Goal: Transaction & Acquisition: Book appointment/travel/reservation

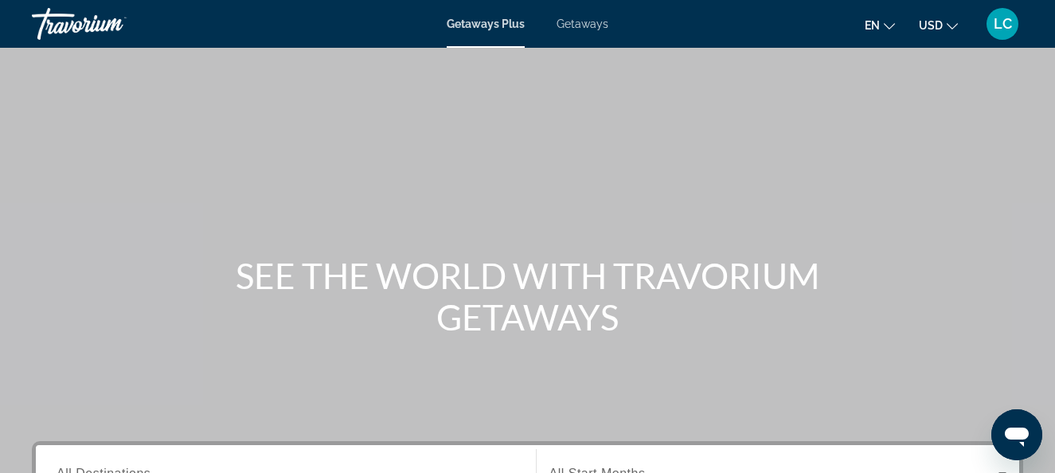
click at [586, 25] on span "Getaways" at bounding box center [583, 24] width 52 height 13
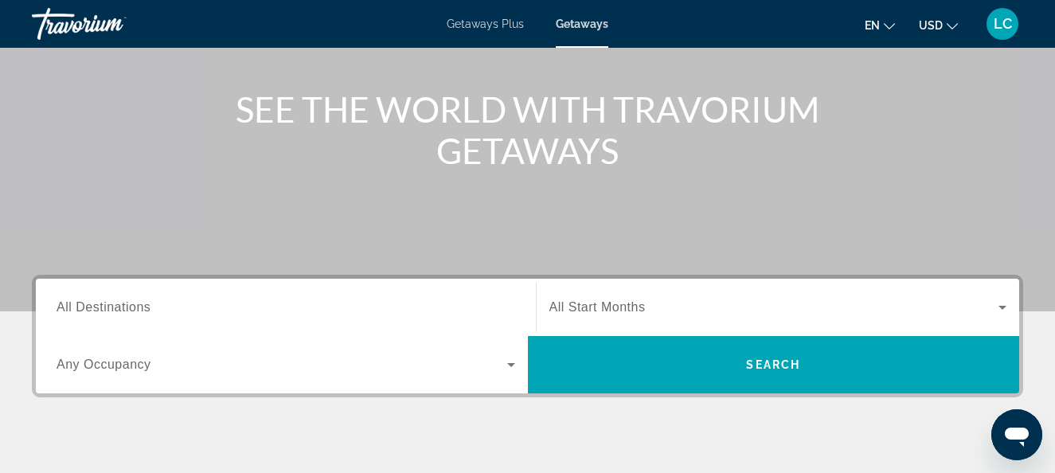
scroll to position [239, 0]
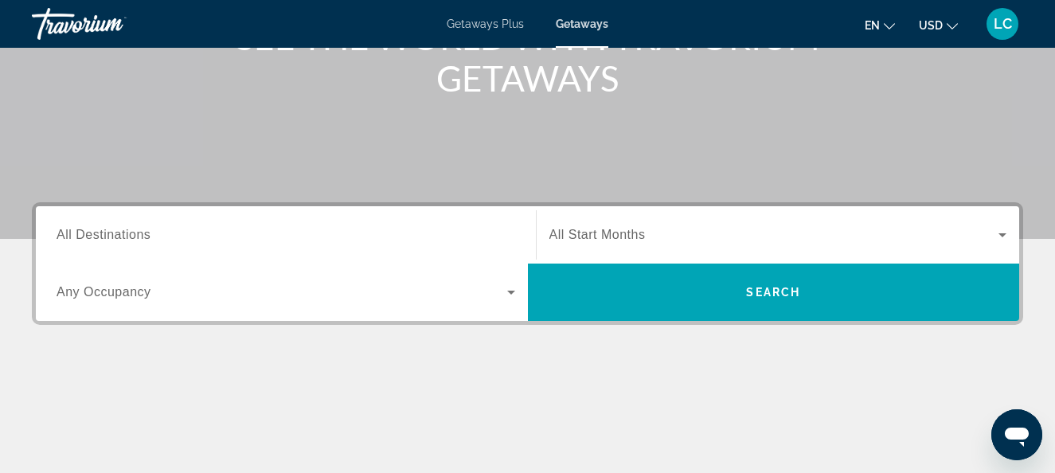
click at [163, 244] on input "Destination All Destinations" at bounding box center [286, 235] width 459 height 19
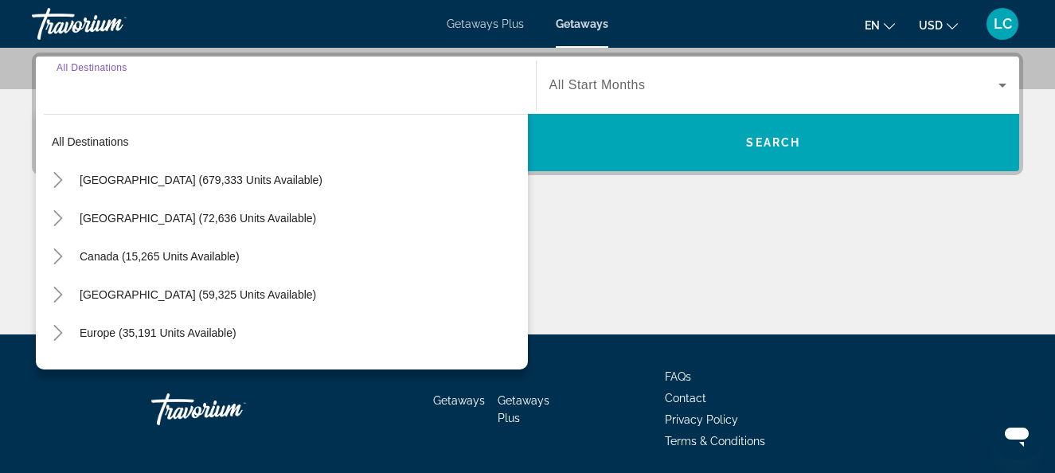
scroll to position [390, 0]
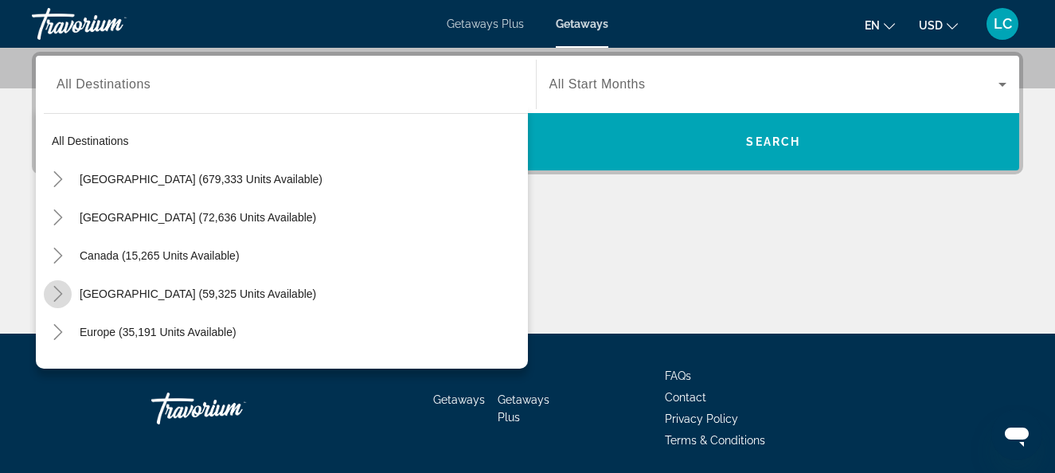
click at [62, 295] on icon "Toggle Caribbean & Atlantic Islands (59,325 units available)" at bounding box center [58, 294] width 16 height 16
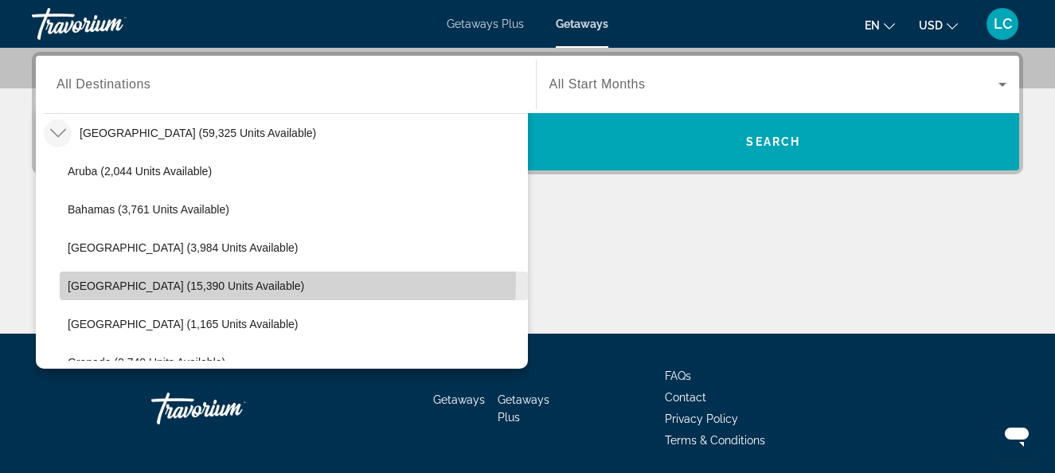
click at [85, 280] on span "[GEOGRAPHIC_DATA] (15,390 units available)" at bounding box center [186, 286] width 237 height 13
type input "**********"
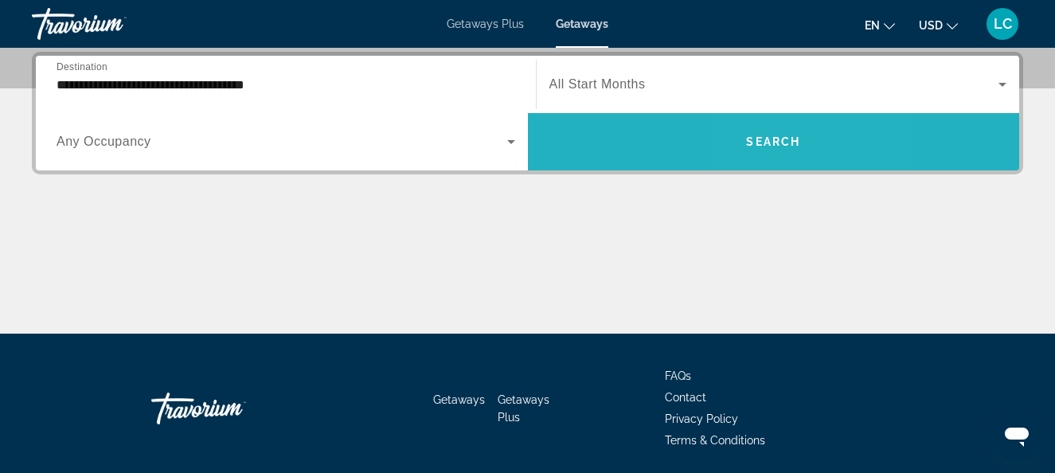
click at [766, 119] on span "Search widget" at bounding box center [774, 141] width 492 height 57
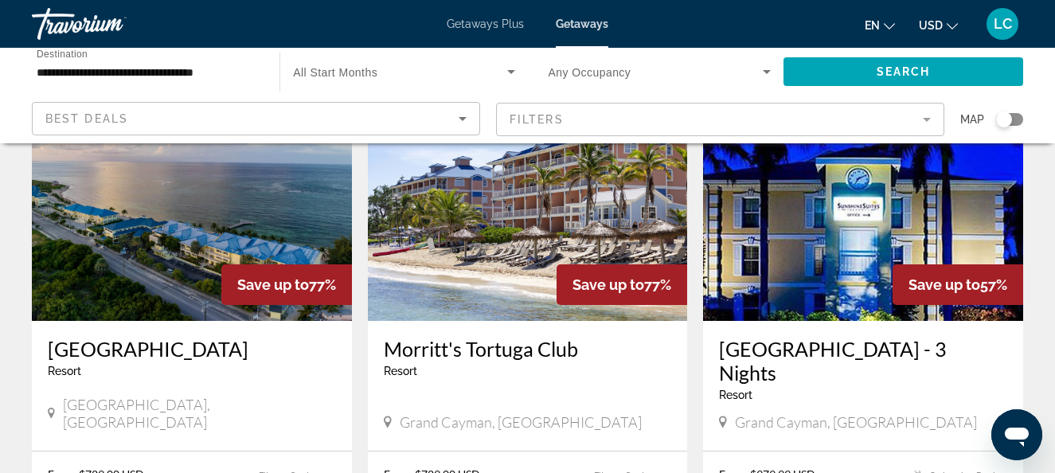
scroll to position [159, 0]
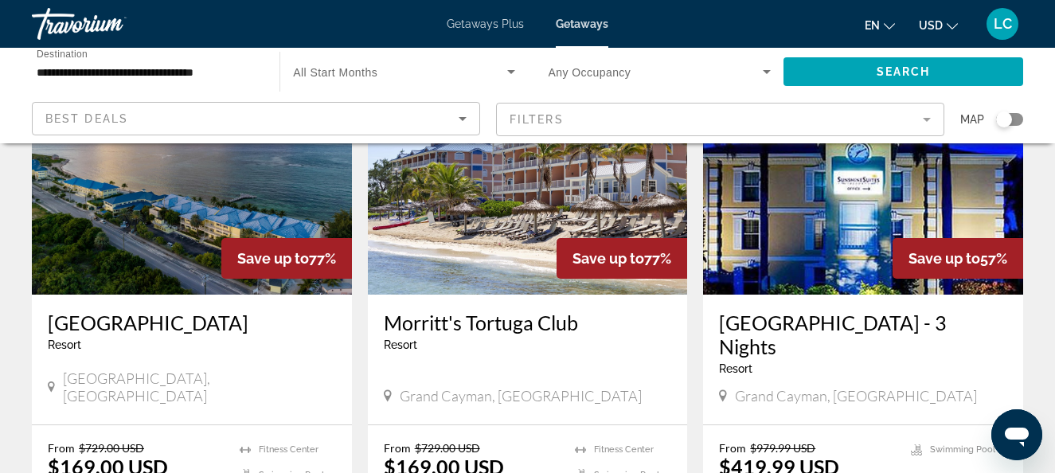
click at [948, 24] on icon "Change currency" at bounding box center [952, 26] width 11 height 6
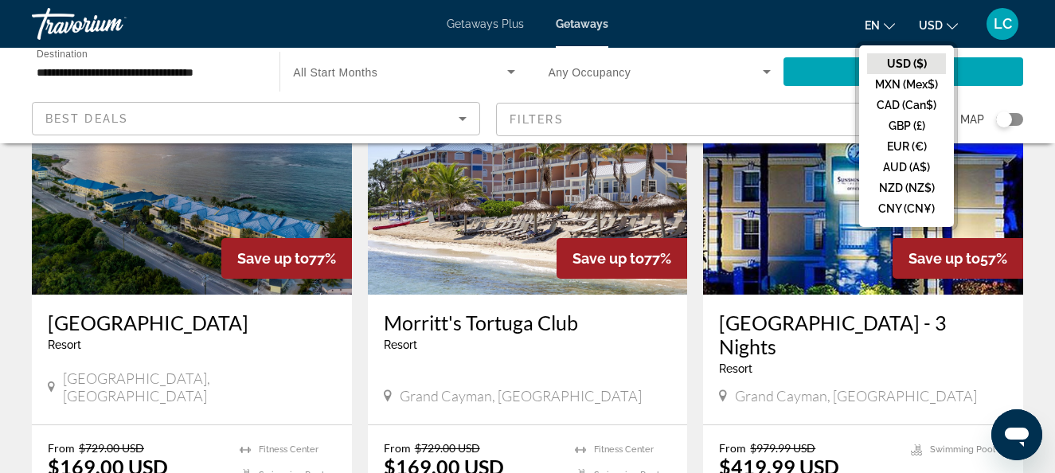
click at [896, 106] on button "CAD (Can$)" at bounding box center [906, 105] width 79 height 21
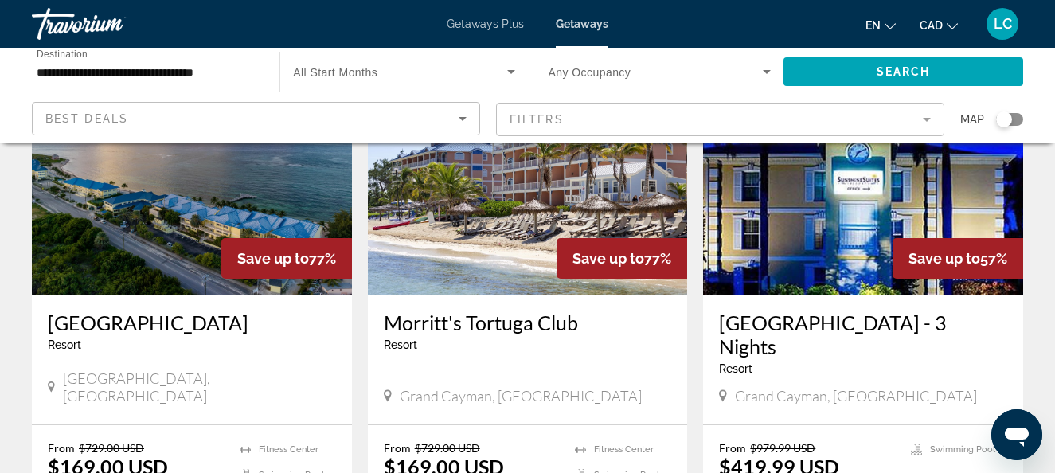
click at [1007, 19] on span "LC" at bounding box center [1003, 24] width 18 height 16
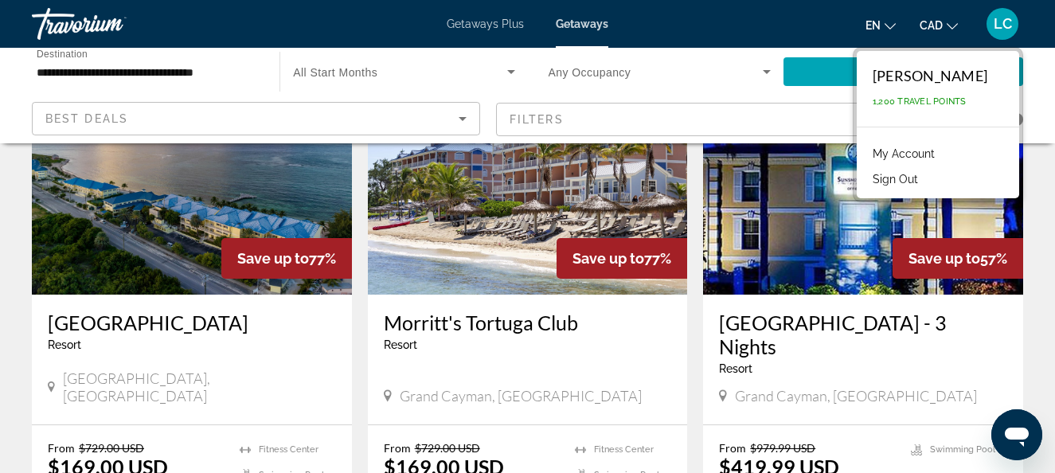
click at [932, 154] on link "My Account" at bounding box center [904, 153] width 78 height 21
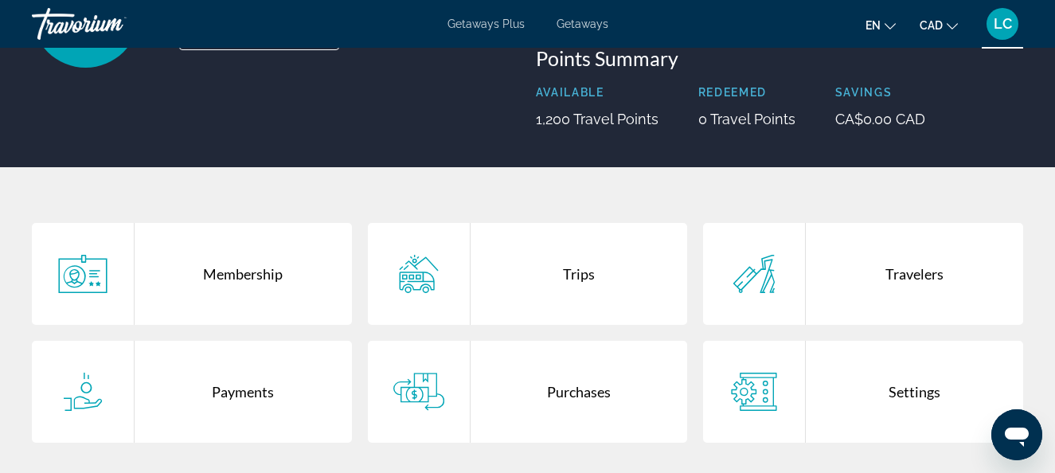
scroll to position [239, 0]
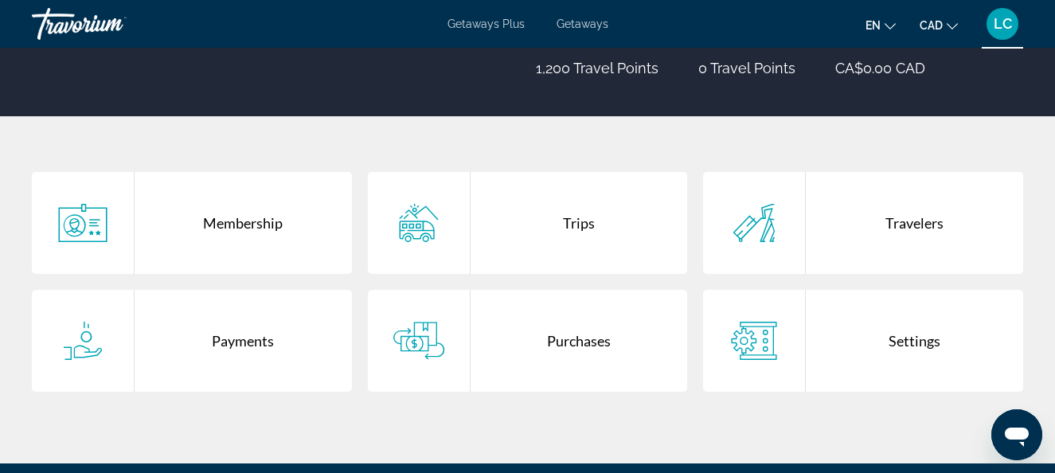
click at [917, 340] on div "Settings" at bounding box center [914, 341] width 217 height 102
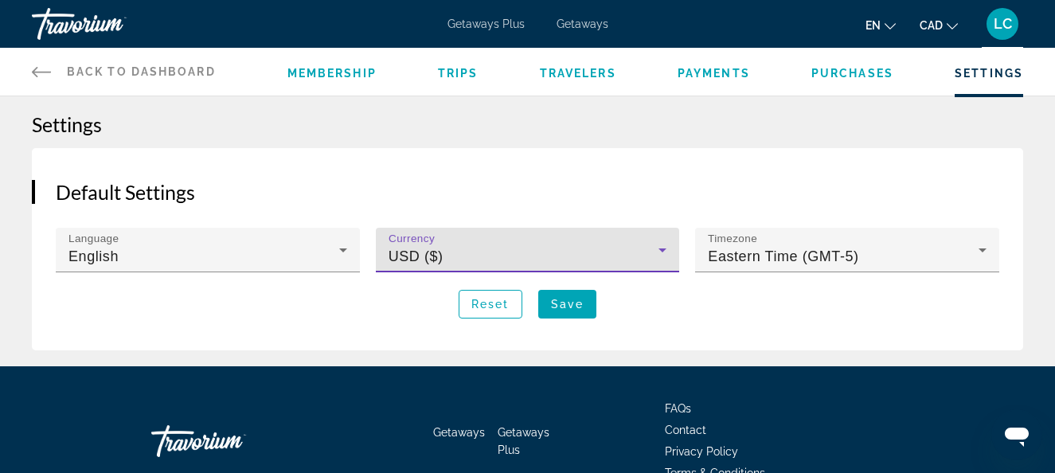
click at [499, 258] on div "USD ($)" at bounding box center [524, 256] width 271 height 19
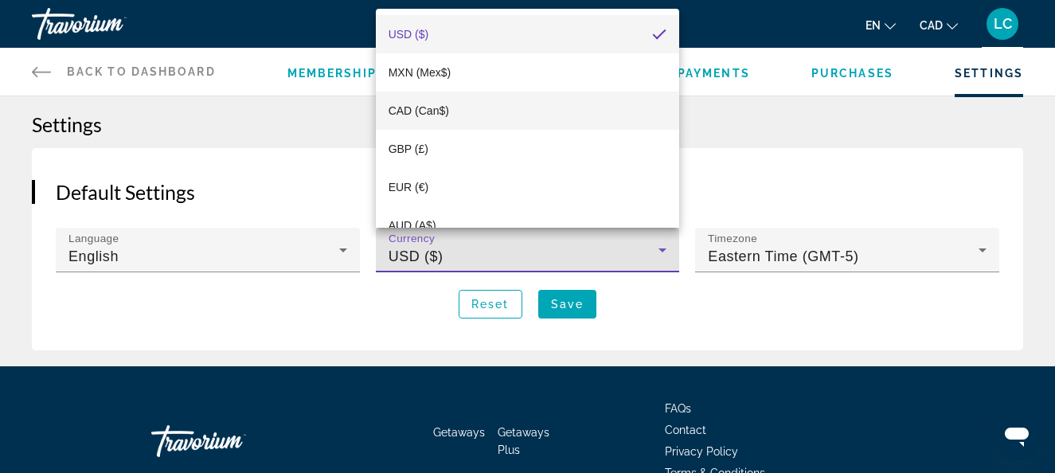
click at [437, 113] on span "CAD (Can$)" at bounding box center [419, 110] width 61 height 13
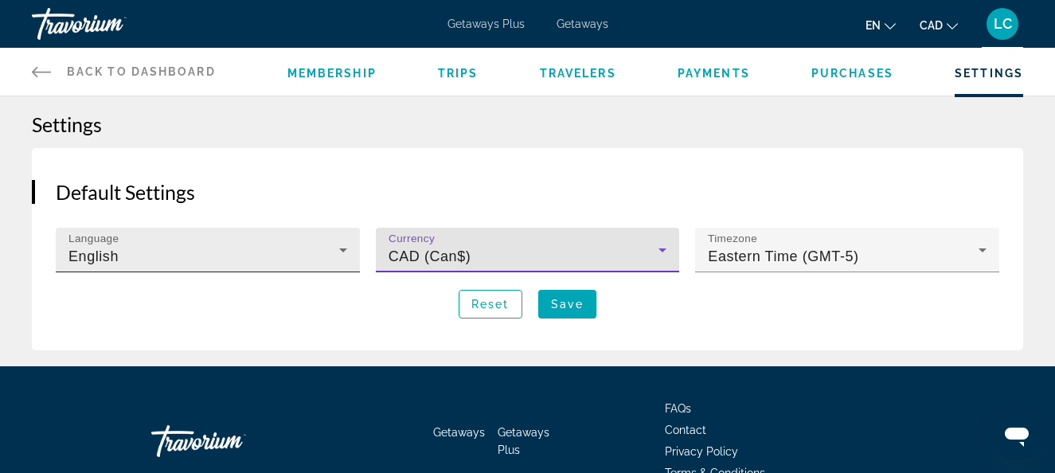
click at [239, 249] on div "English" at bounding box center [204, 256] width 271 height 19
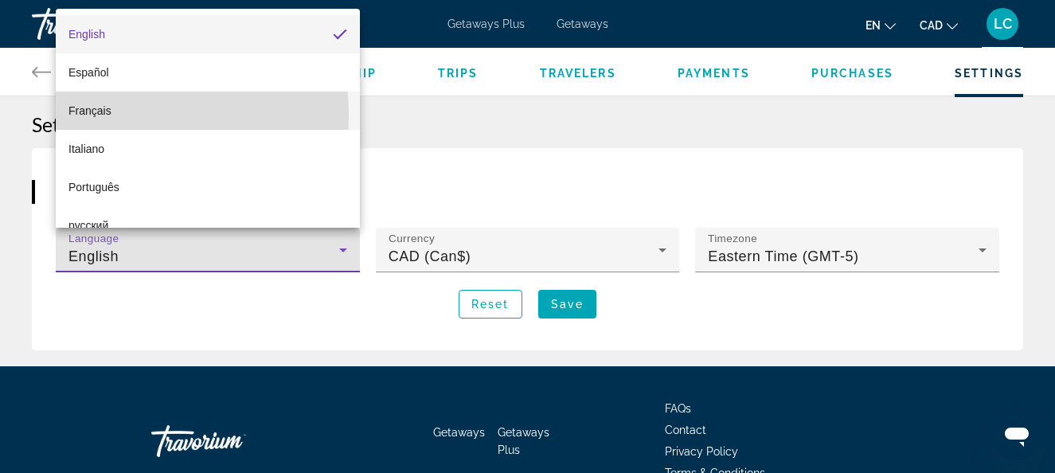
click at [112, 115] on mat-option "Français" at bounding box center [208, 111] width 304 height 38
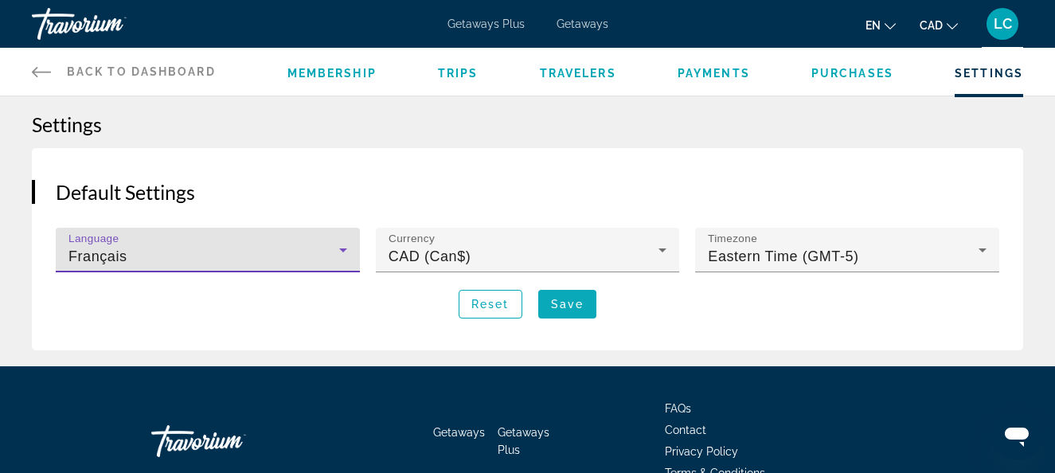
click at [561, 303] on span "Save" at bounding box center [567, 304] width 33 height 13
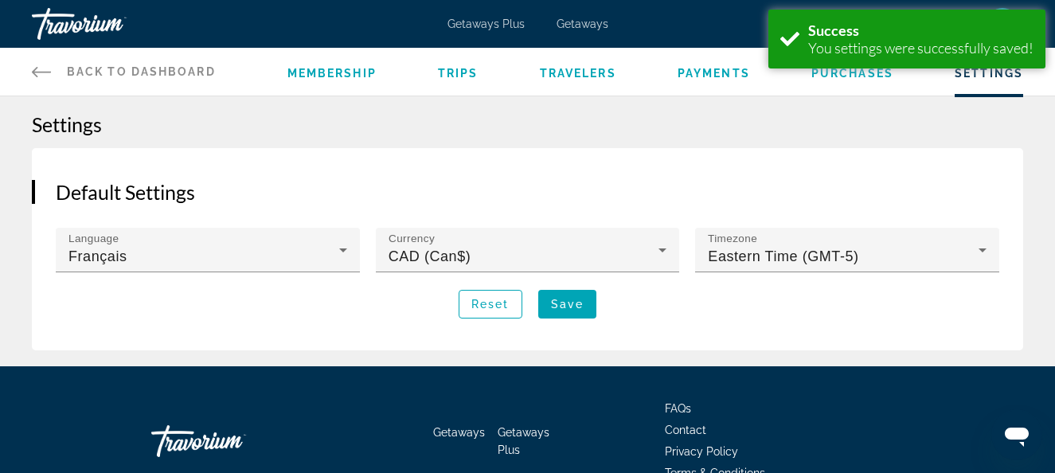
click at [111, 68] on span "Back to Dashboard" at bounding box center [141, 71] width 149 height 13
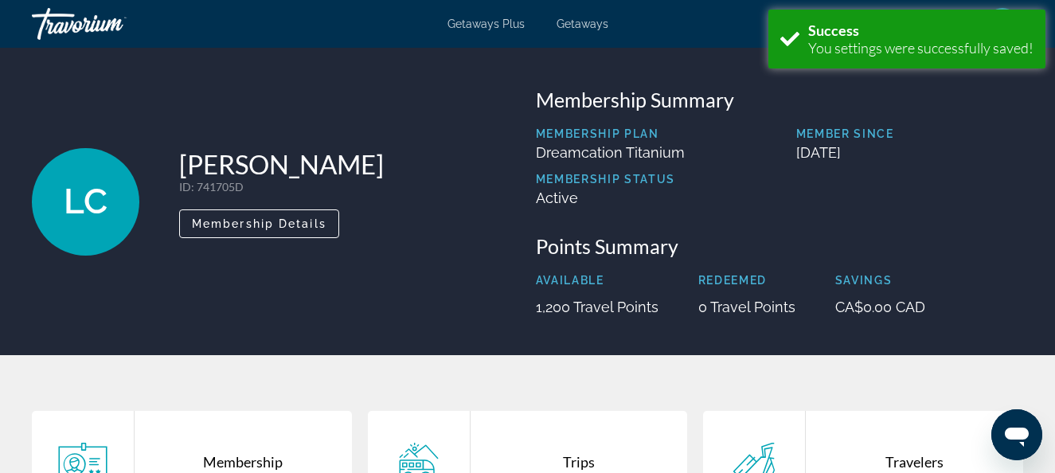
click at [585, 23] on span "Getaways" at bounding box center [583, 24] width 52 height 13
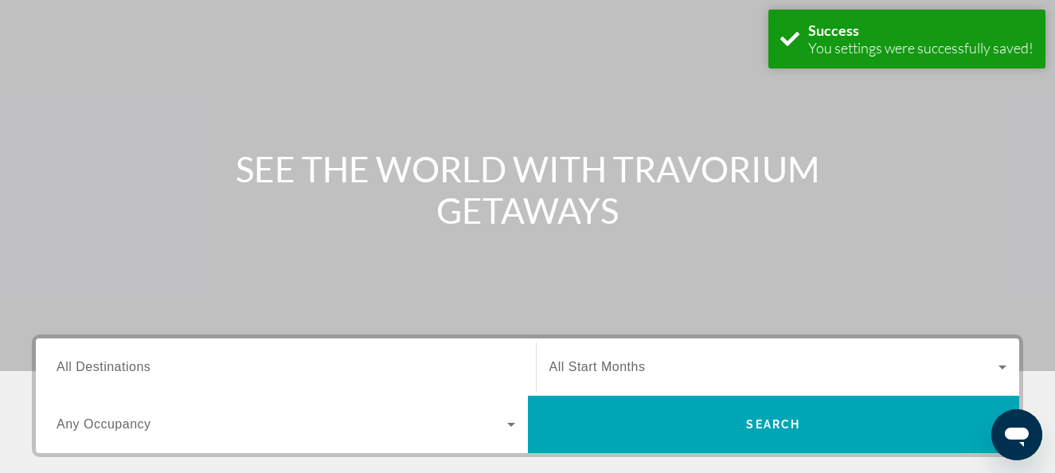
scroll to position [319, 0]
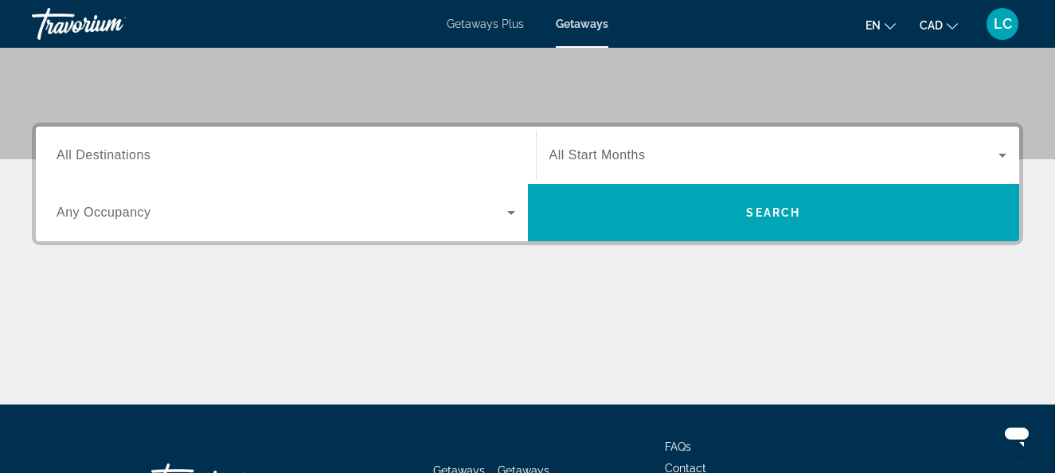
click at [201, 155] on input "Destination All Destinations" at bounding box center [286, 156] width 459 height 19
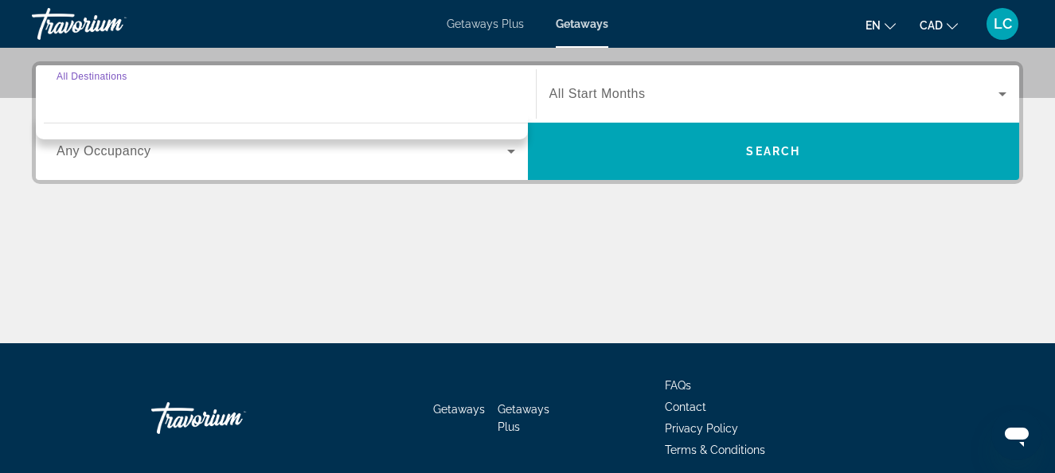
scroll to position [390, 0]
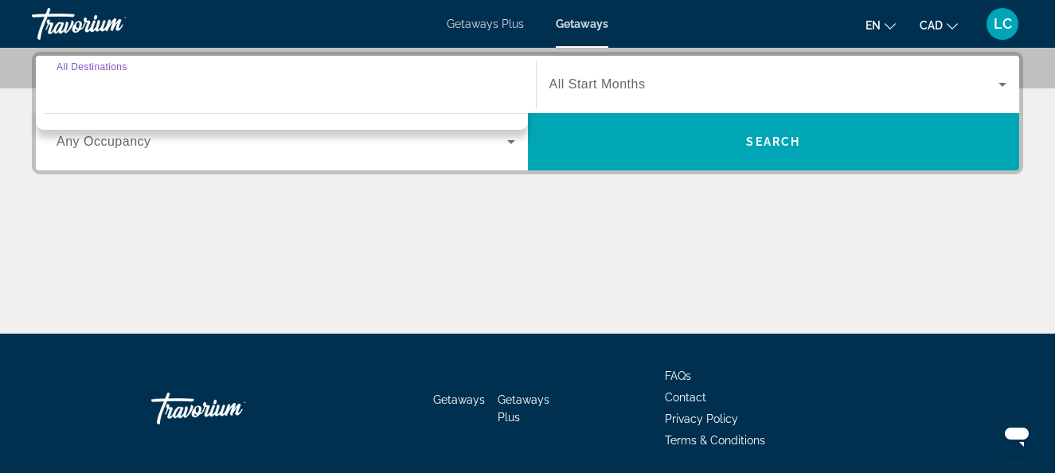
click at [139, 100] on div "Search widget" at bounding box center [286, 84] width 459 height 45
click at [115, 66] on div "Destination All Destinations" at bounding box center [286, 84] width 459 height 45
click at [119, 142] on span "Any Occupancy" at bounding box center [104, 142] width 95 height 14
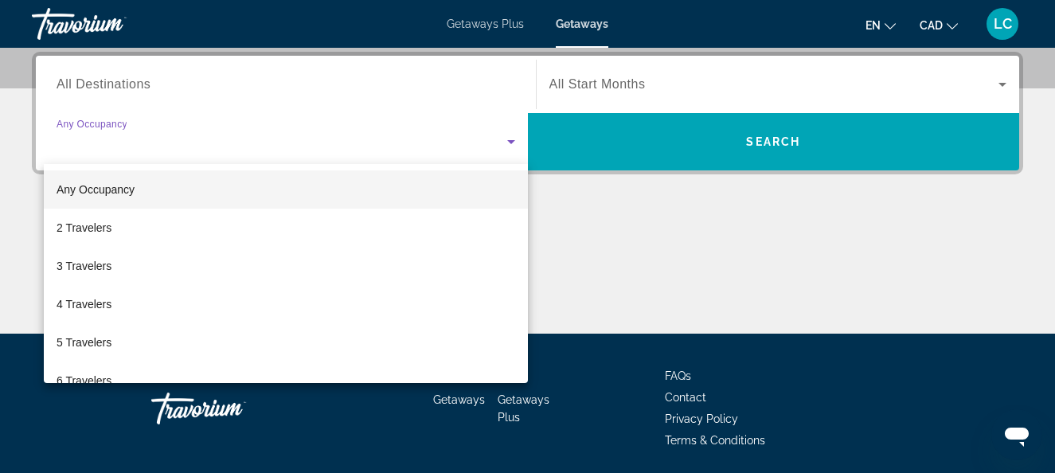
click at [125, 123] on div at bounding box center [527, 236] width 1055 height 473
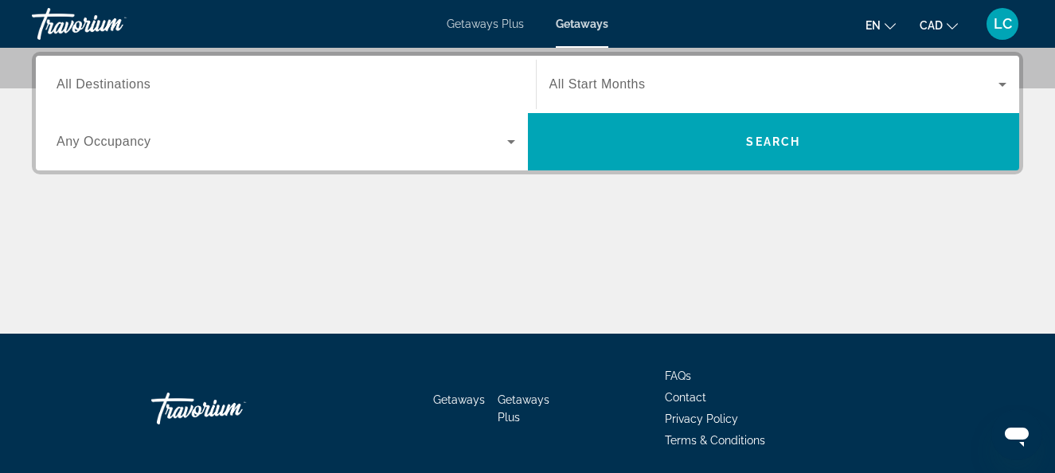
click at [132, 94] on div "Search widget" at bounding box center [286, 84] width 459 height 45
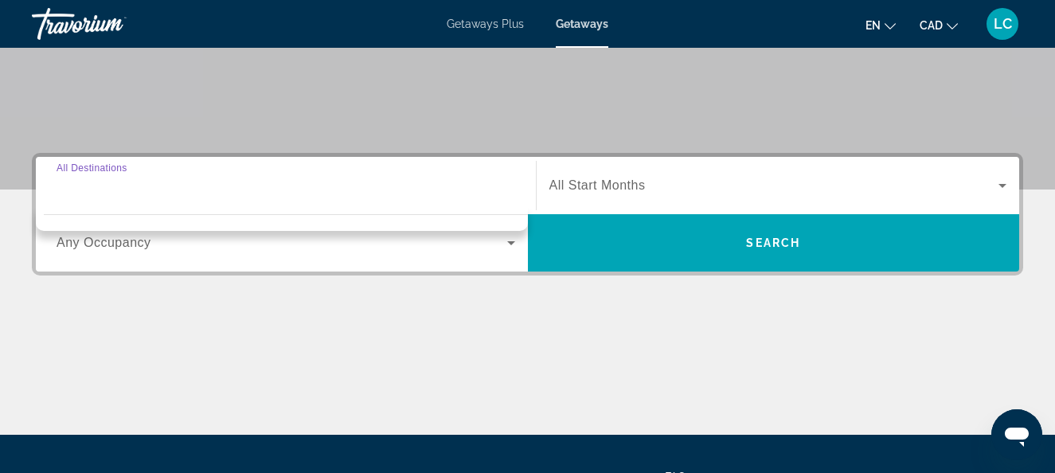
scroll to position [71, 0]
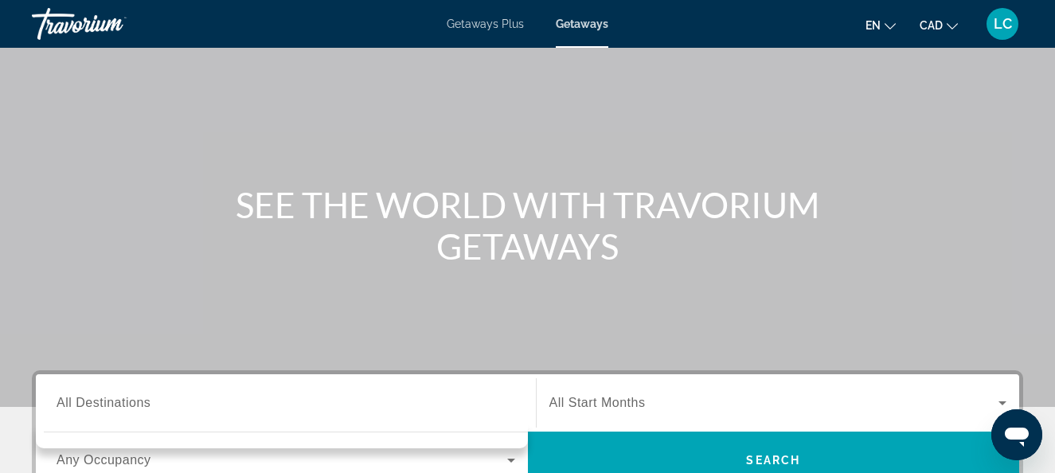
click at [883, 27] on button "en English Español Français Italiano Português русский" at bounding box center [881, 25] width 30 height 23
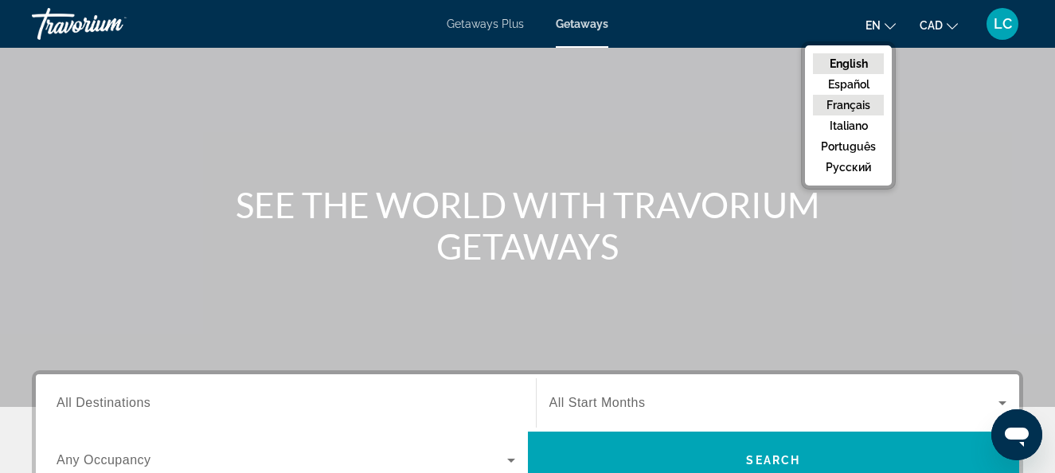
click at [857, 101] on button "Français" at bounding box center [848, 105] width 71 height 21
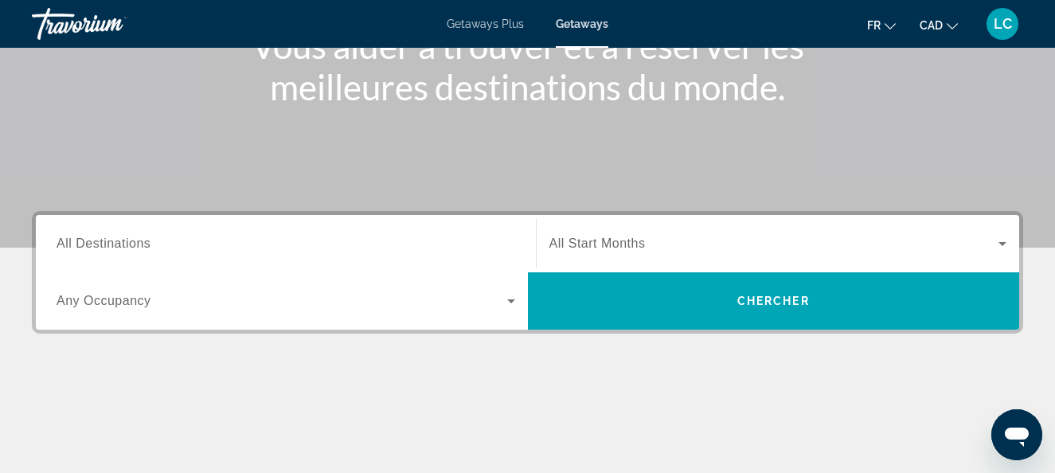
click at [140, 242] on span "All Destinations" at bounding box center [104, 244] width 94 height 14
click at [140, 242] on input "Destination All Destinations" at bounding box center [286, 244] width 459 height 19
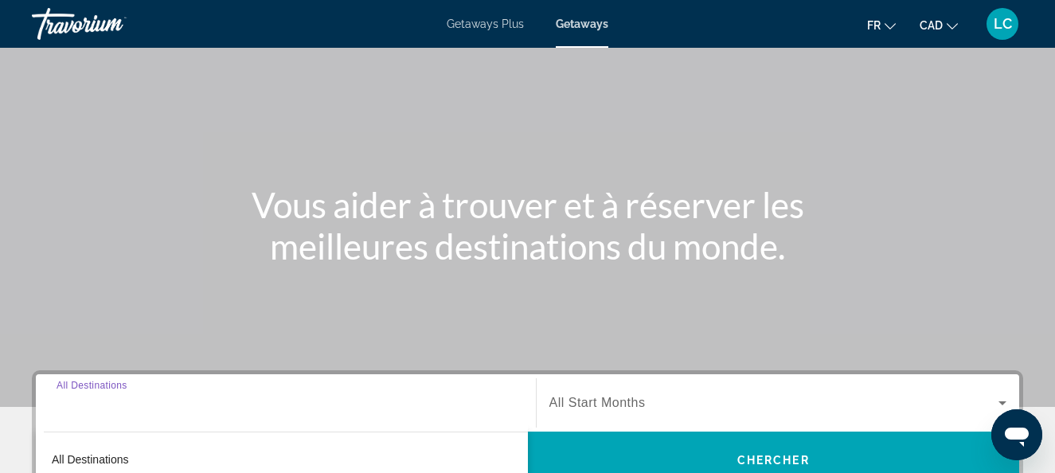
click at [585, 15] on div "Getaways Plus Getaways fr English Español Français Italiano Português русский C…" at bounding box center [527, 23] width 1055 height 41
click at [589, 22] on span "Getaways" at bounding box center [582, 24] width 53 height 13
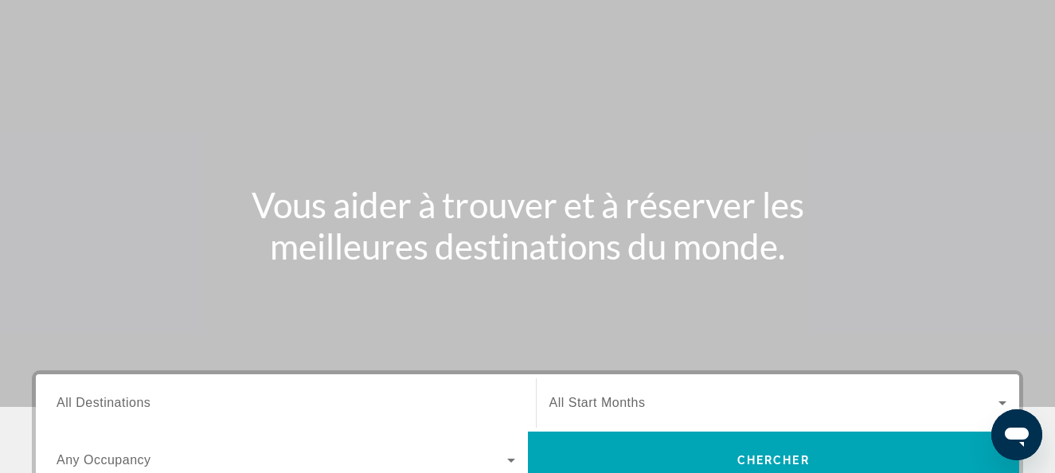
scroll to position [0, 0]
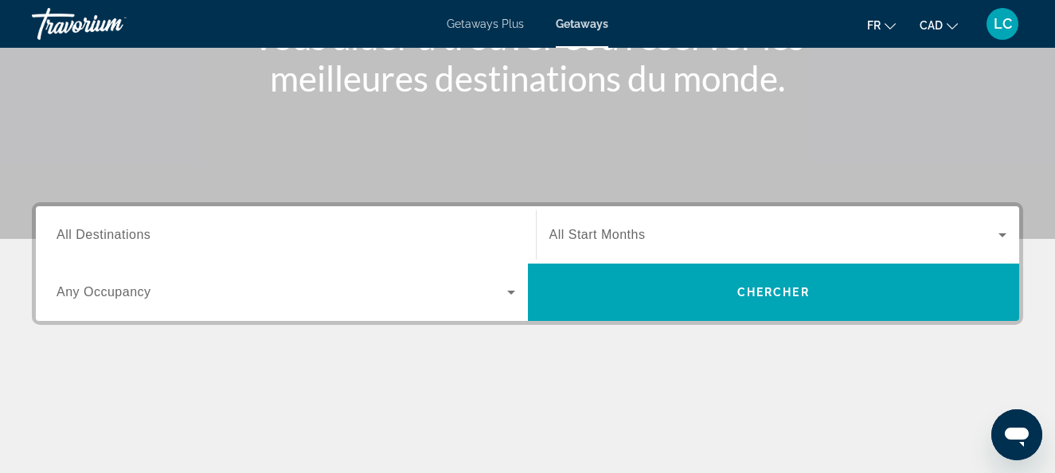
click at [213, 216] on div "Search widget" at bounding box center [286, 235] width 459 height 45
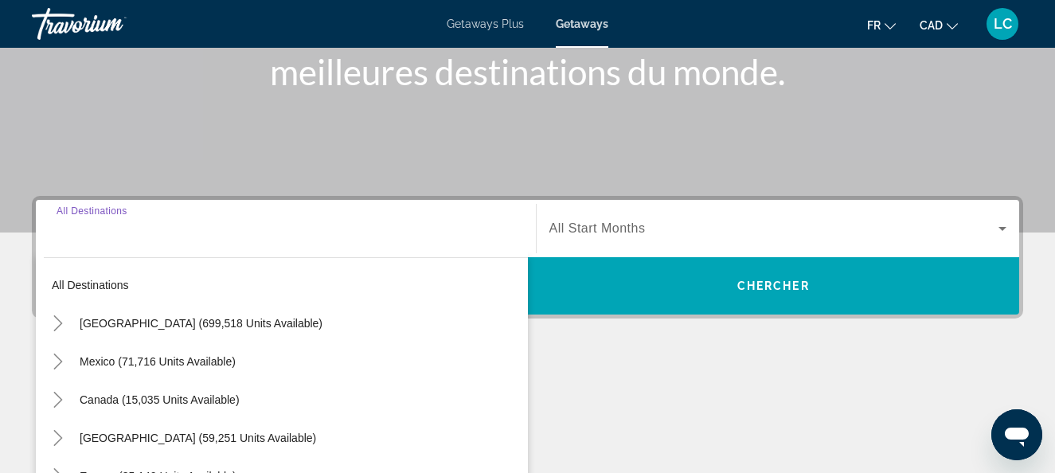
scroll to position [390, 0]
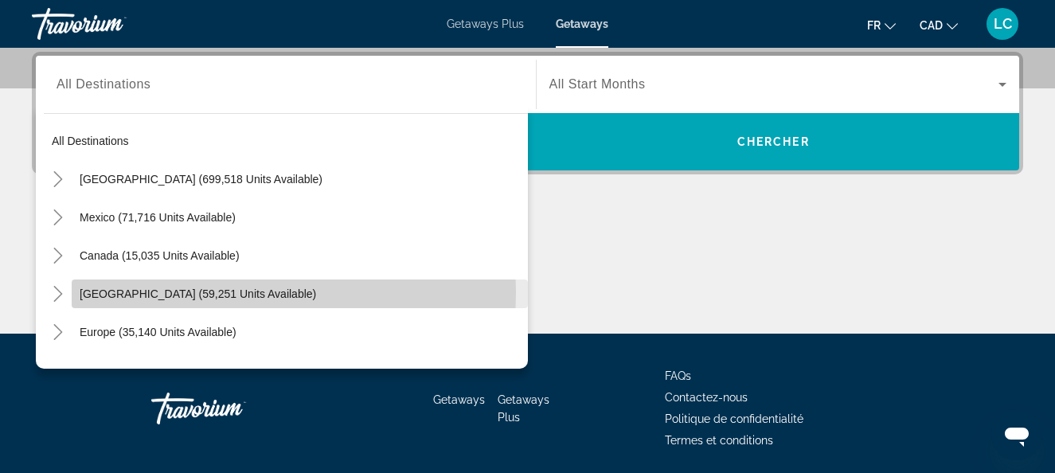
click at [144, 293] on span "[GEOGRAPHIC_DATA] (59,251 units available)" at bounding box center [198, 294] width 237 height 13
type input "**********"
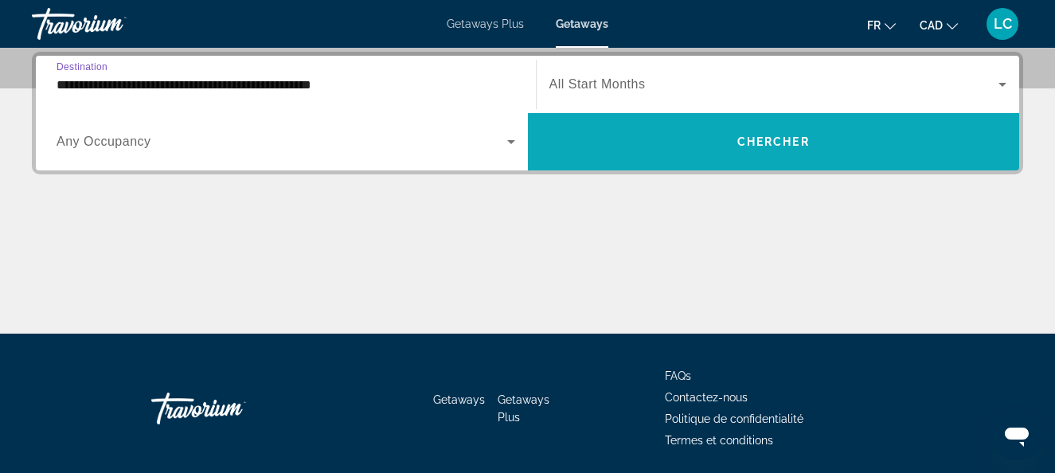
click at [750, 139] on span "Chercher" at bounding box center [774, 141] width 72 height 13
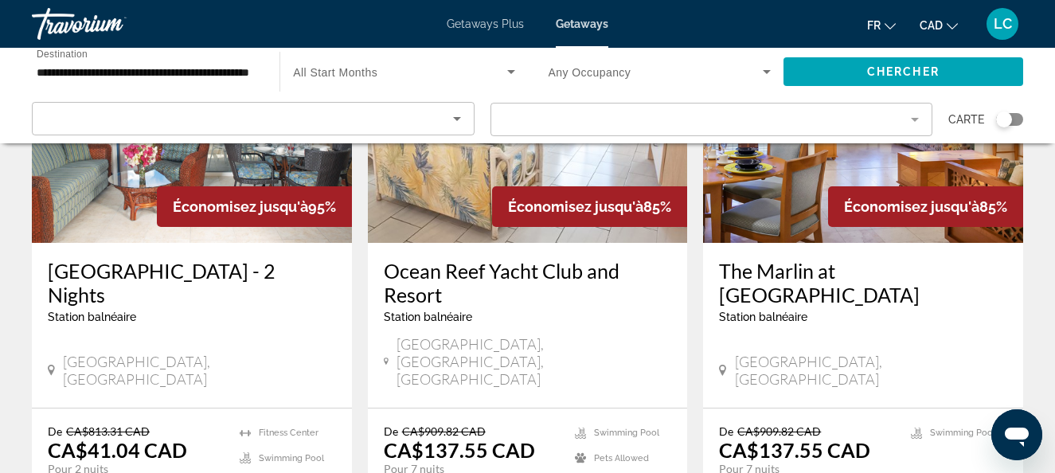
scroll to position [239, 0]
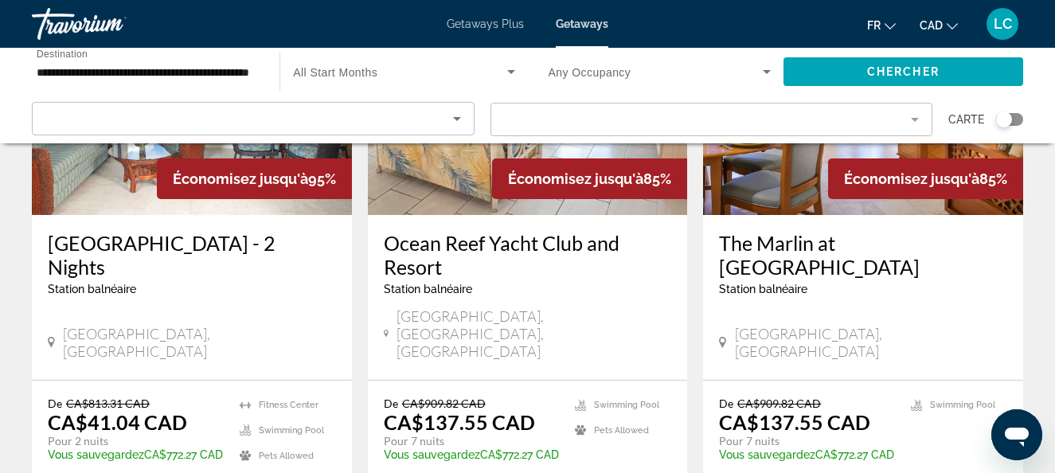
click at [461, 181] on img "Main content" at bounding box center [528, 87] width 320 height 255
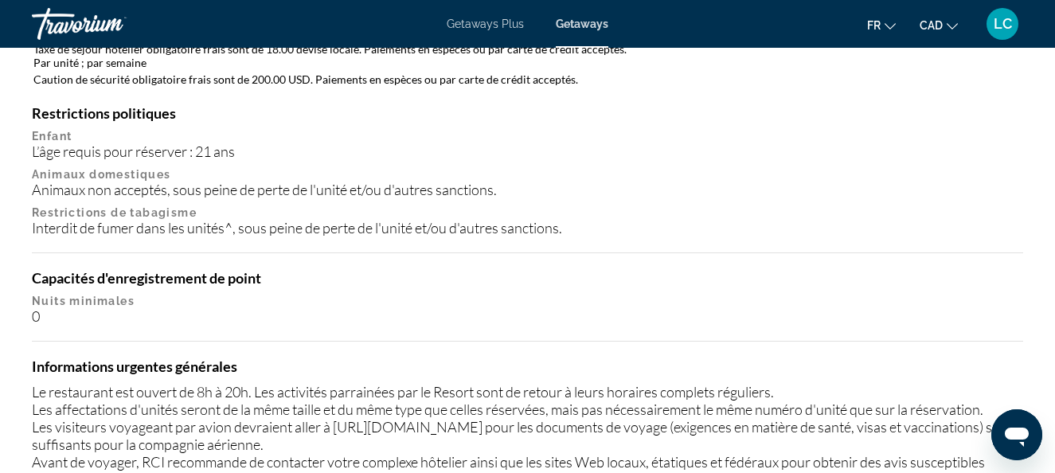
scroll to position [1991, 0]
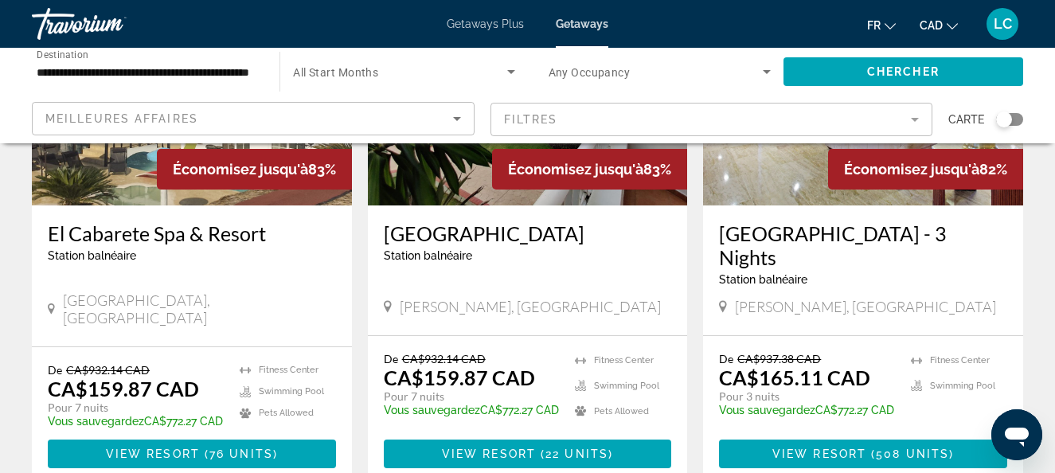
scroll to position [876, 0]
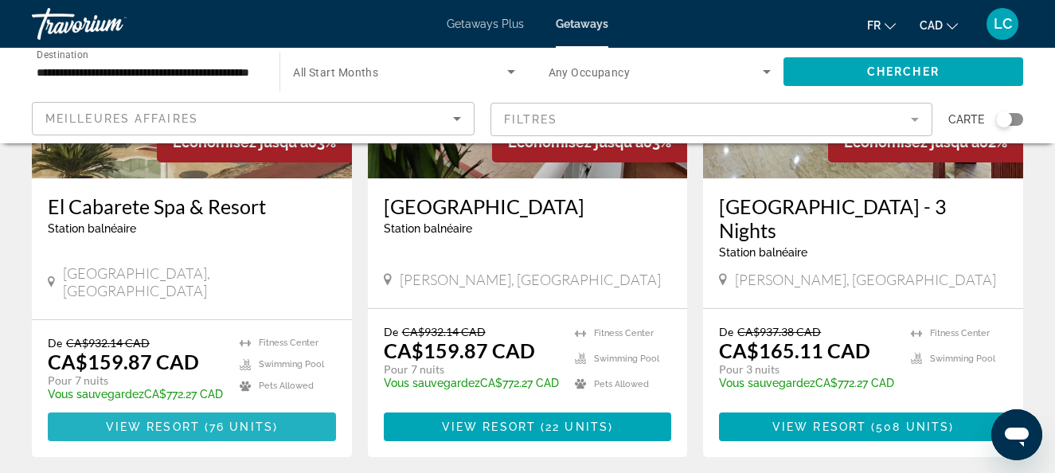
click at [194, 433] on span "View Resort" at bounding box center [153, 427] width 94 height 13
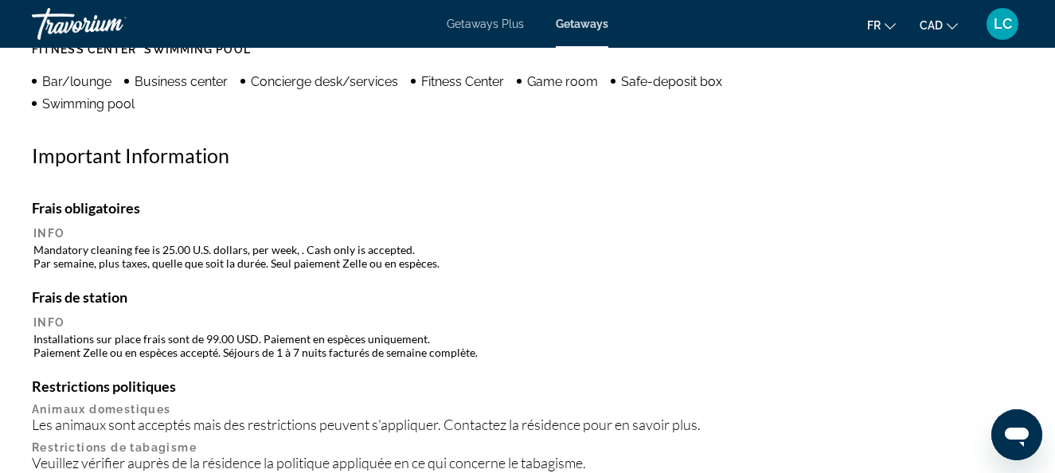
scroll to position [1752, 0]
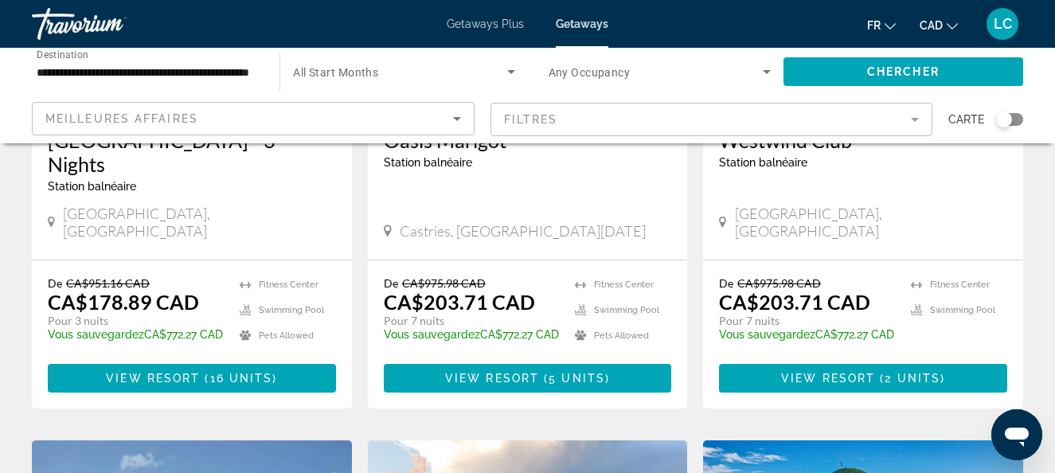
scroll to position [1513, 0]
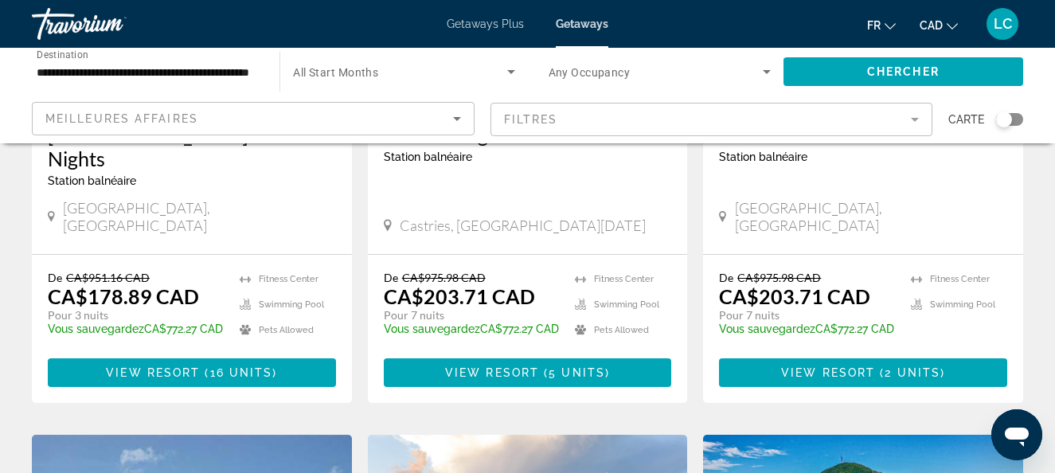
click at [527, 366] on span "View Resort" at bounding box center [492, 372] width 94 height 13
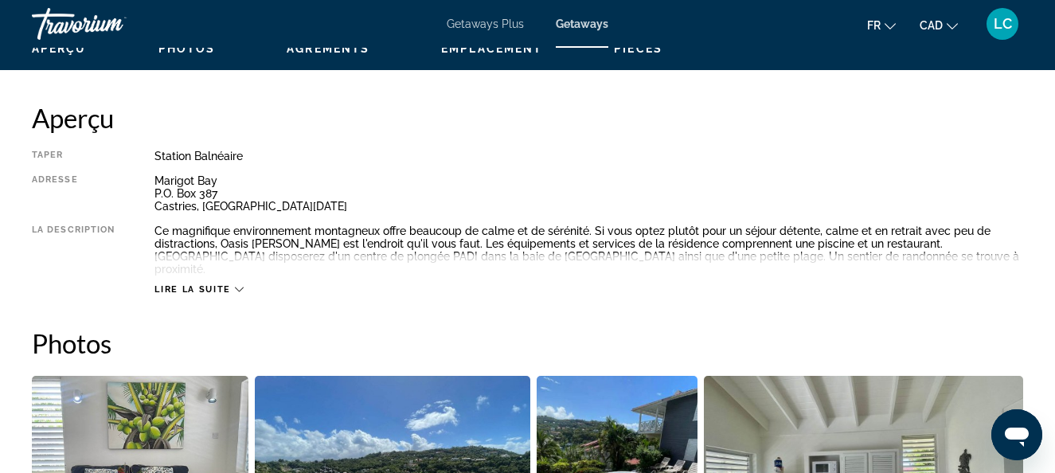
scroll to position [956, 0]
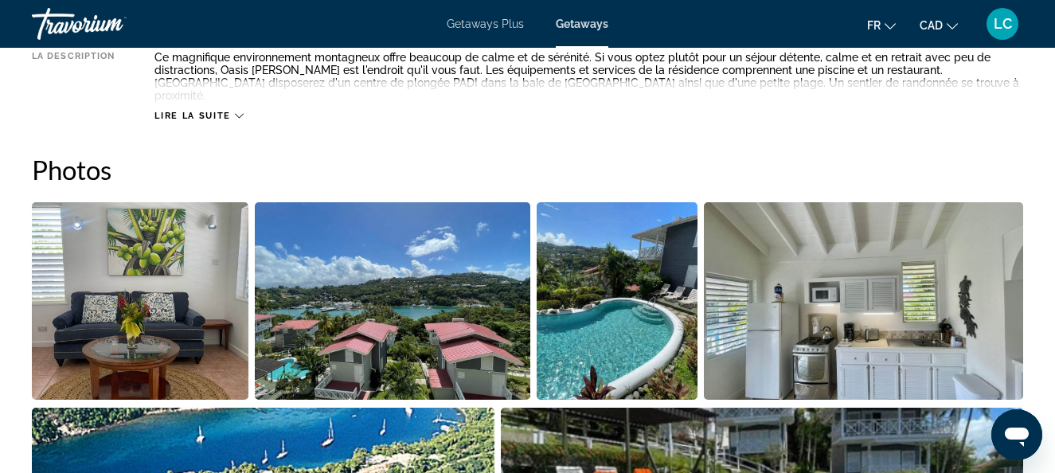
click at [211, 92] on div "Lire la suite" at bounding box center [589, 100] width 869 height 44
click at [221, 111] on span "Lire la suite" at bounding box center [193, 116] width 76 height 10
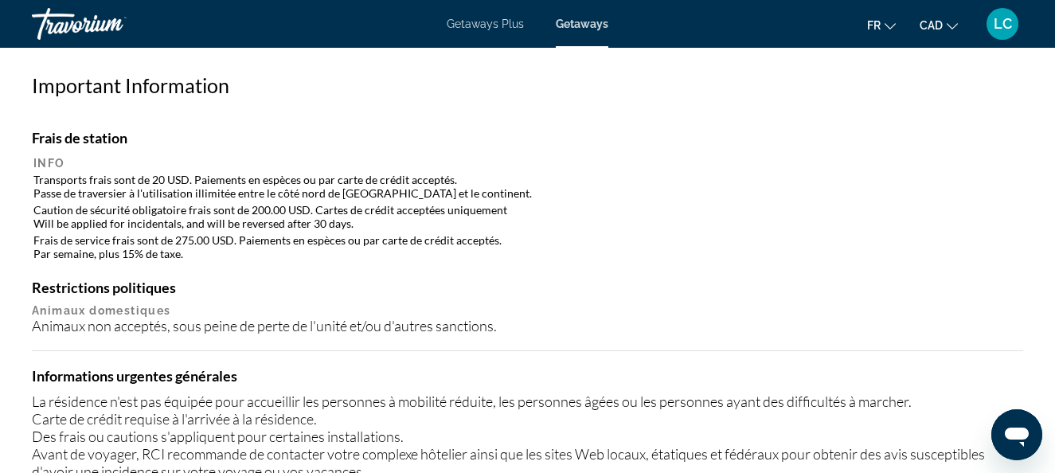
scroll to position [1832, 0]
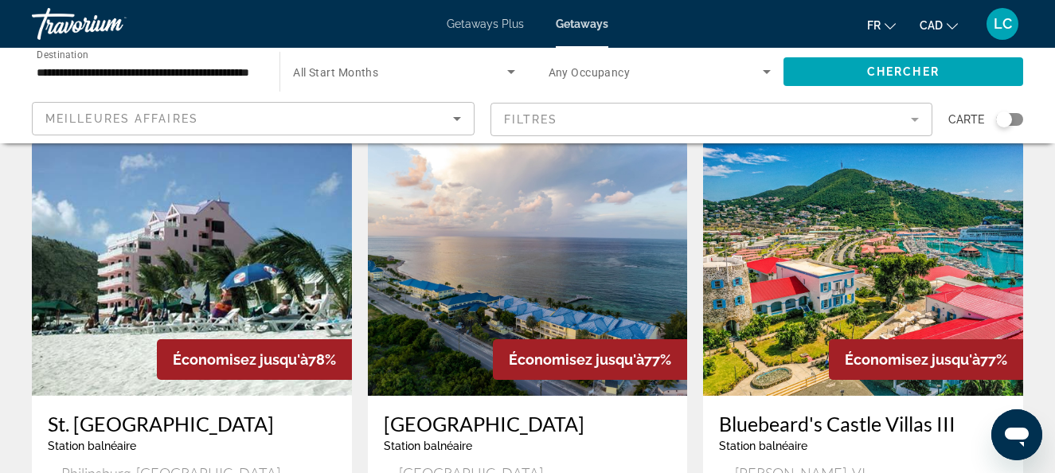
scroll to position [1912, 0]
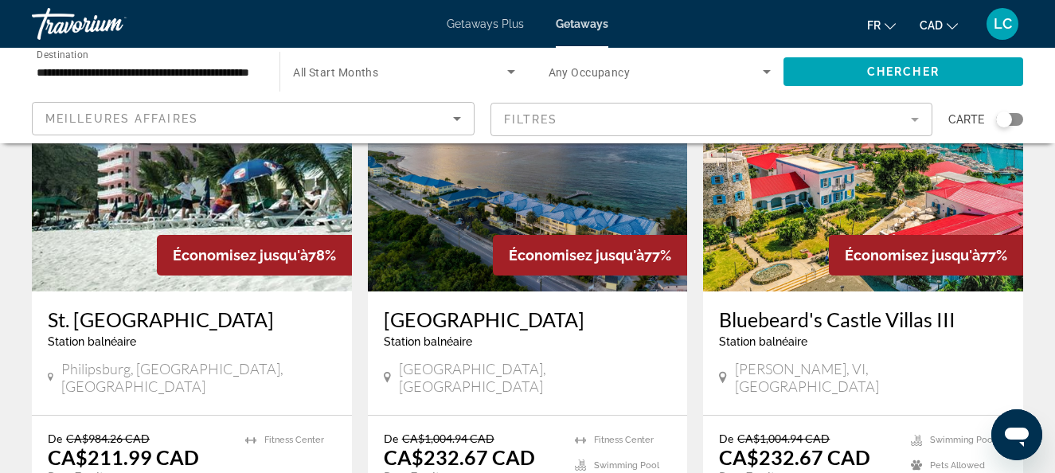
click at [437, 229] on img "Main content" at bounding box center [528, 164] width 320 height 255
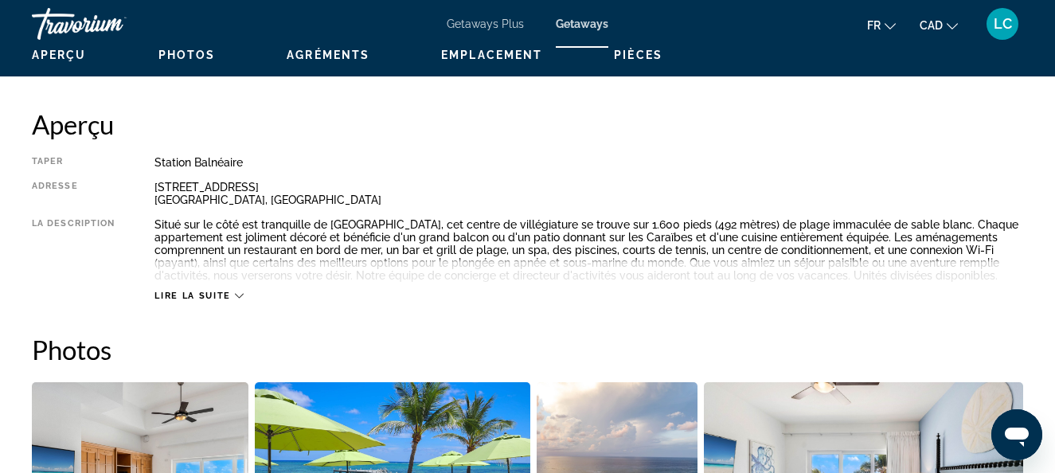
scroll to position [797, 0]
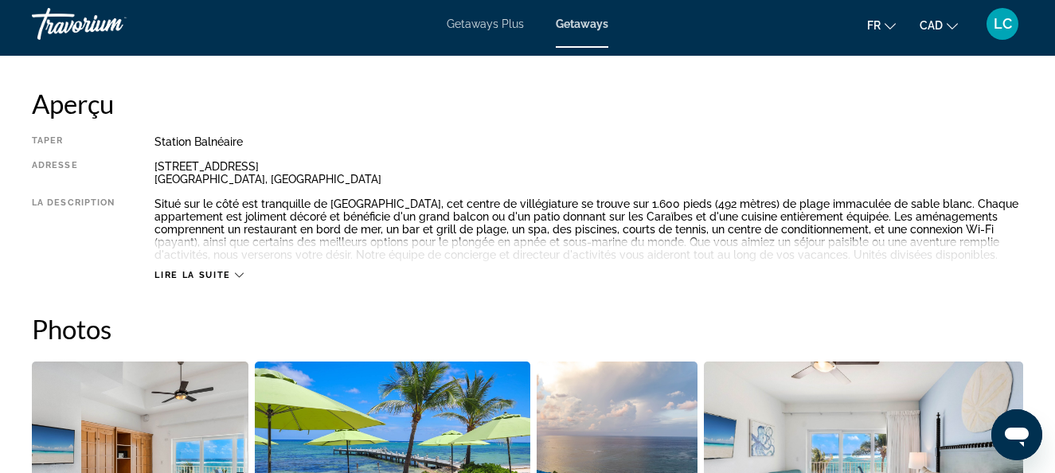
click at [225, 272] on span "Lire la suite" at bounding box center [193, 275] width 76 height 10
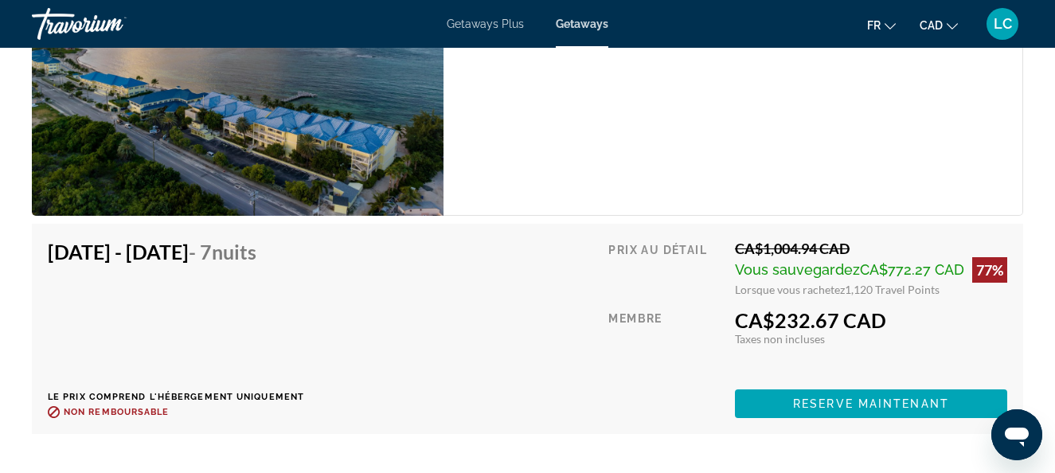
scroll to position [3186, 0]
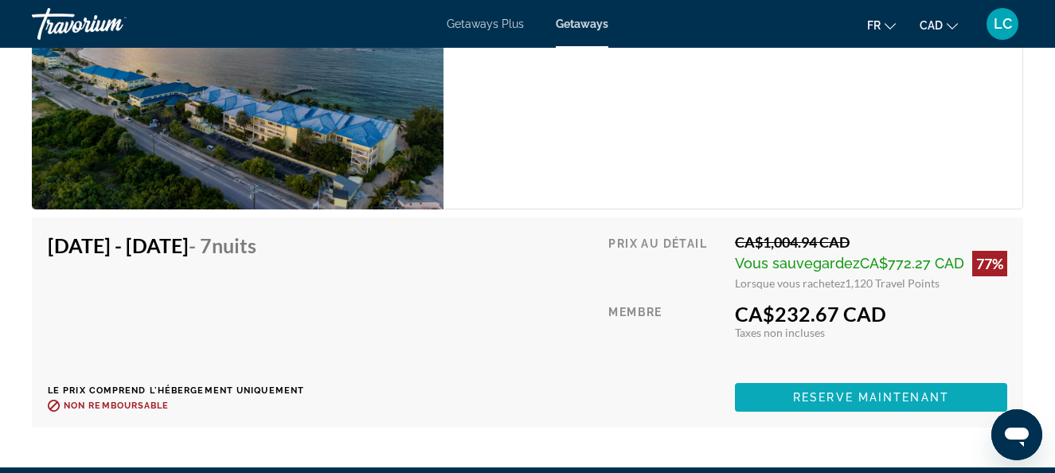
click at [805, 397] on span "Reserve maintenant" at bounding box center [871, 397] width 156 height 13
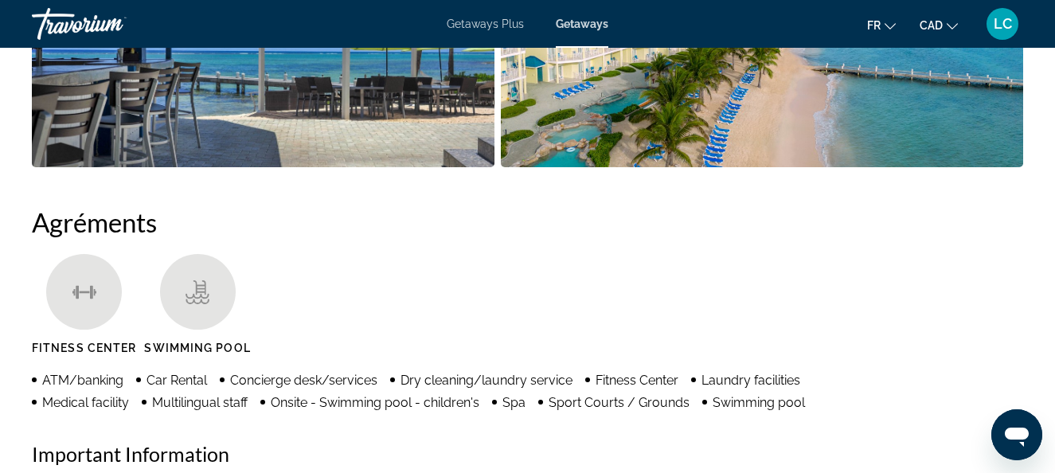
scroll to position [1513, 0]
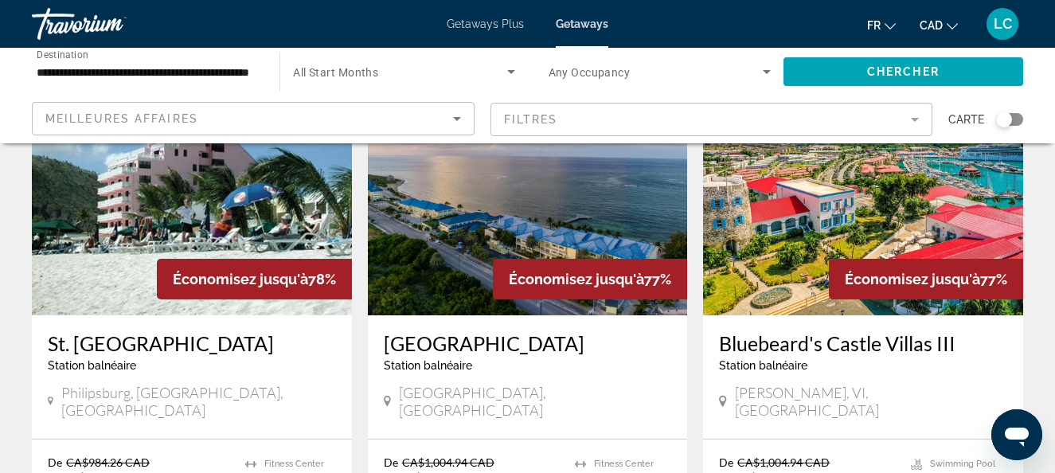
scroll to position [1912, 0]
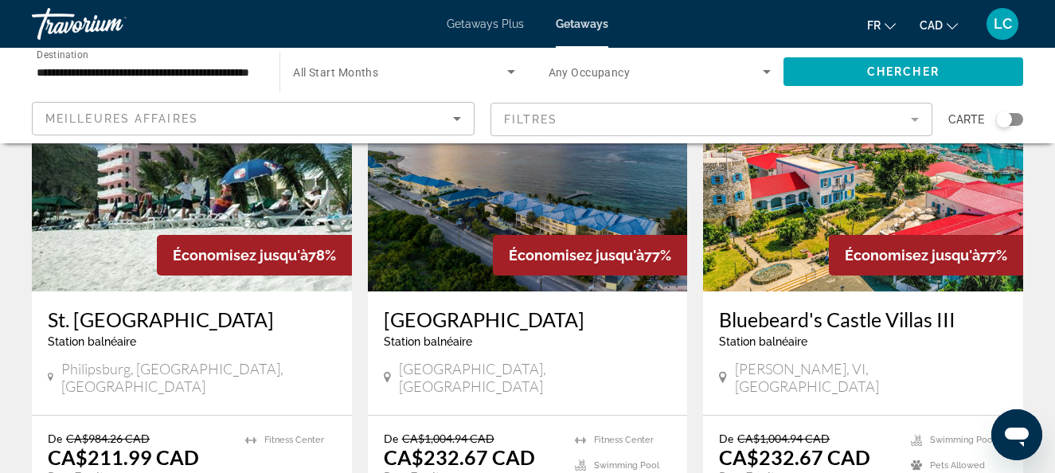
click at [110, 257] on img "Main content" at bounding box center [192, 164] width 320 height 255
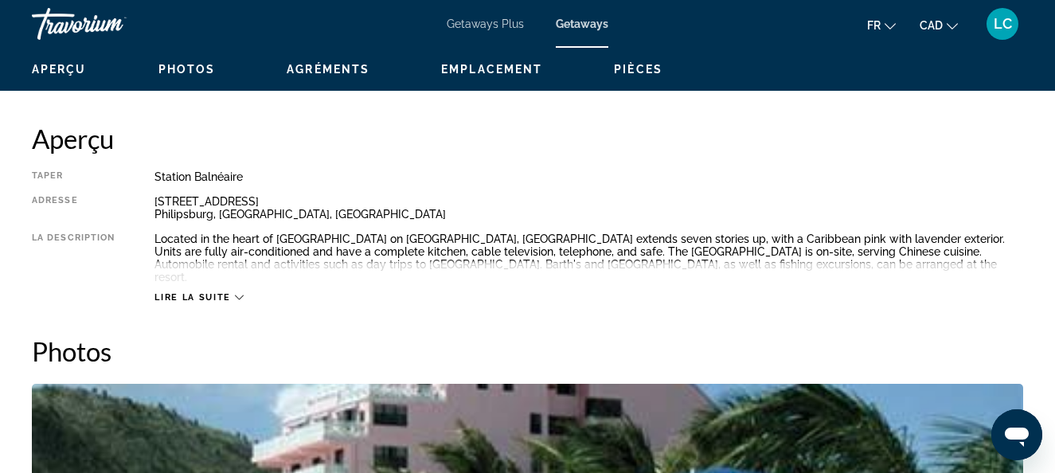
scroll to position [797, 0]
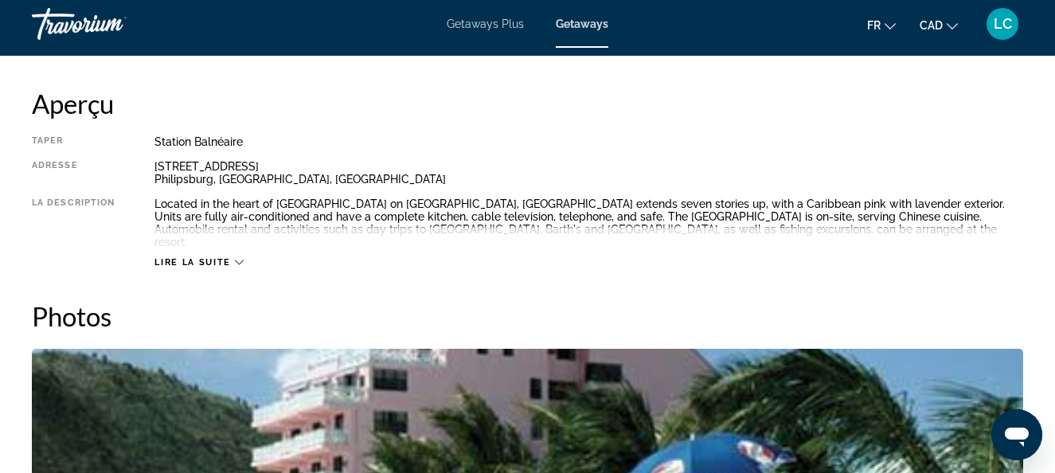
click at [221, 257] on span "Lire la suite" at bounding box center [193, 262] width 76 height 10
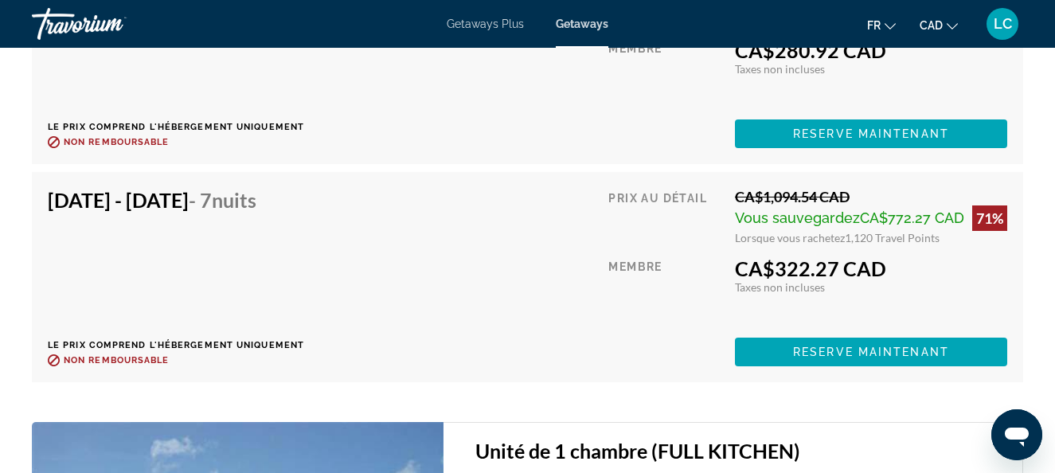
scroll to position [4062, 0]
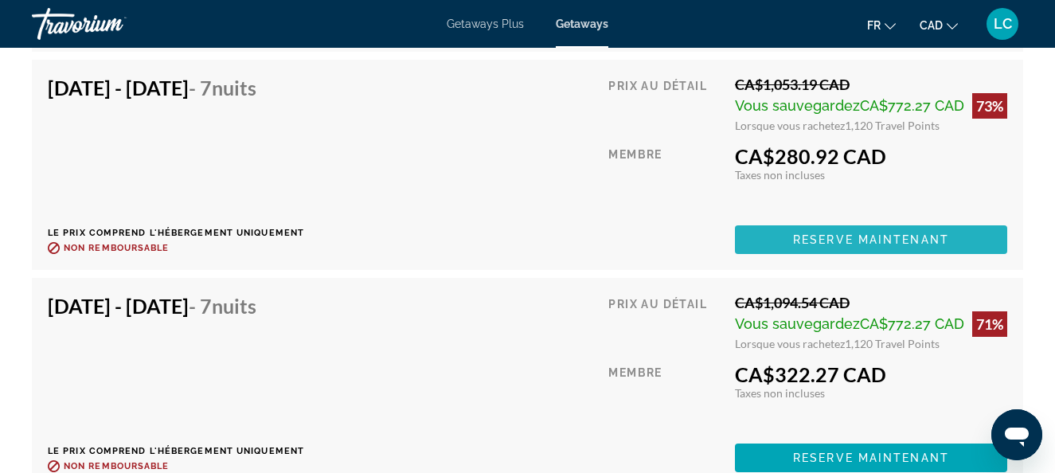
click at [815, 233] on span "Reserve maintenant" at bounding box center [871, 239] width 156 height 13
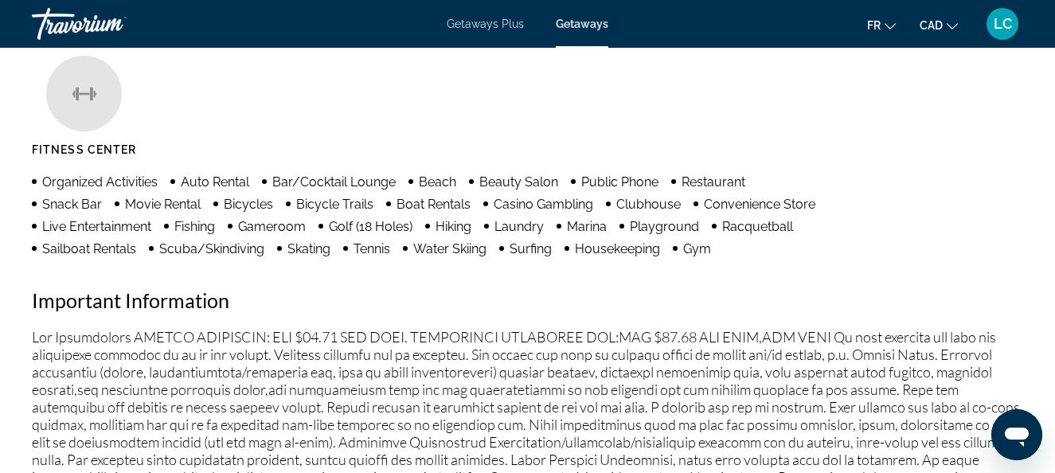
scroll to position [1434, 0]
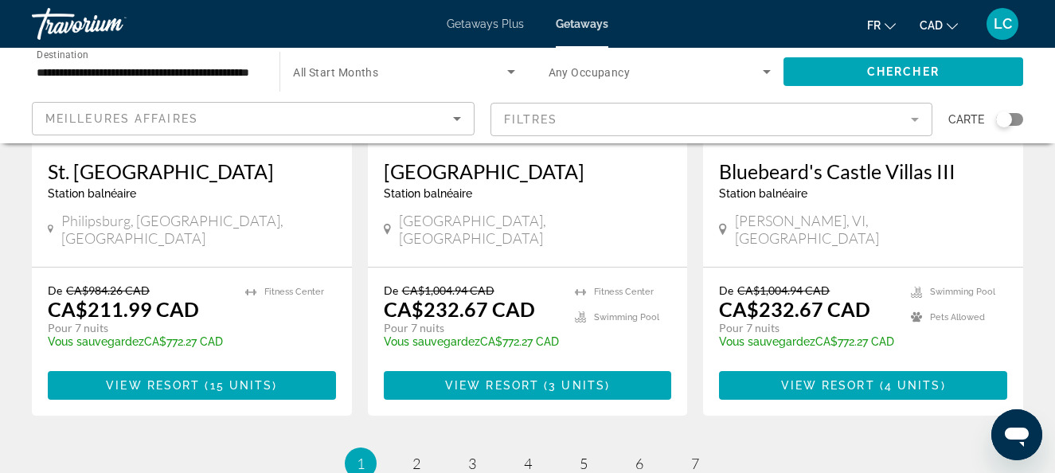
scroll to position [2071, 0]
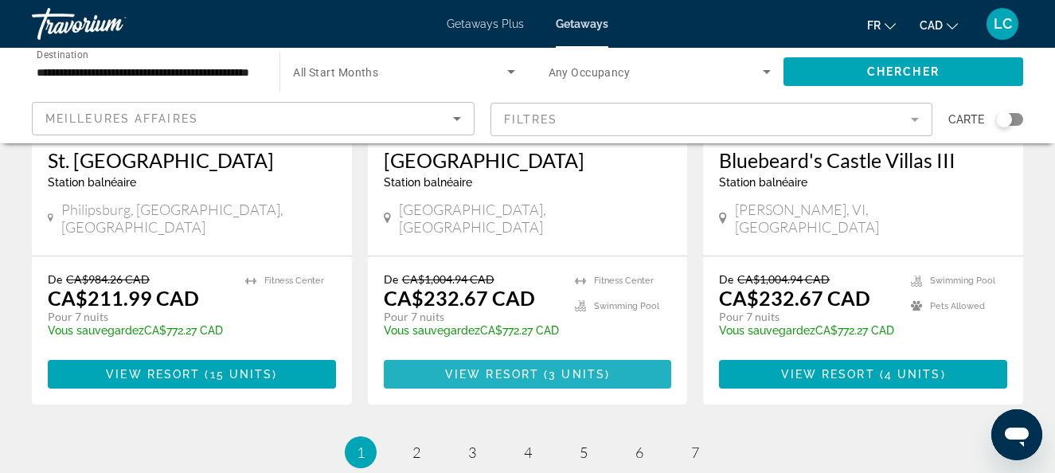
click at [510, 355] on span "Main content" at bounding box center [528, 374] width 288 height 38
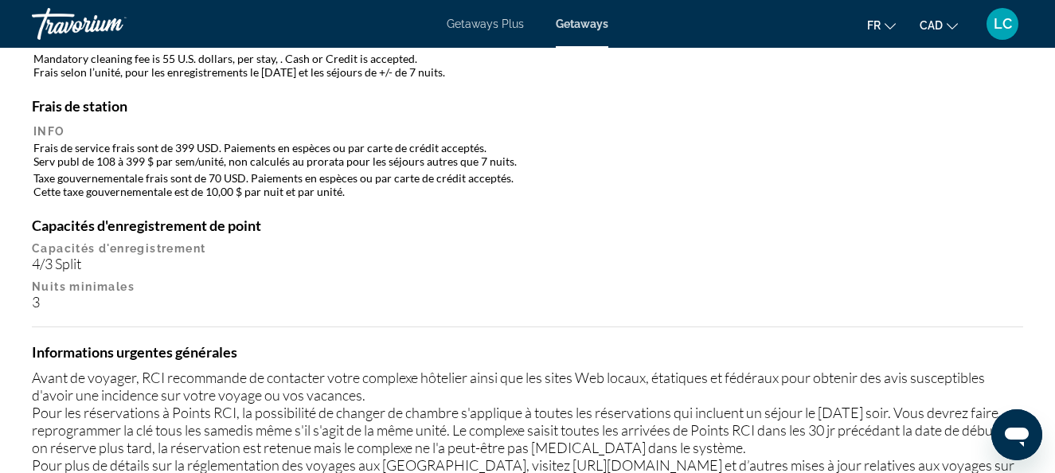
scroll to position [1912, 0]
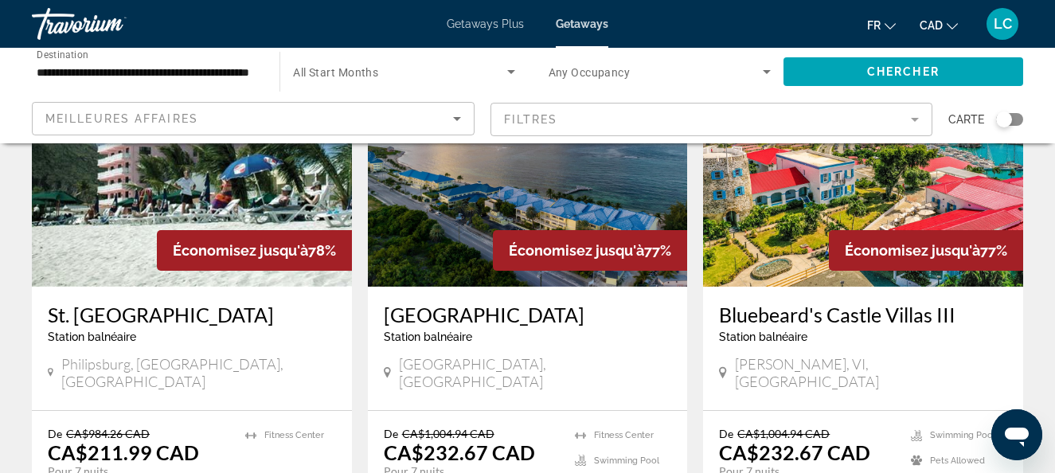
scroll to position [1991, 0]
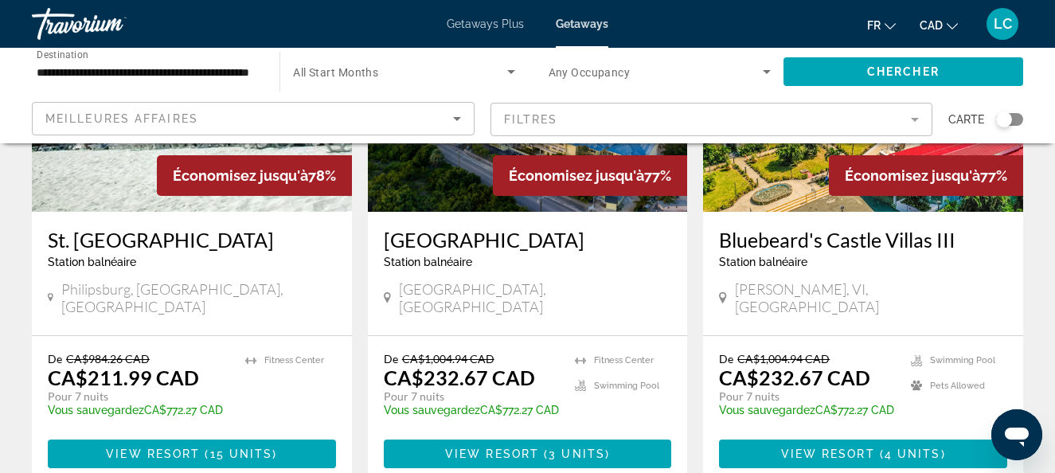
click at [781, 172] on img "Main content" at bounding box center [863, 84] width 320 height 255
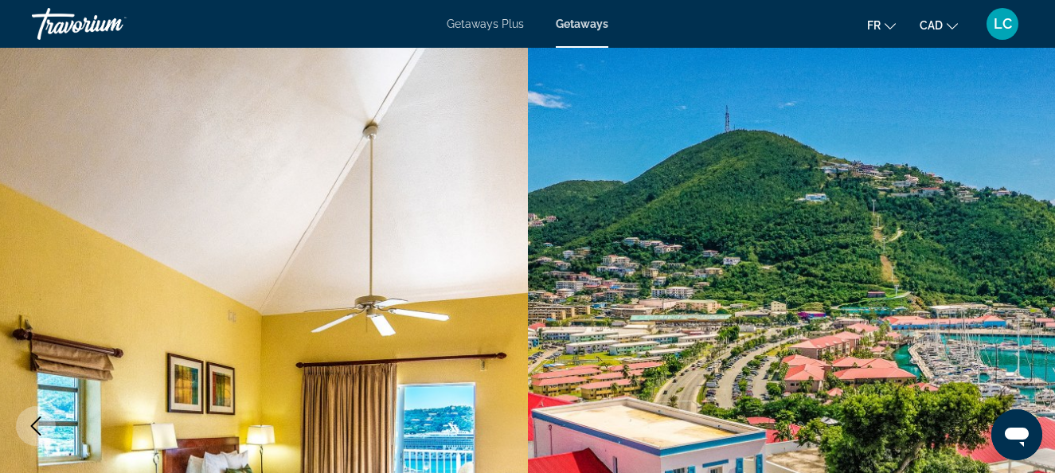
click at [466, 403] on img "Main content" at bounding box center [264, 426] width 528 height 757
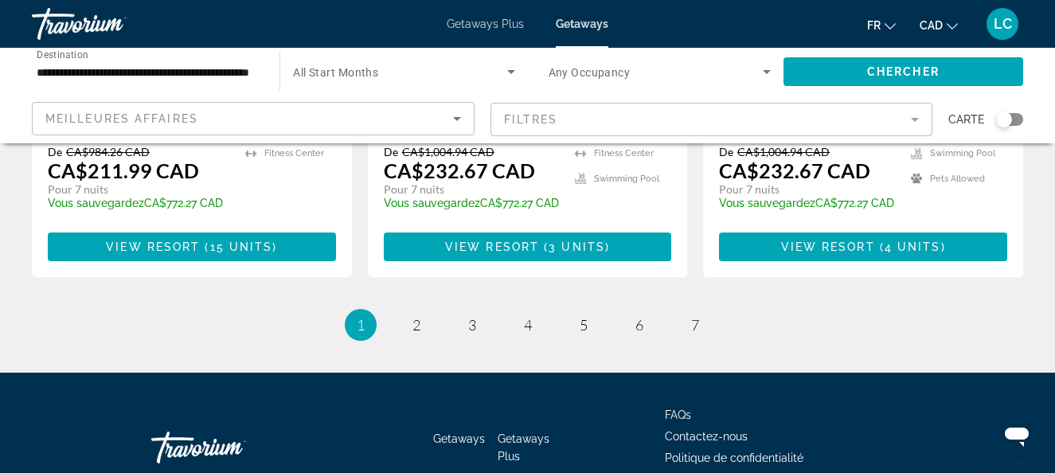
scroll to position [2230, 0]
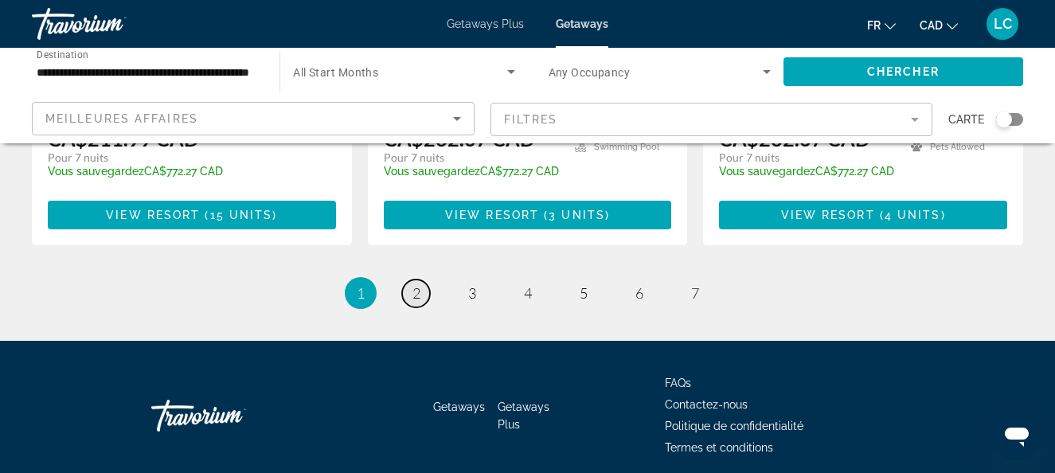
click at [414, 284] on span "2" at bounding box center [417, 293] width 8 height 18
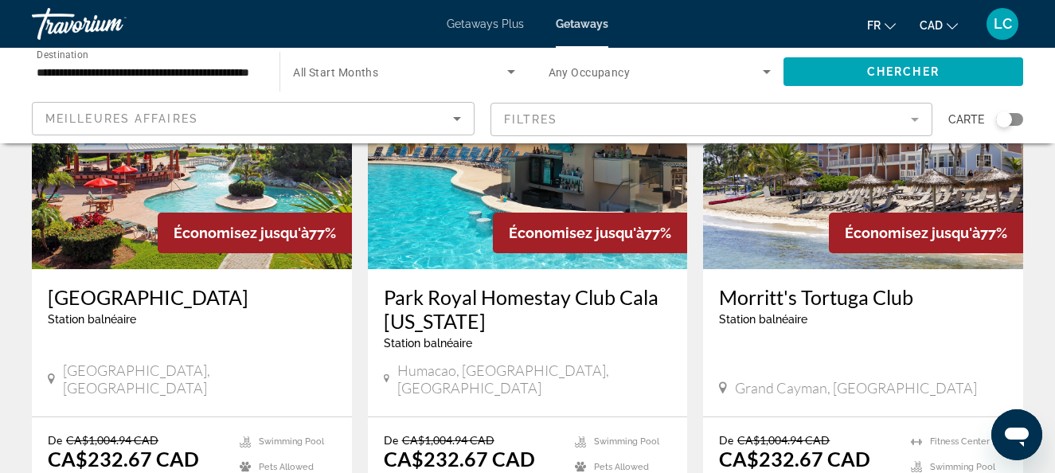
scroll to position [797, 0]
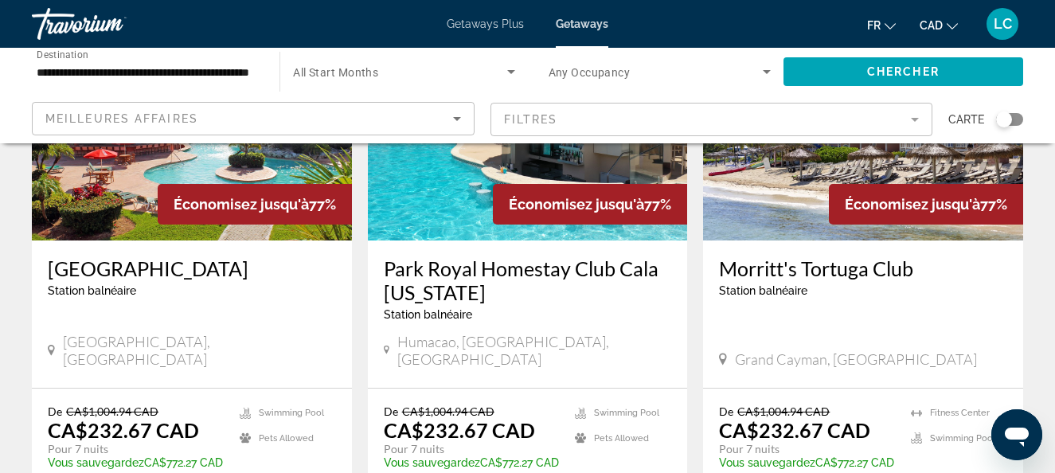
click at [96, 192] on img "Main content" at bounding box center [192, 113] width 320 height 255
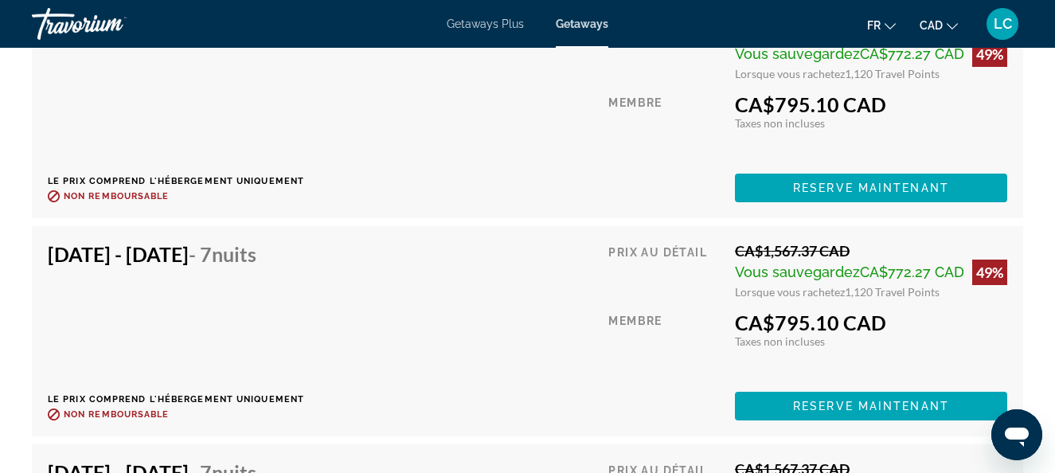
scroll to position [18878, 0]
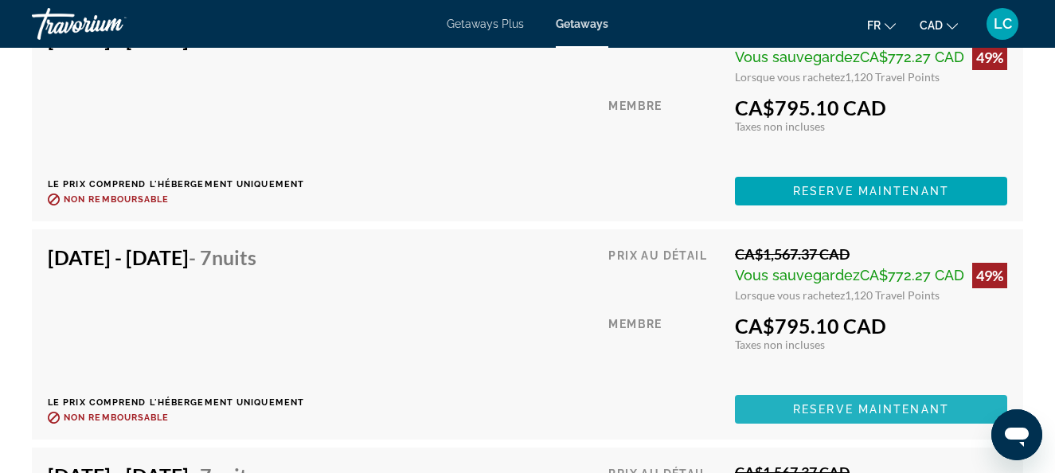
click at [847, 409] on span "Reserve maintenant" at bounding box center [871, 409] width 156 height 13
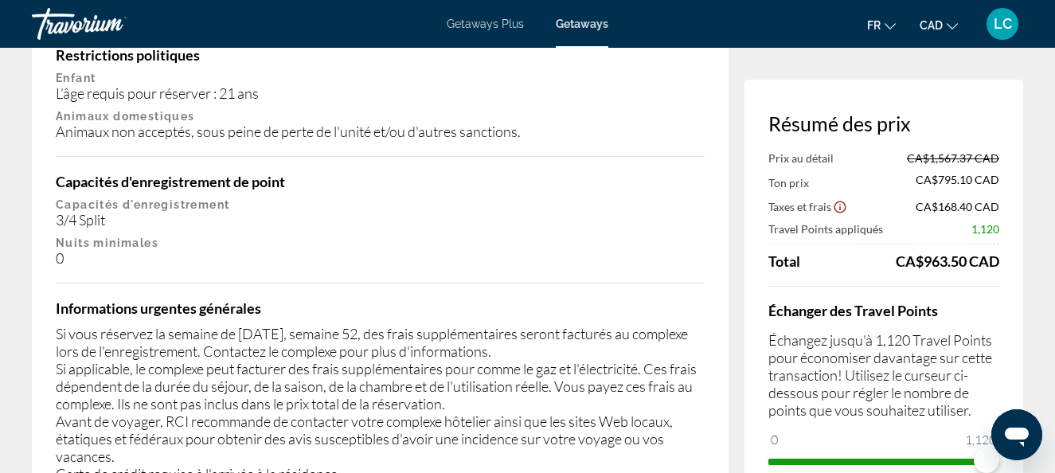
scroll to position [2469, 0]
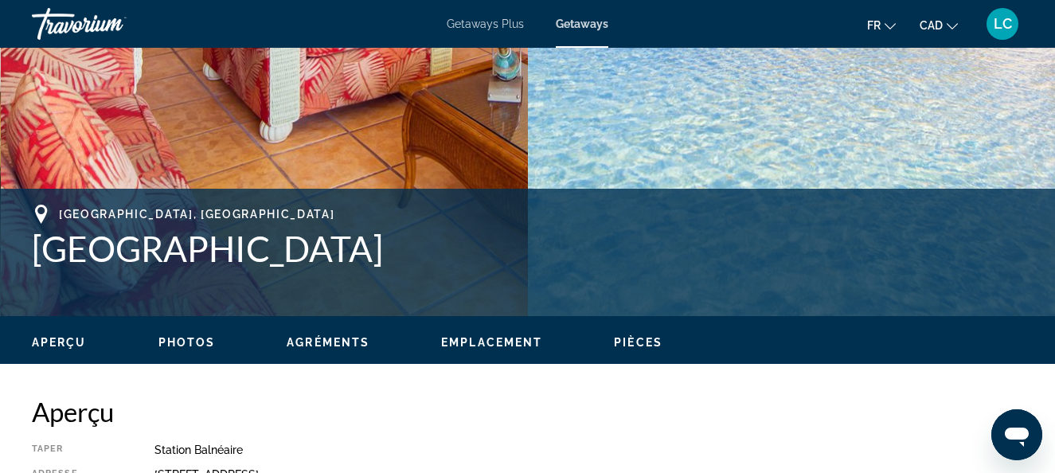
scroll to position [717, 0]
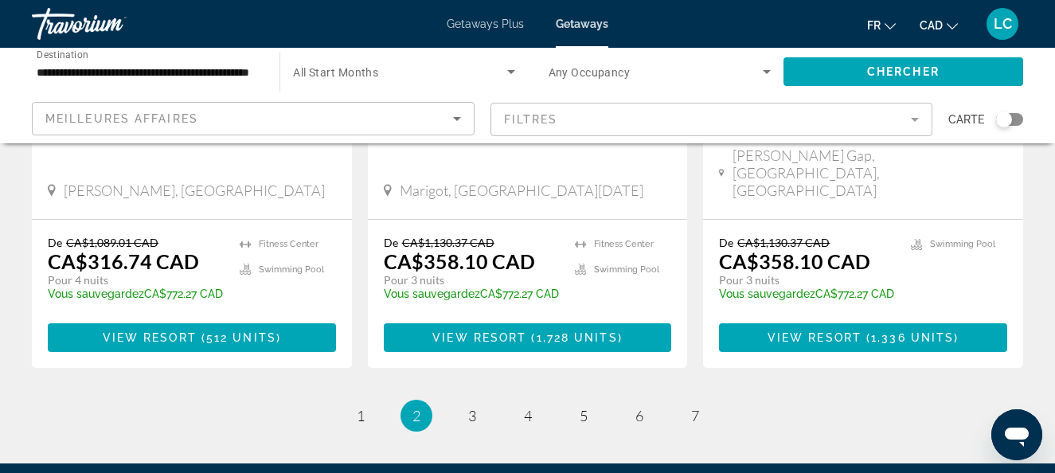
scroll to position [2132, 0]
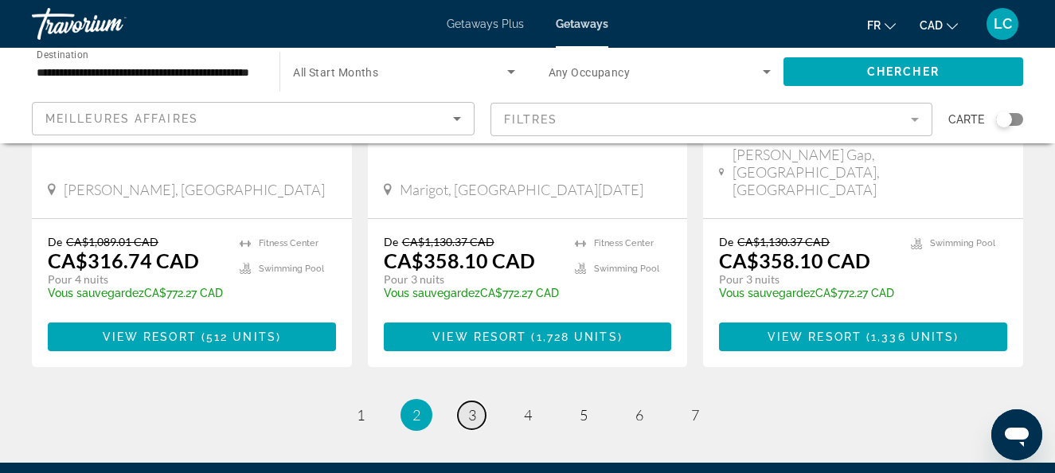
click at [473, 406] on span "3" at bounding box center [472, 415] width 8 height 18
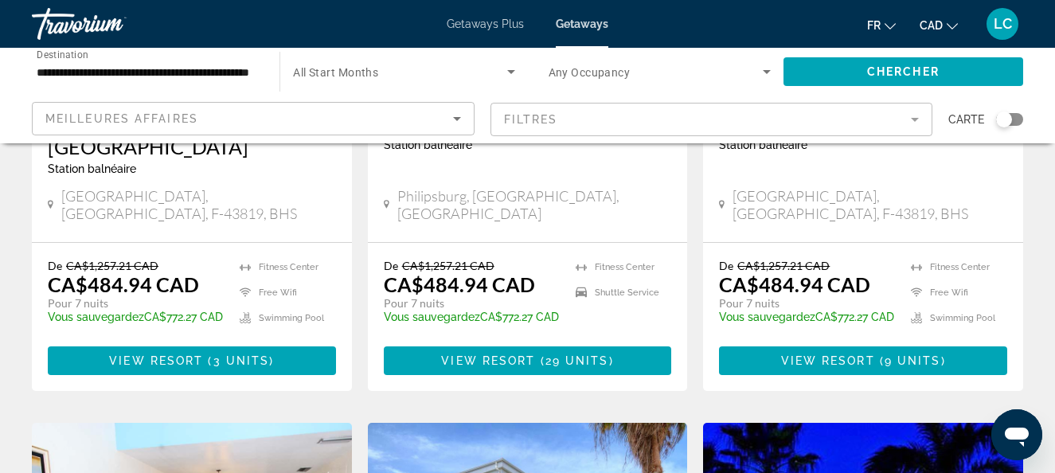
scroll to position [956, 0]
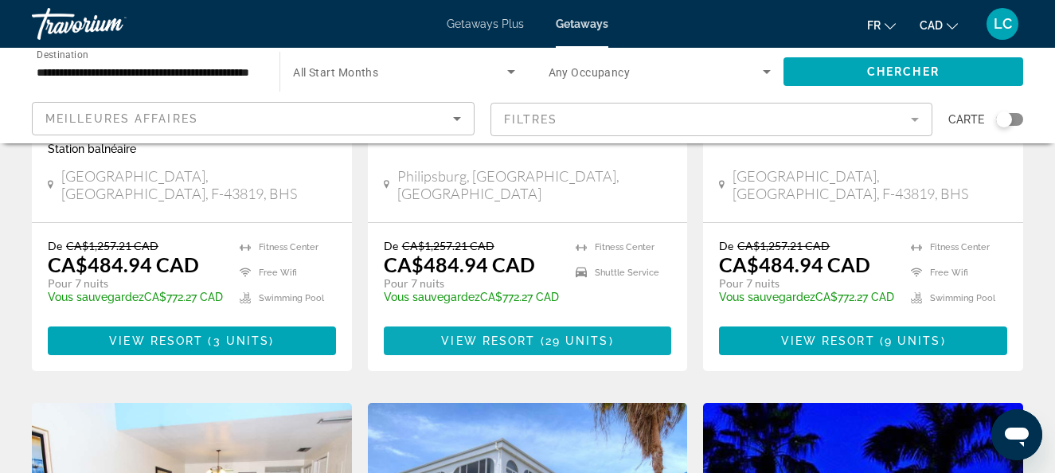
click at [510, 343] on span "View Resort" at bounding box center [488, 341] width 94 height 13
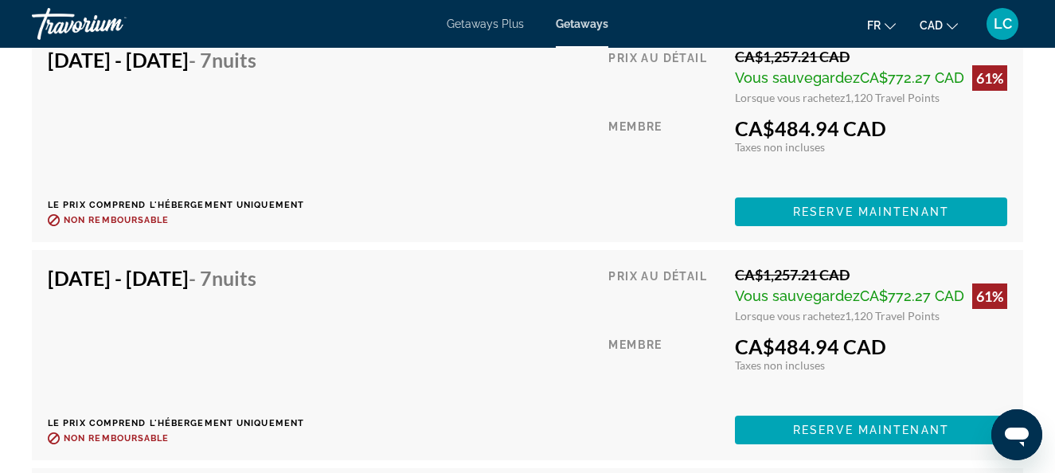
scroll to position [3983, 0]
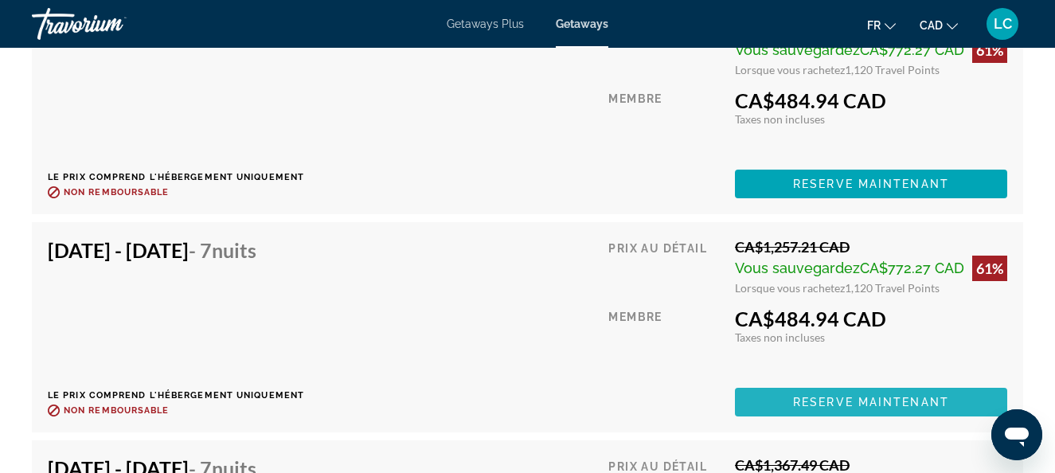
click at [826, 396] on span "Reserve maintenant" at bounding box center [871, 402] width 156 height 13
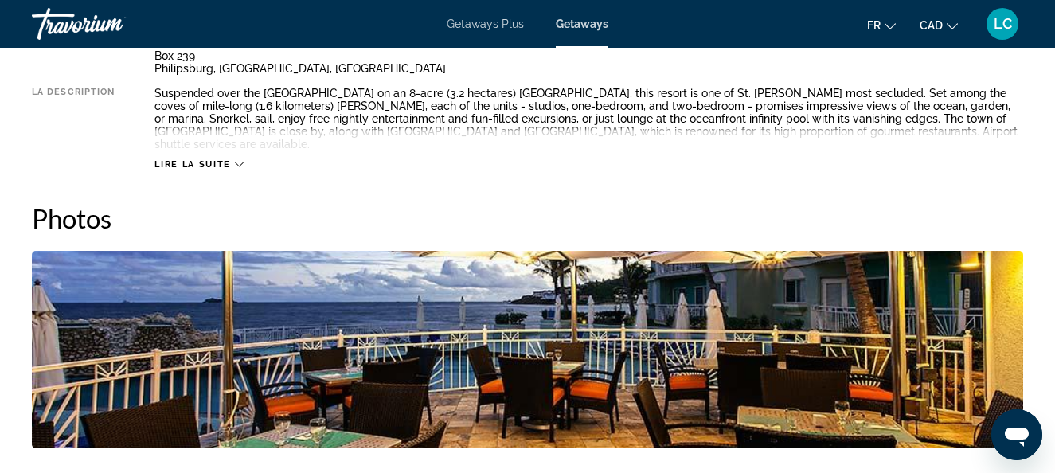
scroll to position [1115, 0]
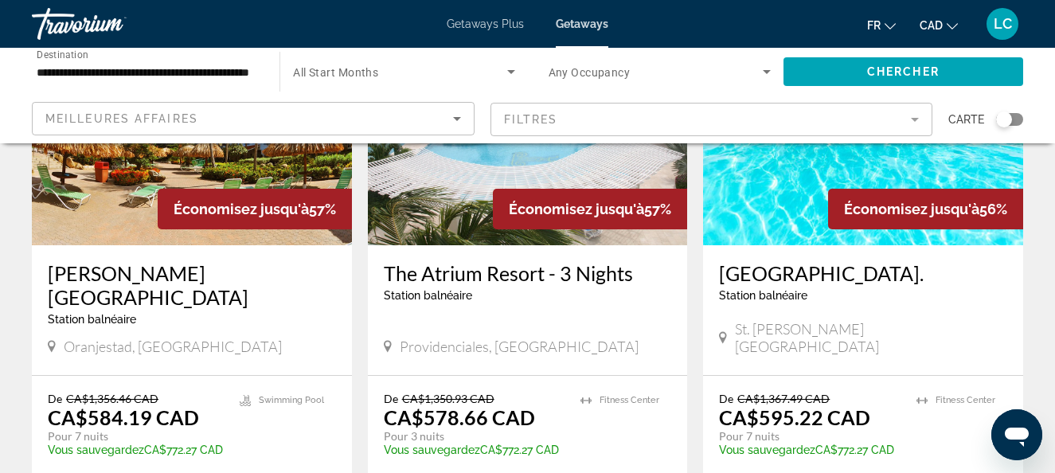
scroll to position [1886, 0]
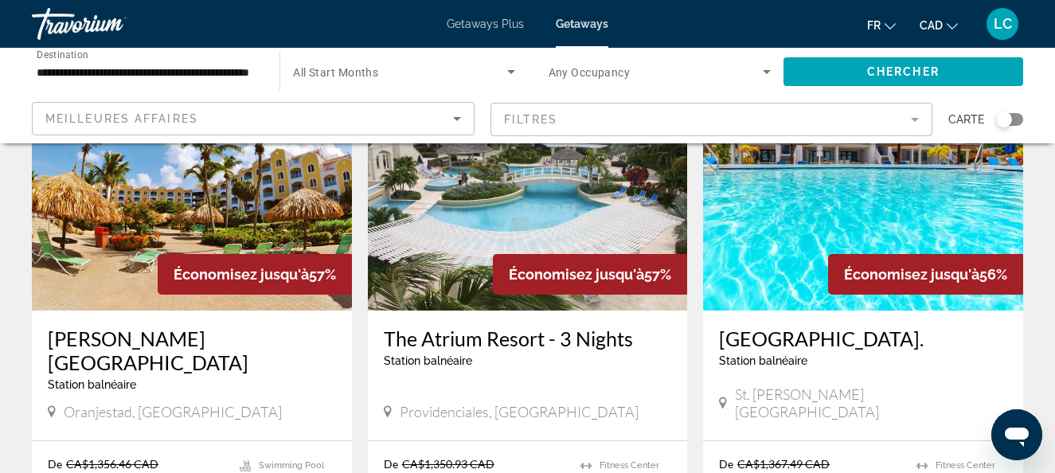
click at [255, 198] on img "Main content" at bounding box center [192, 183] width 320 height 255
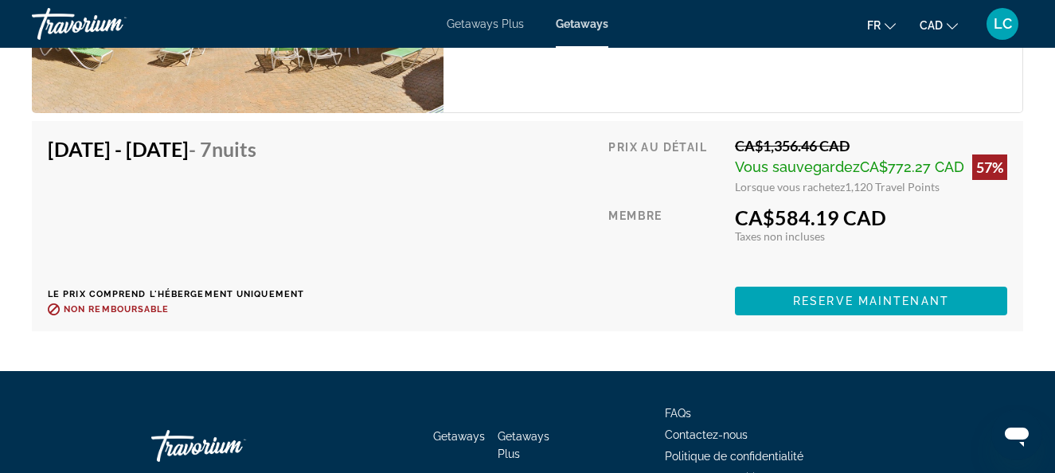
scroll to position [3396, 0]
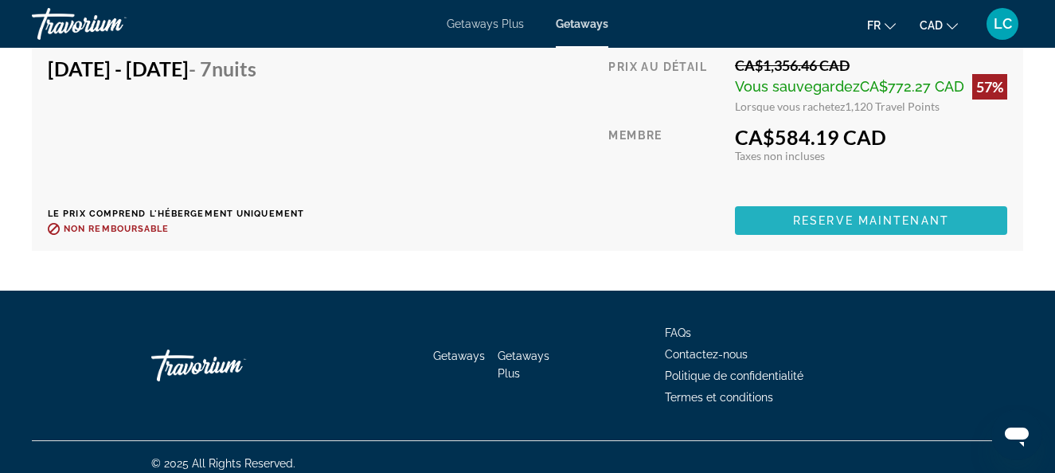
click at [840, 214] on span "Reserve maintenant" at bounding box center [871, 220] width 156 height 13
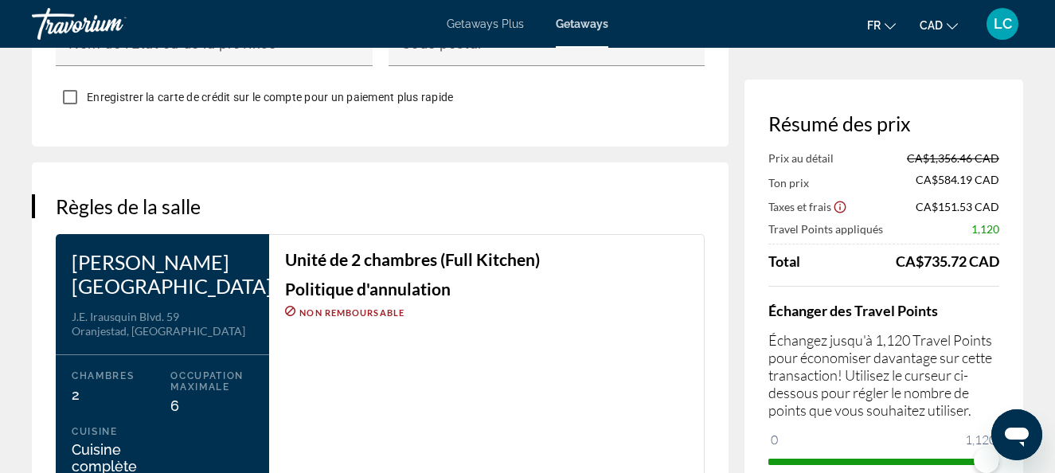
scroll to position [1912, 0]
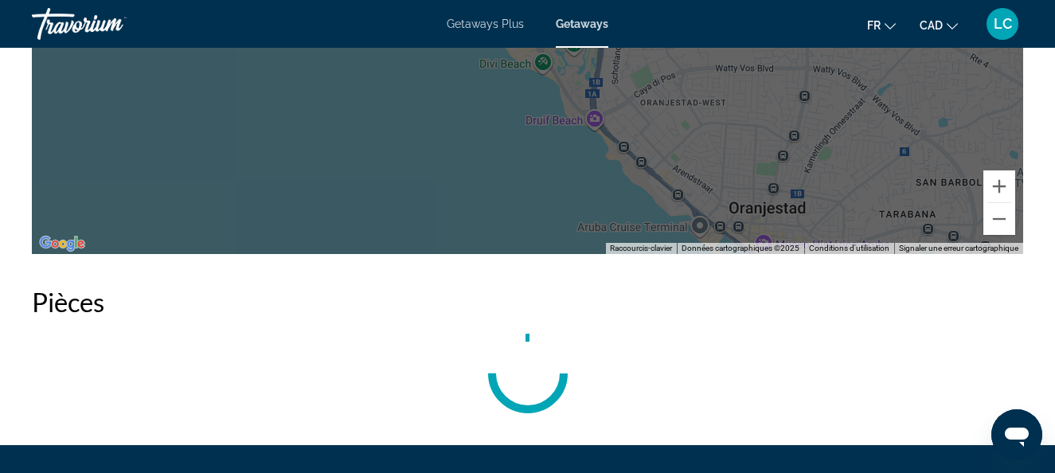
scroll to position [2788, 0]
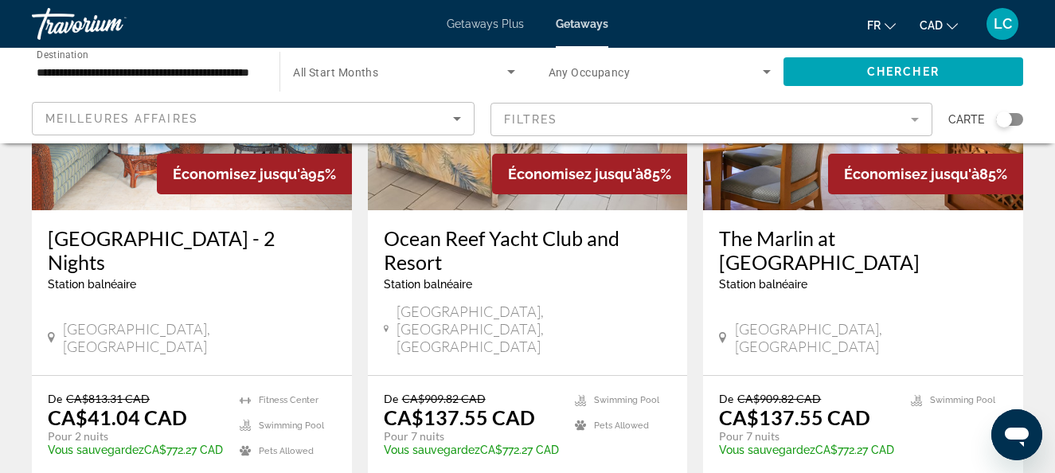
scroll to position [319, 0]
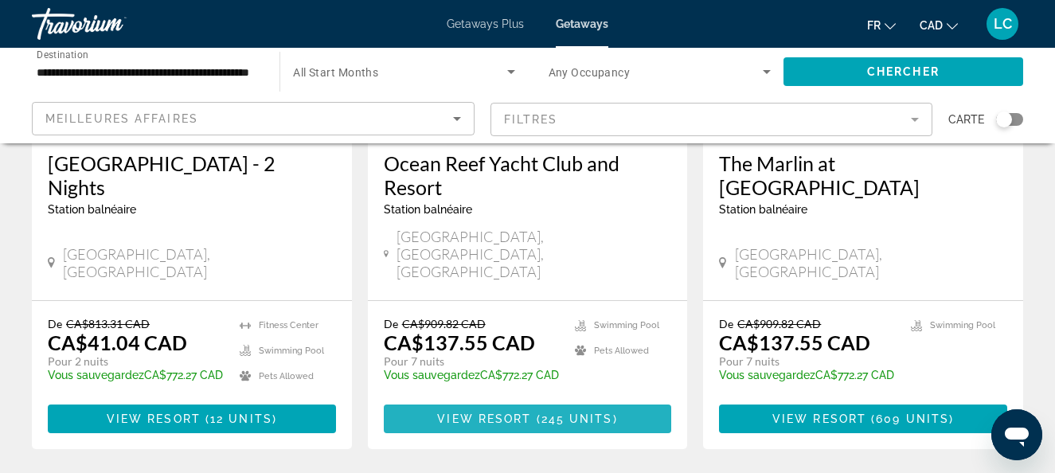
click at [610, 413] on span "245 units" at bounding box center [578, 419] width 72 height 13
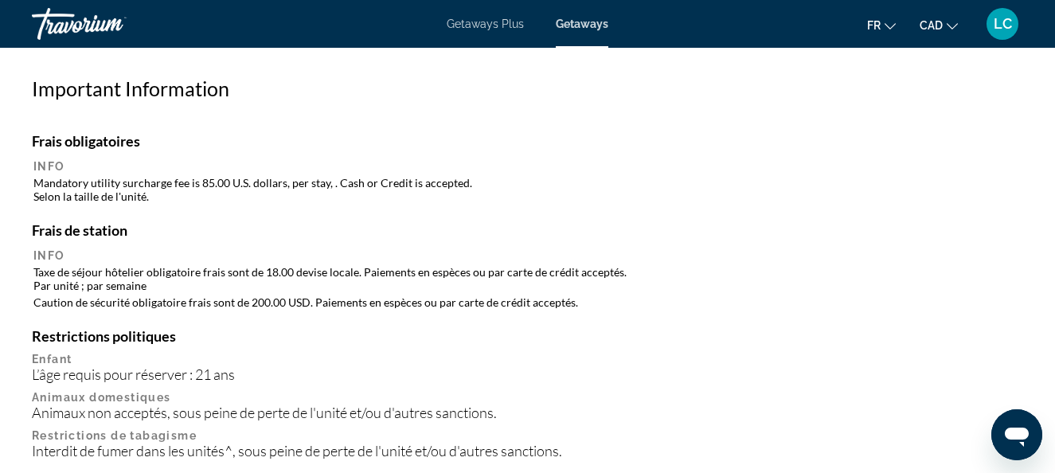
scroll to position [1752, 0]
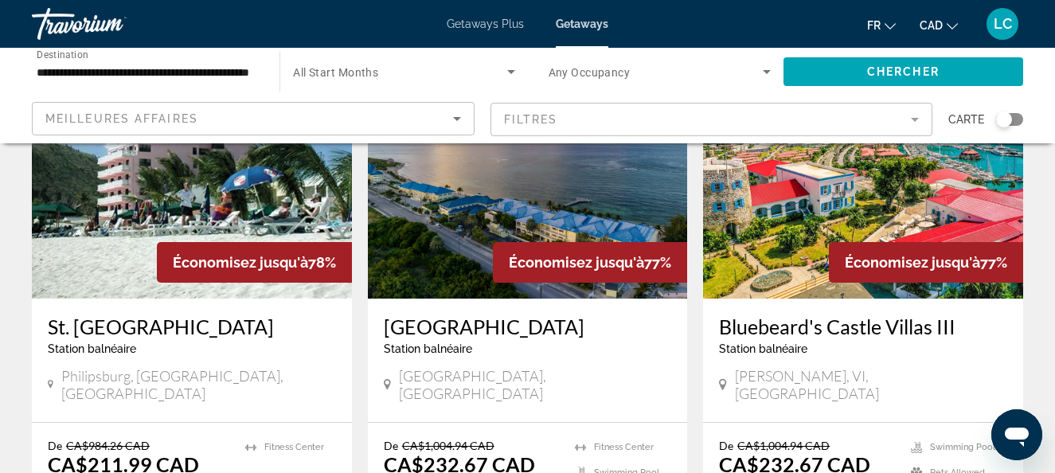
scroll to position [2268, 0]
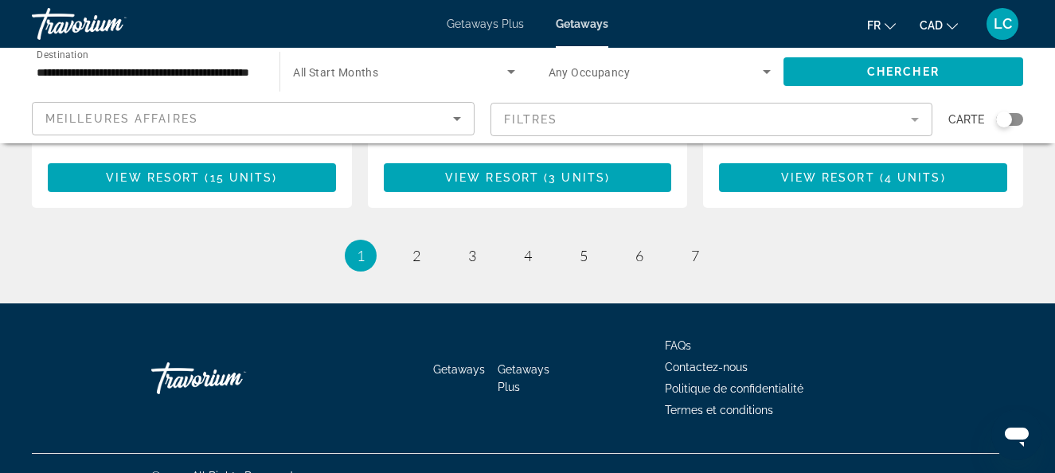
drag, startPoint x: 1060, startPoint y: 151, endPoint x: 34, endPoint y: 44, distance: 1031.5
click at [468, 247] on span "3" at bounding box center [472, 256] width 8 height 18
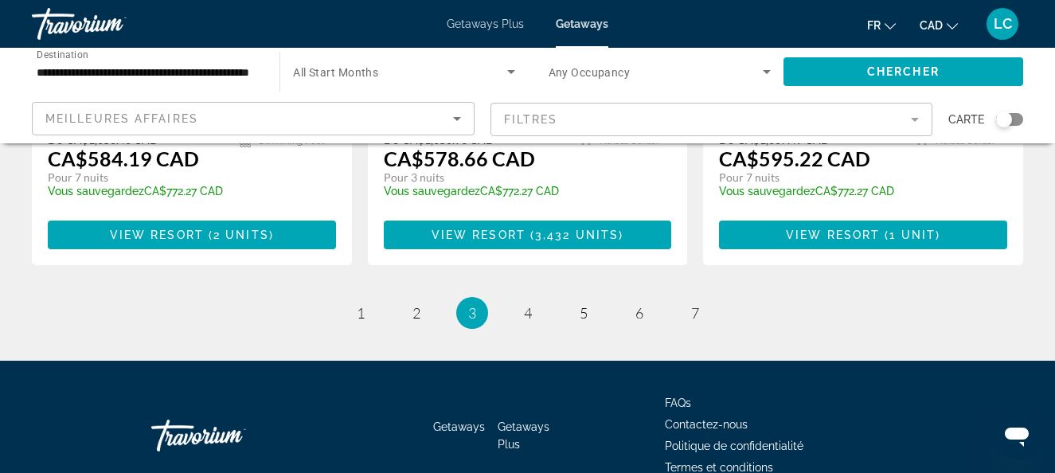
scroll to position [2230, 0]
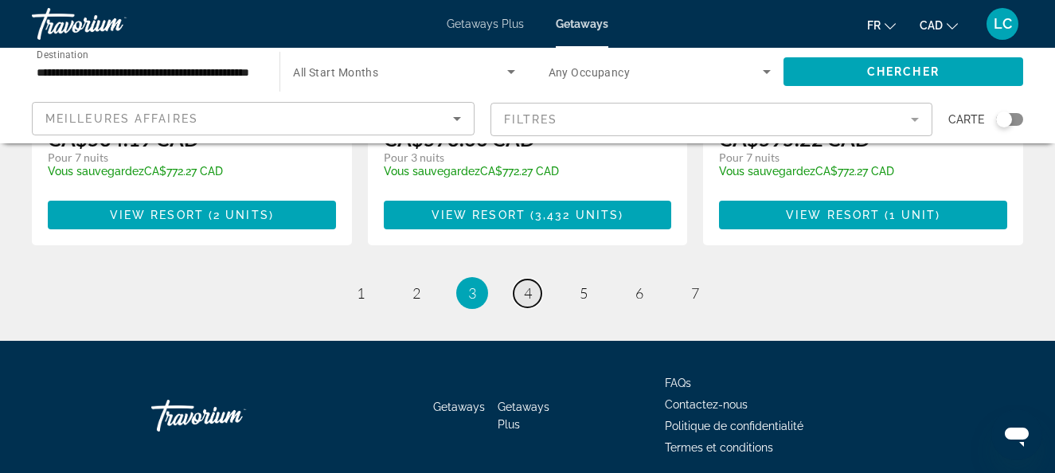
click at [530, 284] on span "4" at bounding box center [528, 293] width 8 height 18
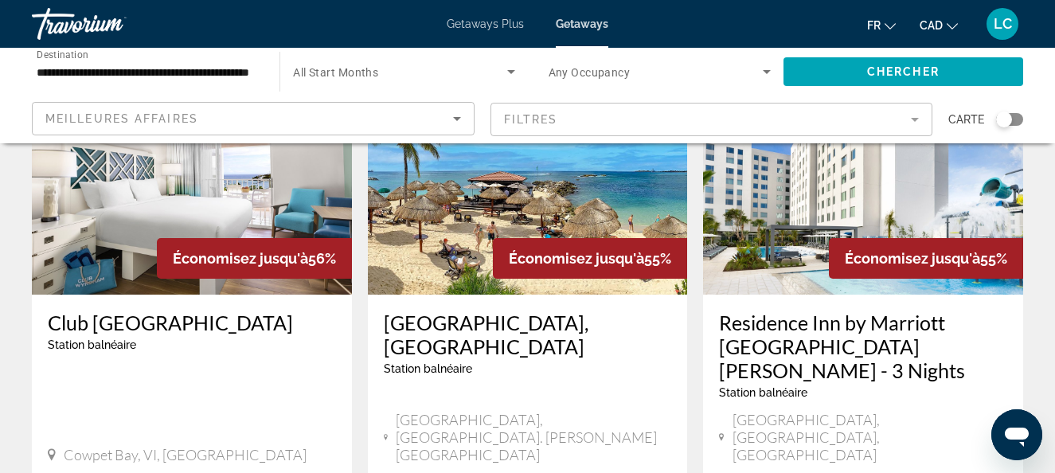
scroll to position [239, 0]
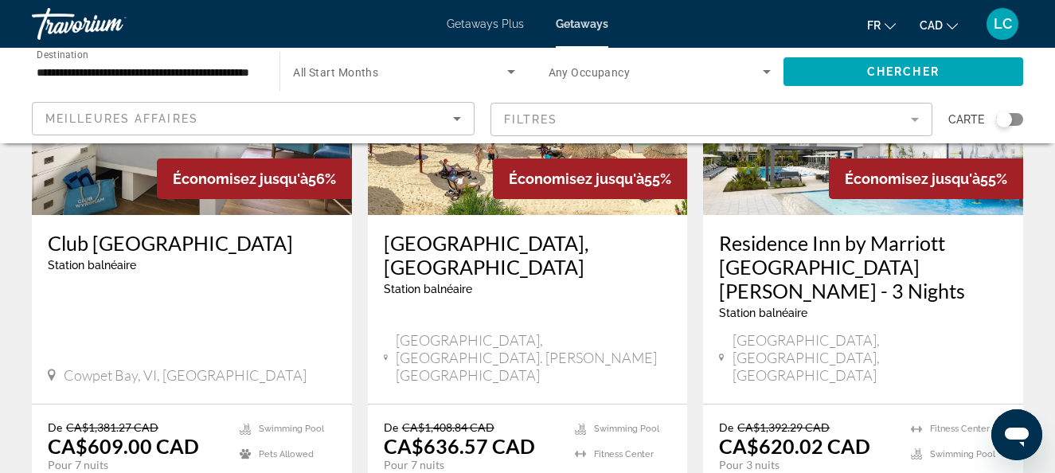
click at [455, 186] on img "Main content" at bounding box center [528, 87] width 320 height 255
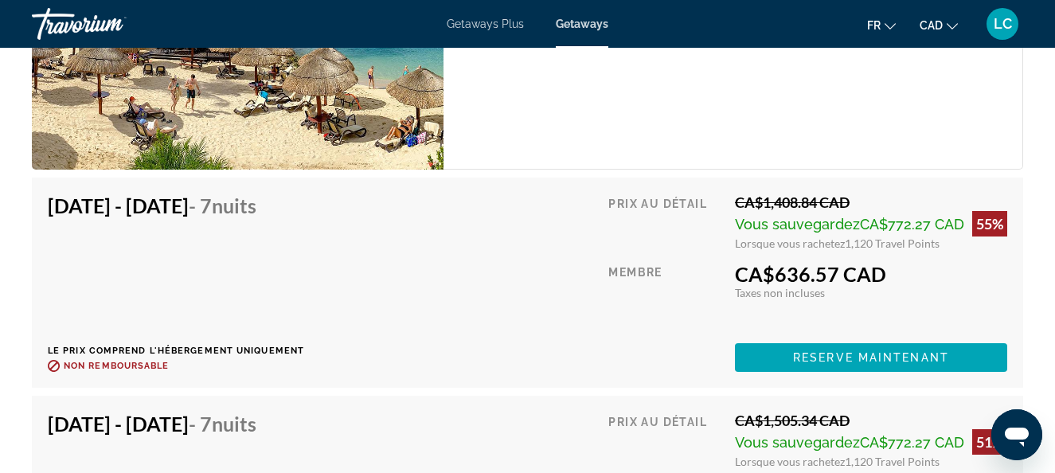
scroll to position [3823, 0]
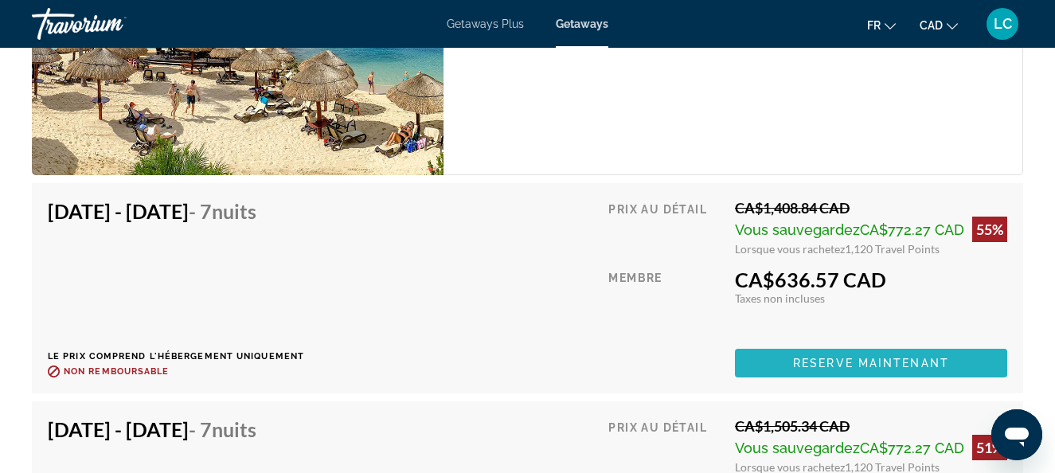
click at [851, 357] on span "Reserve maintenant" at bounding box center [871, 363] width 156 height 13
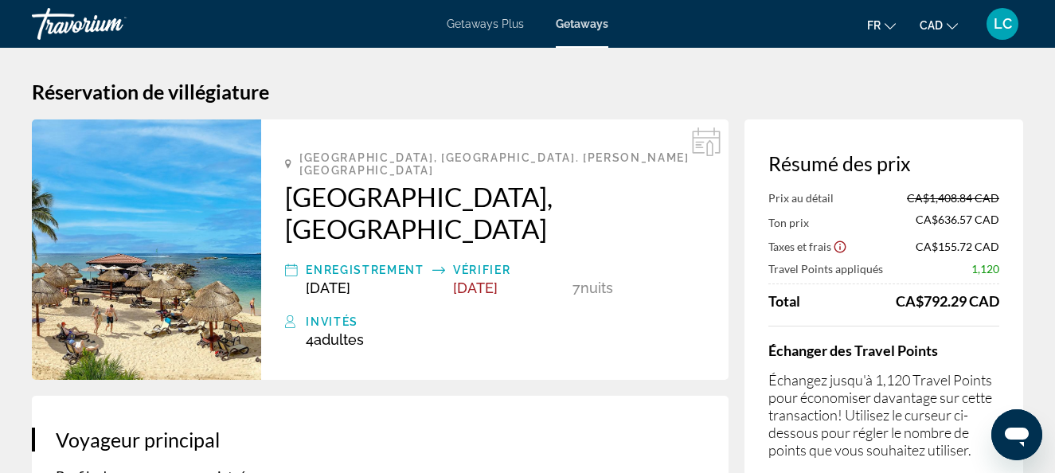
click at [477, 27] on span "Getaways Plus" at bounding box center [485, 24] width 77 height 13
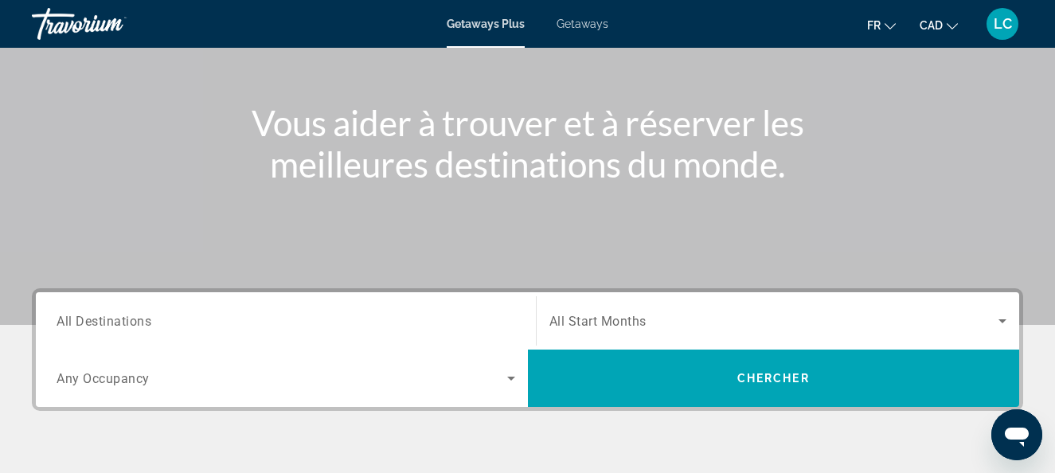
scroll to position [127, 0]
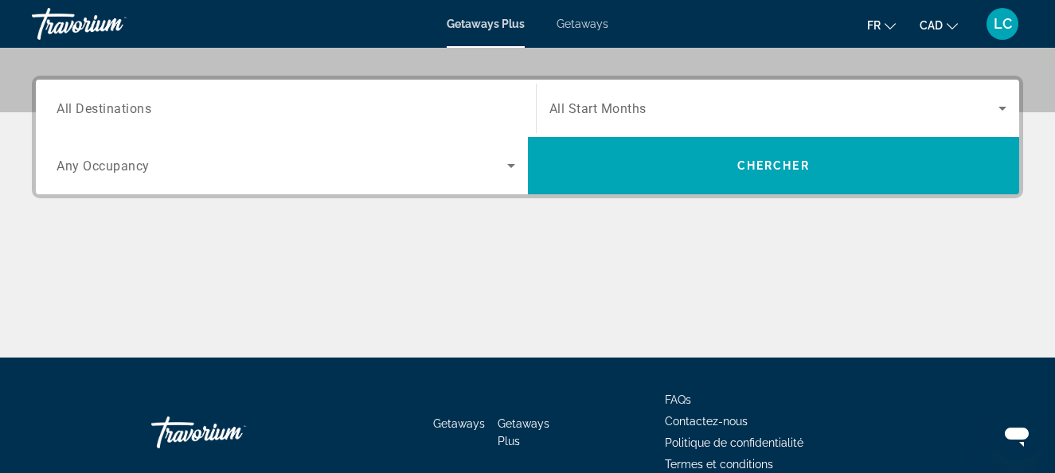
click at [175, 108] on input "Destination All Destinations" at bounding box center [286, 109] width 459 height 19
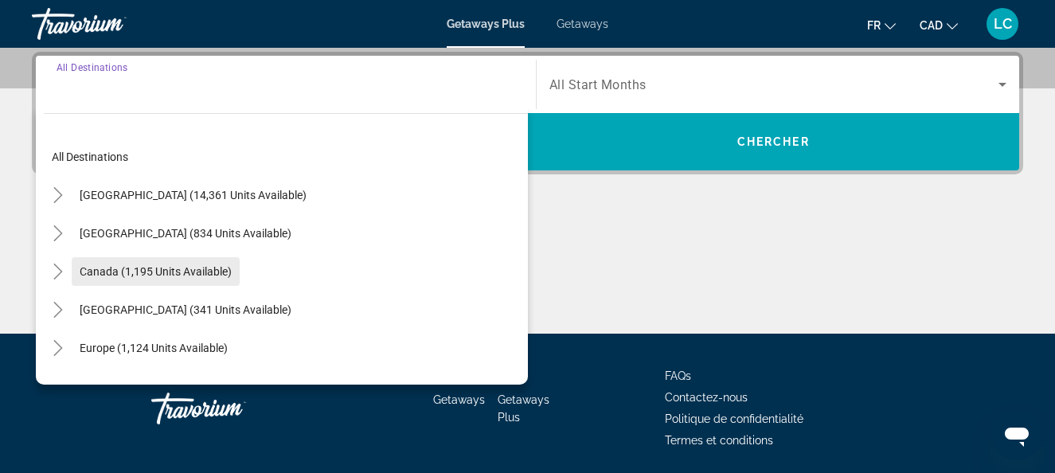
scroll to position [80, 0]
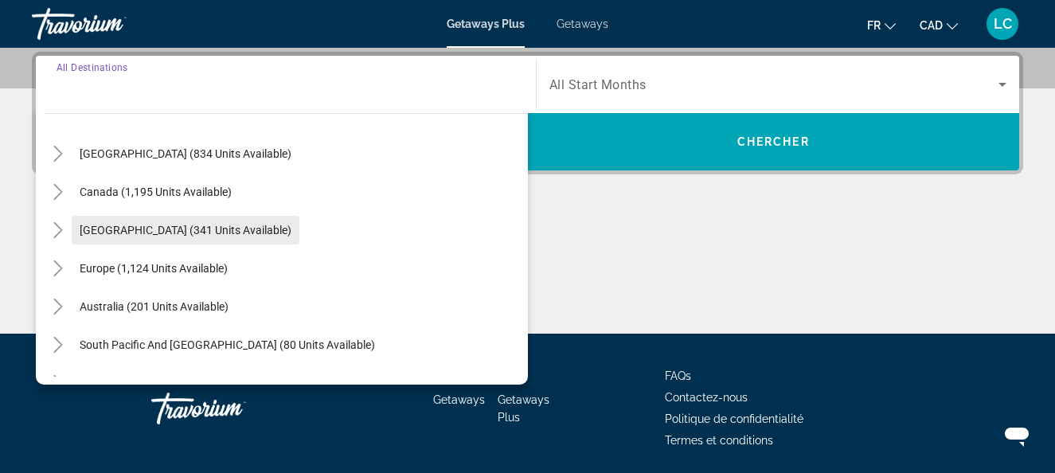
click at [92, 229] on span "[GEOGRAPHIC_DATA] (341 units available)" at bounding box center [186, 230] width 212 height 13
type input "**********"
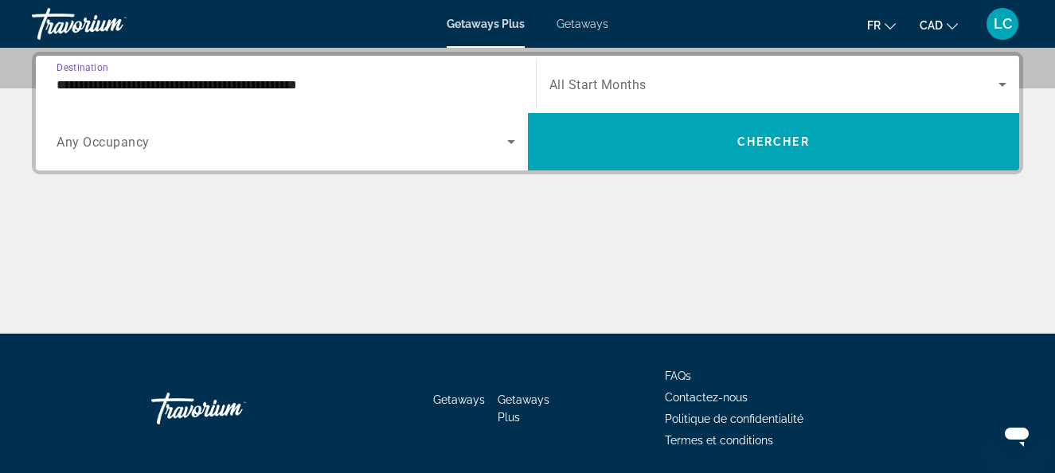
click at [621, 87] on span "All Start Months" at bounding box center [598, 84] width 97 height 15
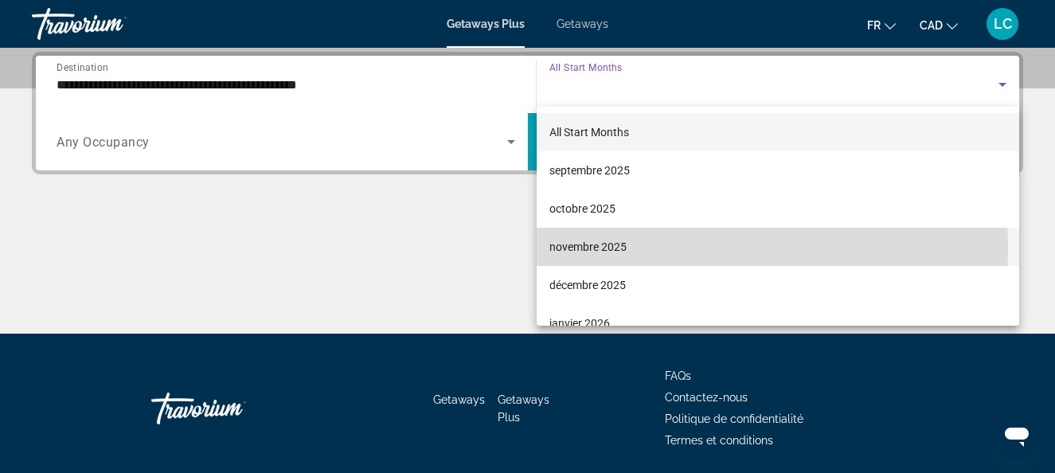
click at [593, 248] on span "novembre 2025" at bounding box center [588, 246] width 77 height 19
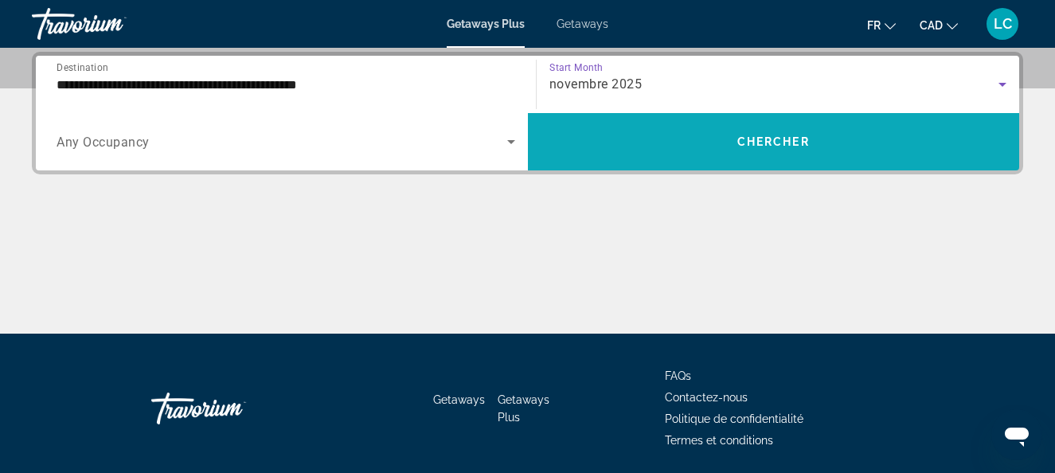
click at [717, 135] on span "Search widget" at bounding box center [774, 142] width 492 height 38
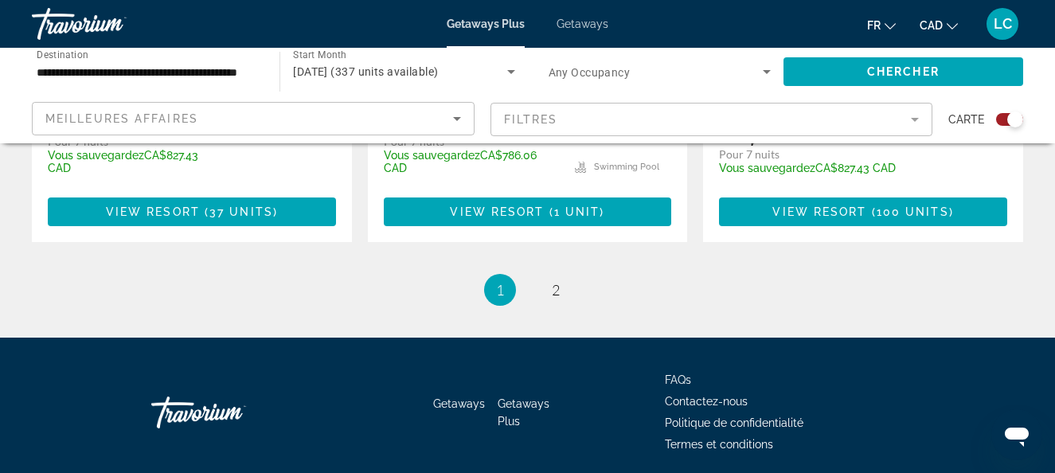
scroll to position [2773, 0]
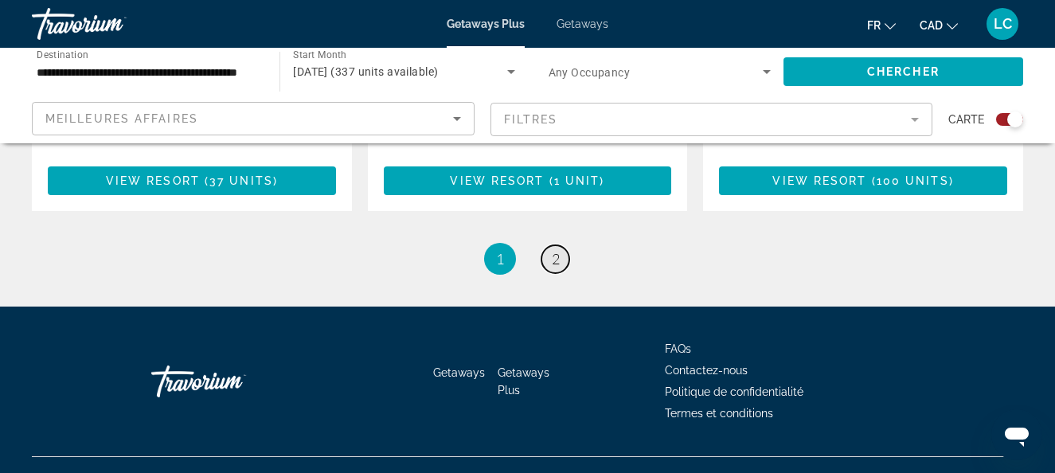
click at [554, 250] on span "2" at bounding box center [556, 259] width 8 height 18
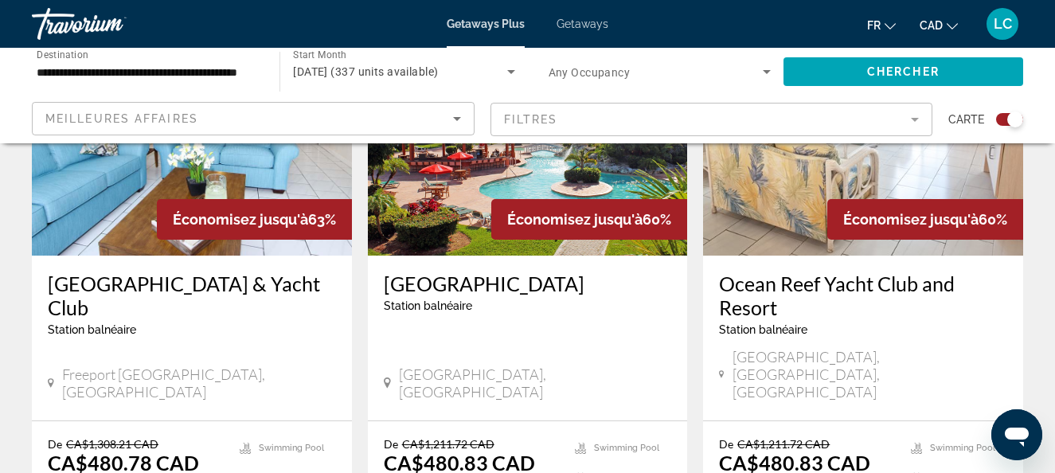
scroll to position [637, 0]
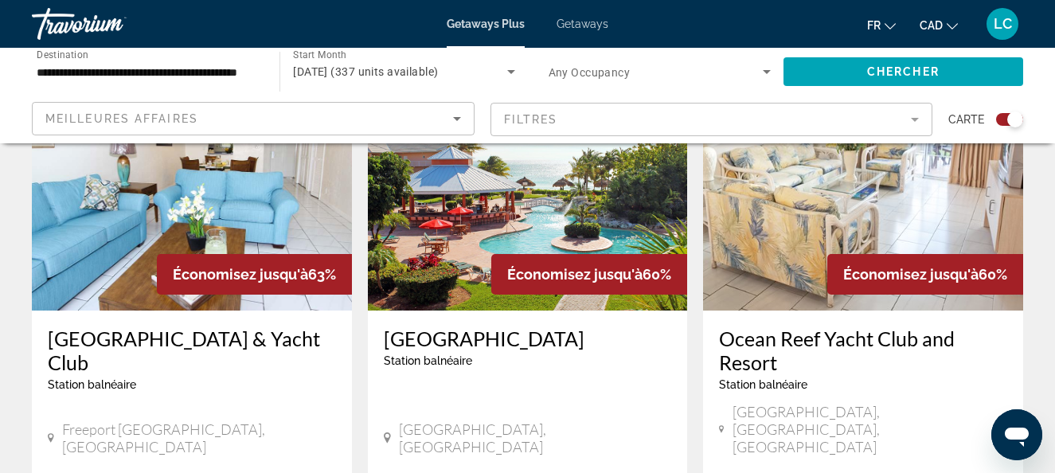
click at [555, 233] on img "Main content" at bounding box center [528, 183] width 320 height 255
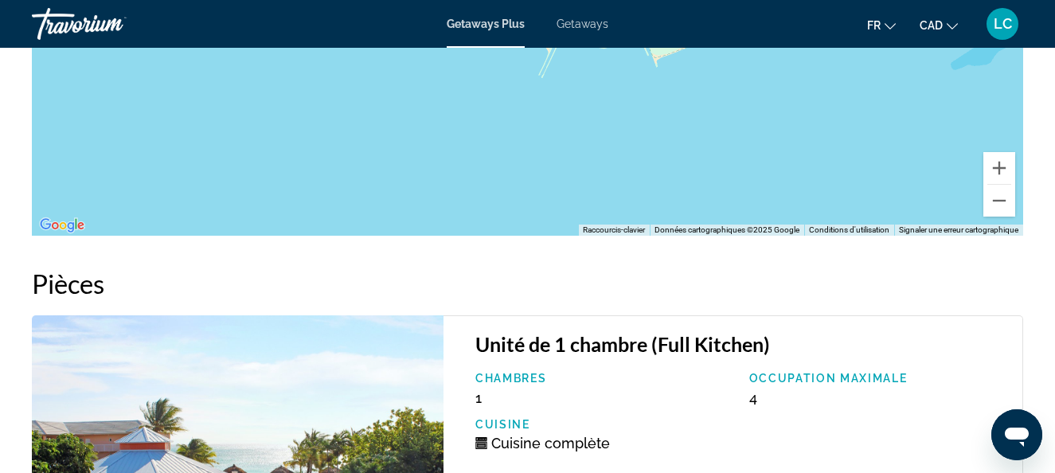
scroll to position [3027, 0]
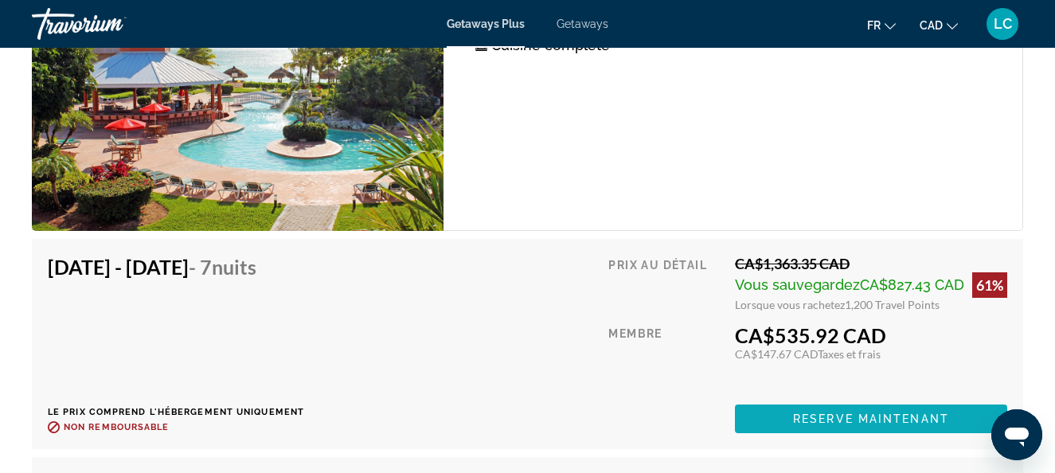
click at [876, 415] on span "Reserve maintenant" at bounding box center [871, 419] width 156 height 13
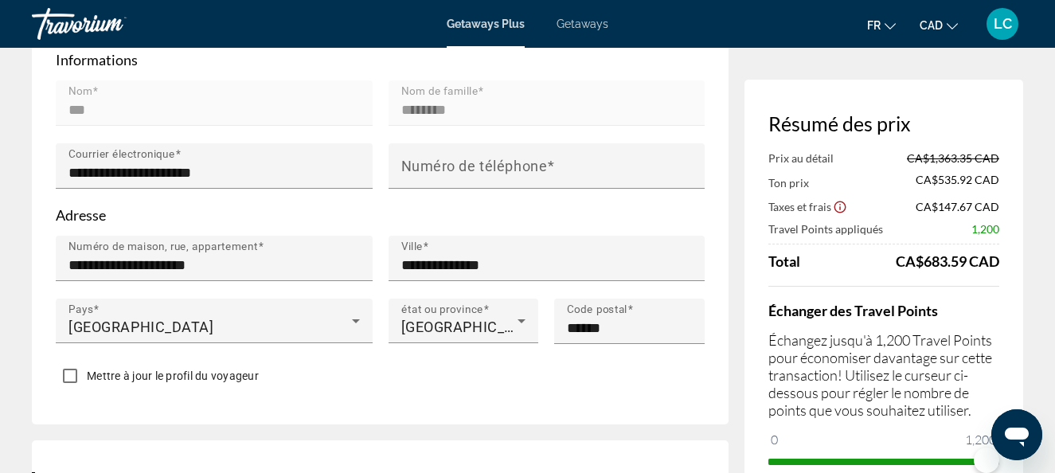
scroll to position [558, 0]
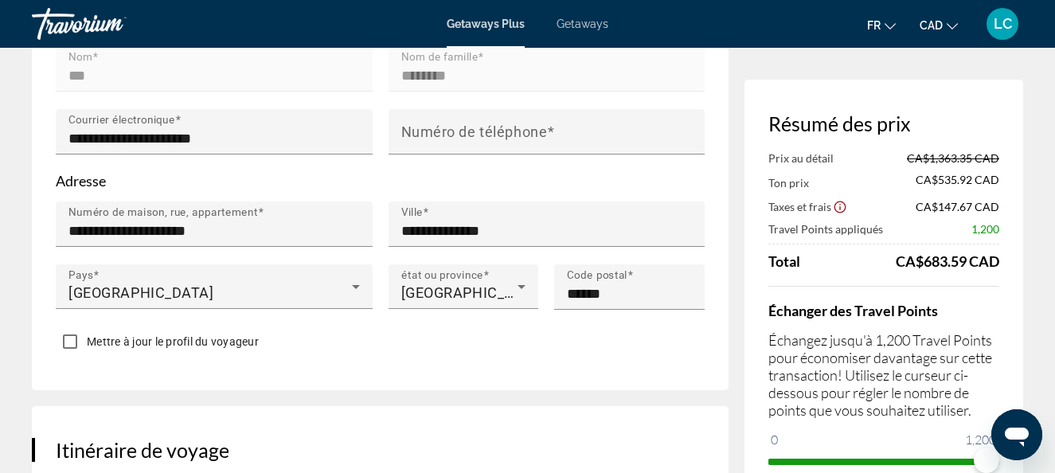
click at [979, 322] on div "Échanger des Travel Points Échangez jusqu'à 1,200 Travel Points pour économiser…" at bounding box center [884, 380] width 231 height 188
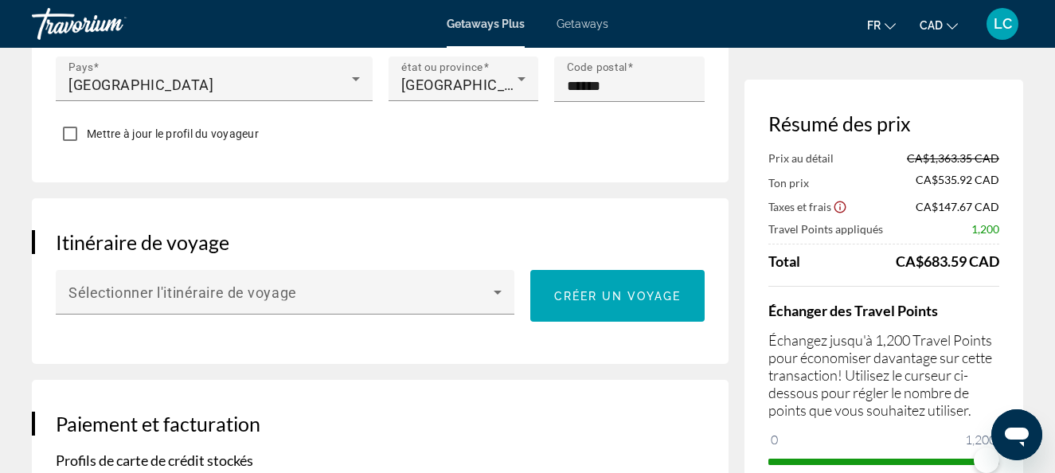
scroll to position [797, 0]
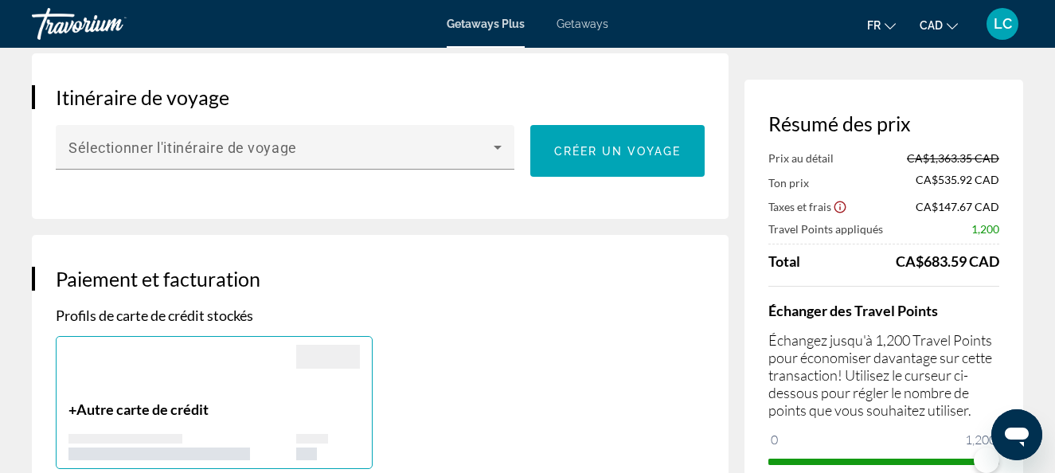
click at [983, 273] on div "Prix au détail CA$1,363.35 CAD Ton prix CA$535.92 CAD Taxes et frais CA$147.67 …" at bounding box center [884, 312] width 231 height 323
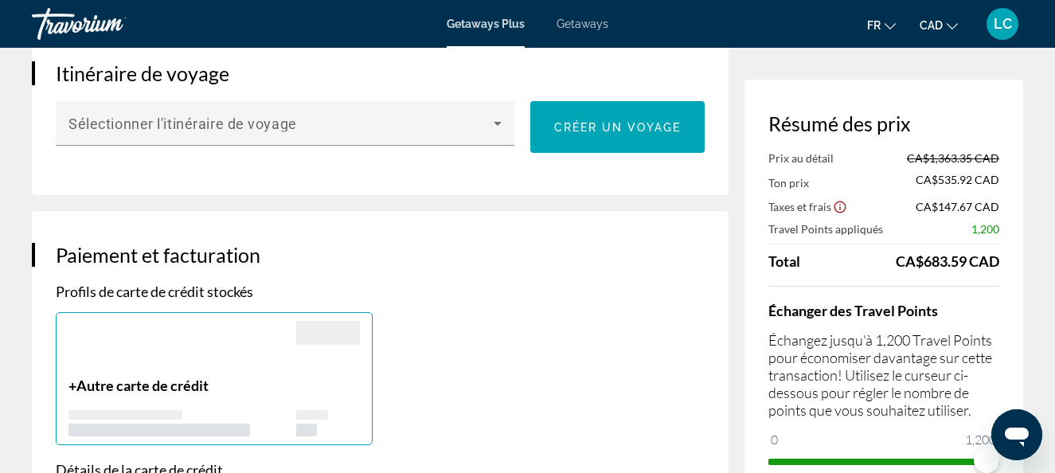
scroll to position [1229, 0]
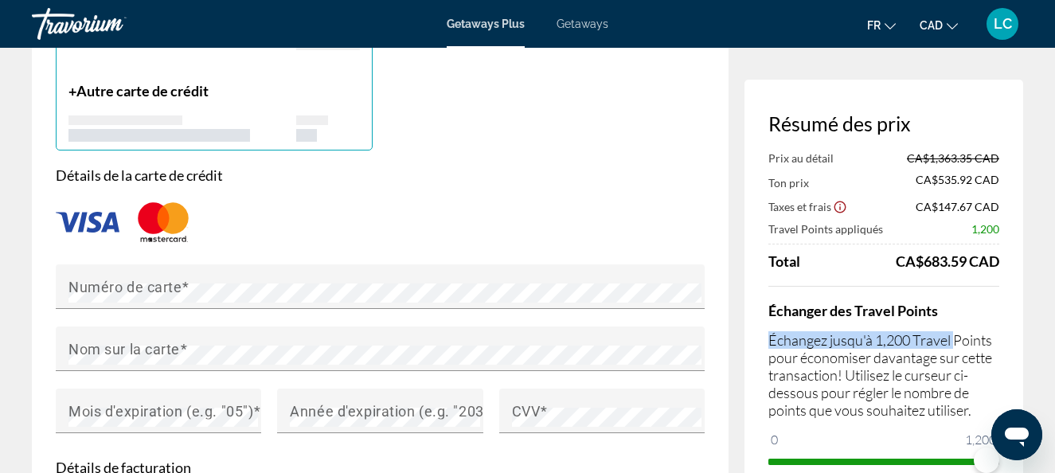
drag, startPoint x: 954, startPoint y: 300, endPoint x: 952, endPoint y: 343, distance: 42.3
click at [952, 343] on div "Échanger des Travel Points Échangez jusqu'à 1,200 Travel Points pour économiser…" at bounding box center [884, 380] width 231 height 188
drag, startPoint x: 952, startPoint y: 343, endPoint x: 987, endPoint y: 457, distance: 119.9
click at [989, 462] on ngx-slider "0 1,200 1,116" at bounding box center [884, 460] width 231 height 3
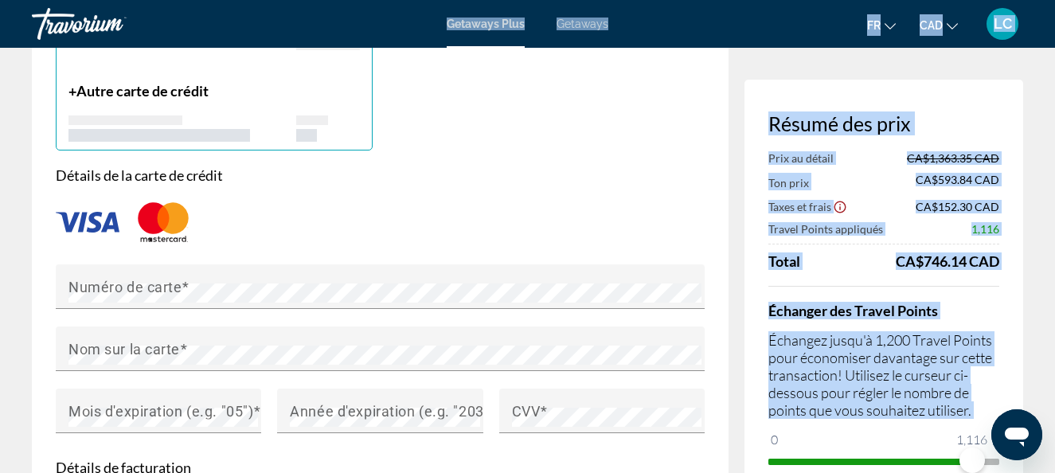
drag, startPoint x: 969, startPoint y: 426, endPoint x: 980, endPoint y: 426, distance: 11.2
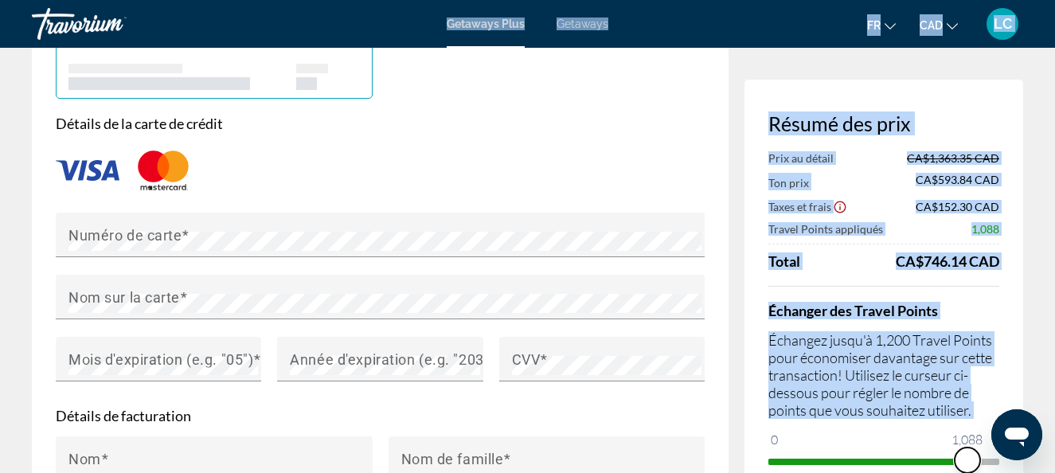
scroll to position [1294, 0]
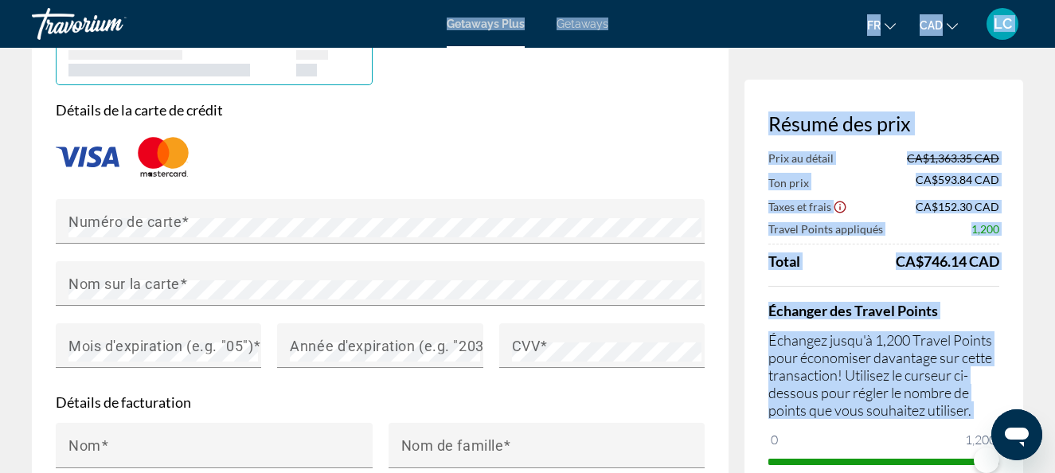
click at [999, 288] on div "Échanger des Travel Points Échangez jusqu'à 1,200 Travel Points pour économiser…" at bounding box center [884, 380] width 231 height 188
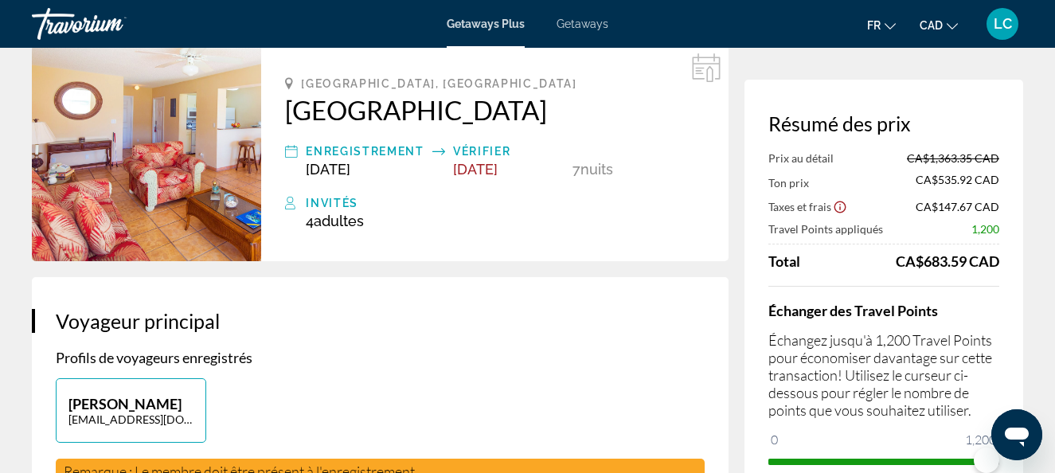
scroll to position [0, 0]
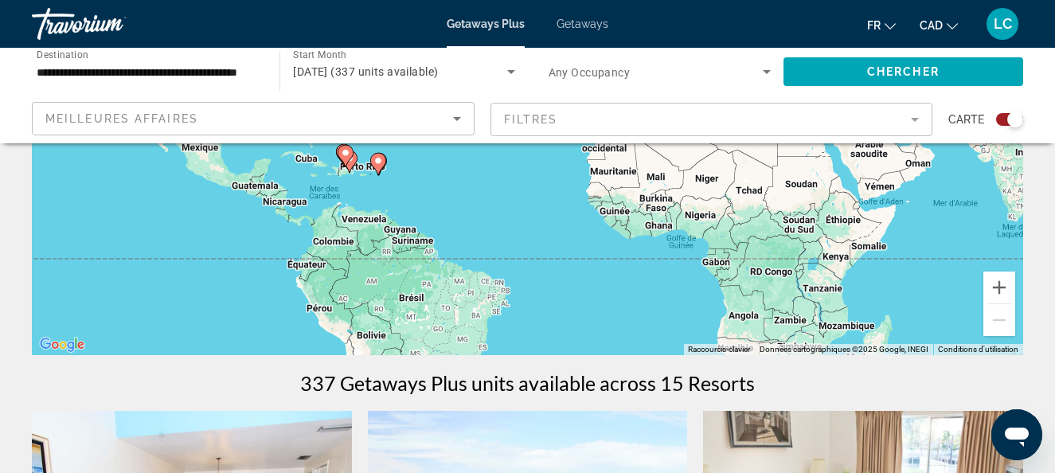
scroll to position [340, 0]
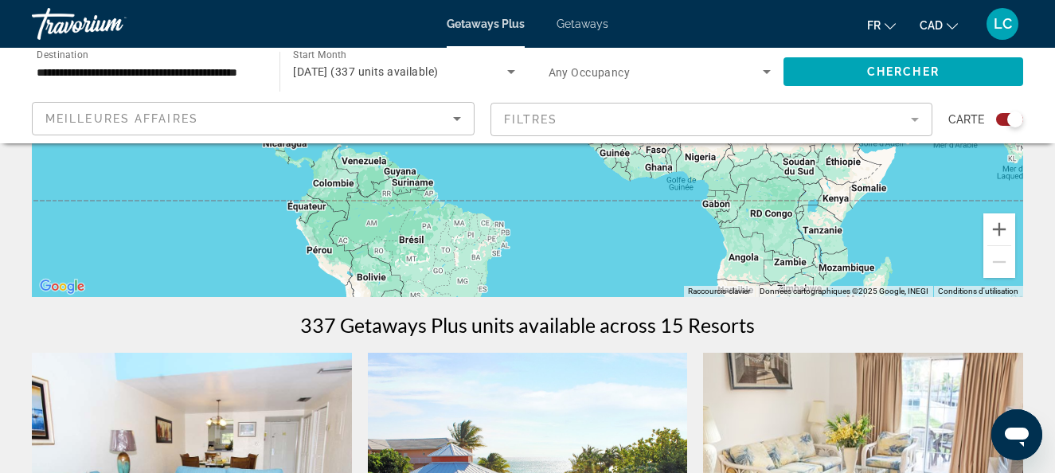
click at [233, 117] on div "Meilleures affaires" at bounding box center [249, 118] width 408 height 19
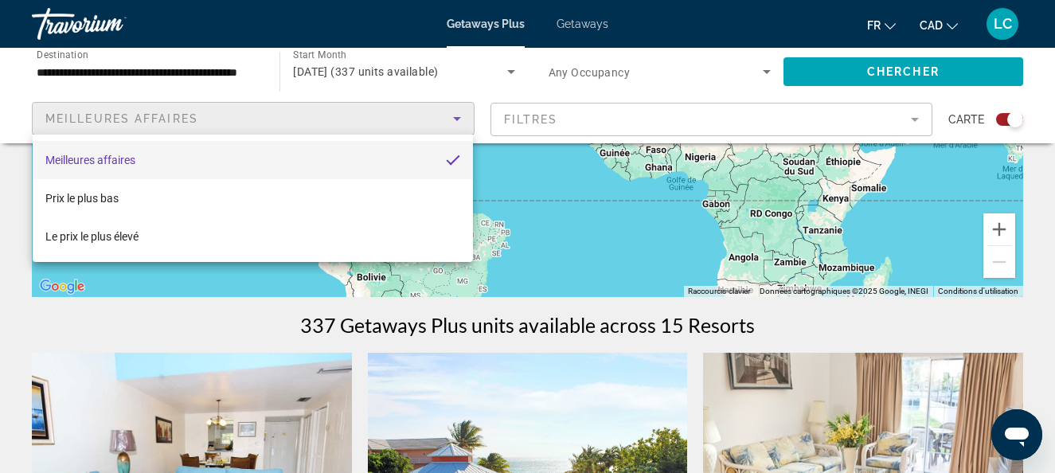
click at [233, 117] on div at bounding box center [527, 236] width 1055 height 473
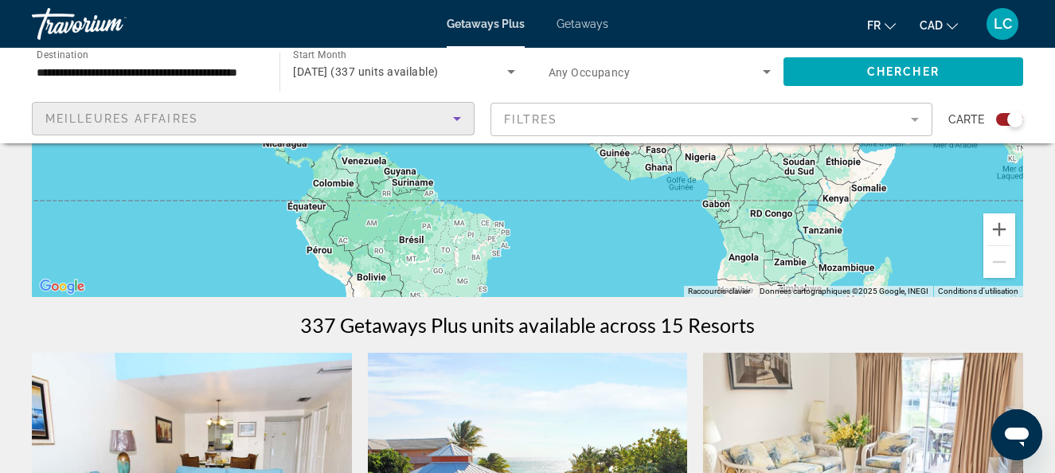
click at [233, 117] on div "Meilleures affaires" at bounding box center [249, 118] width 408 height 19
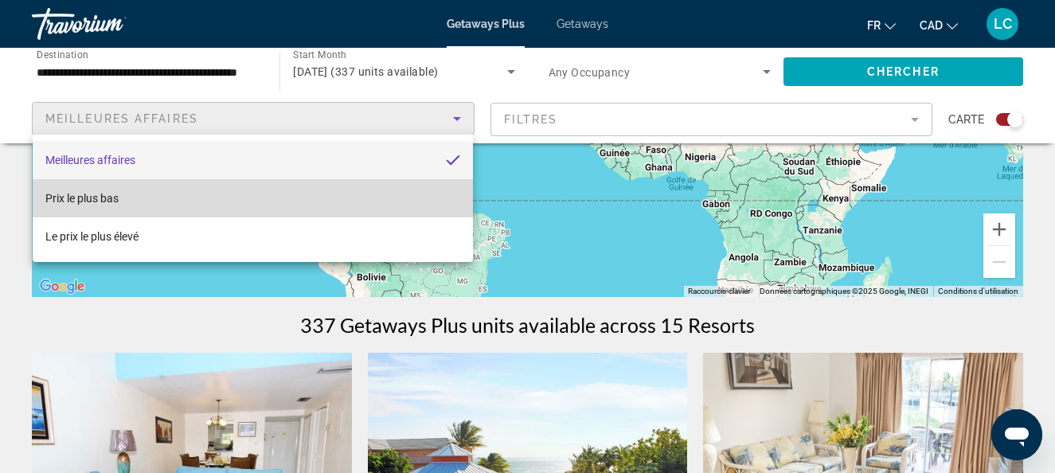
click at [210, 193] on mat-option "Prix ​​le plus bas" at bounding box center [253, 198] width 440 height 38
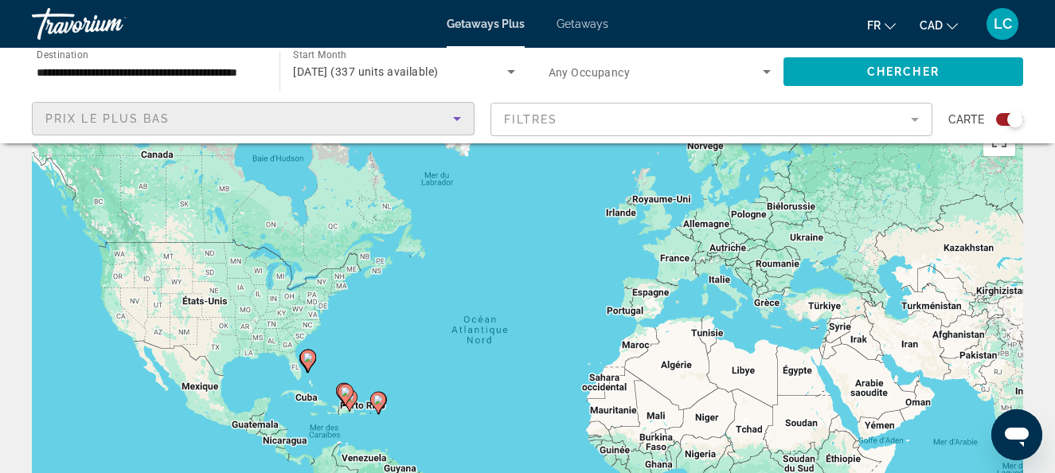
scroll to position [0, 0]
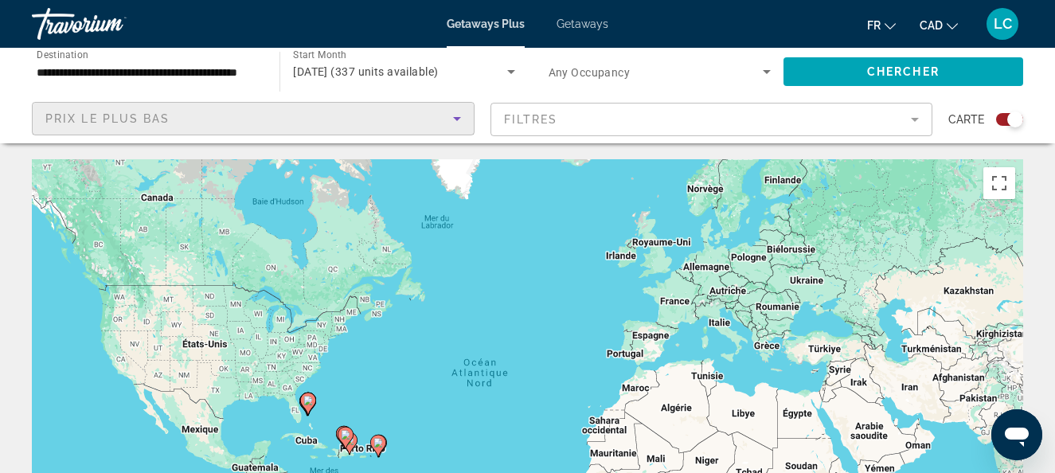
click at [208, 69] on input "**********" at bounding box center [148, 72] width 222 height 19
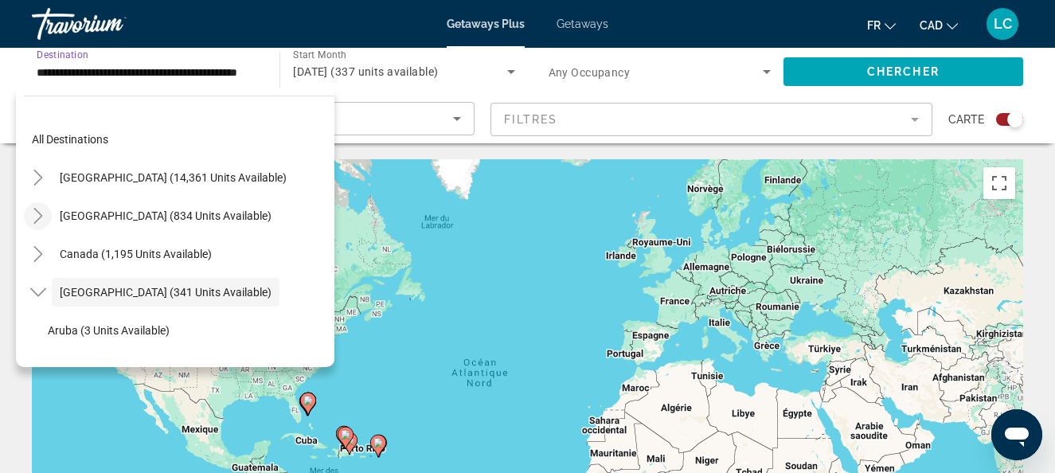
click at [49, 213] on mat-icon "Toggle Mexico (834 units available)" at bounding box center [38, 216] width 28 height 28
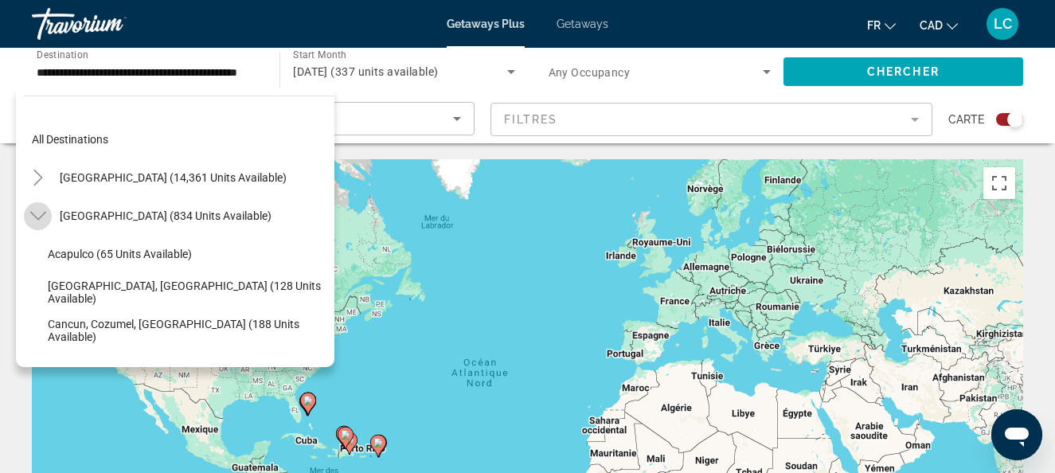
scroll to position [84, 0]
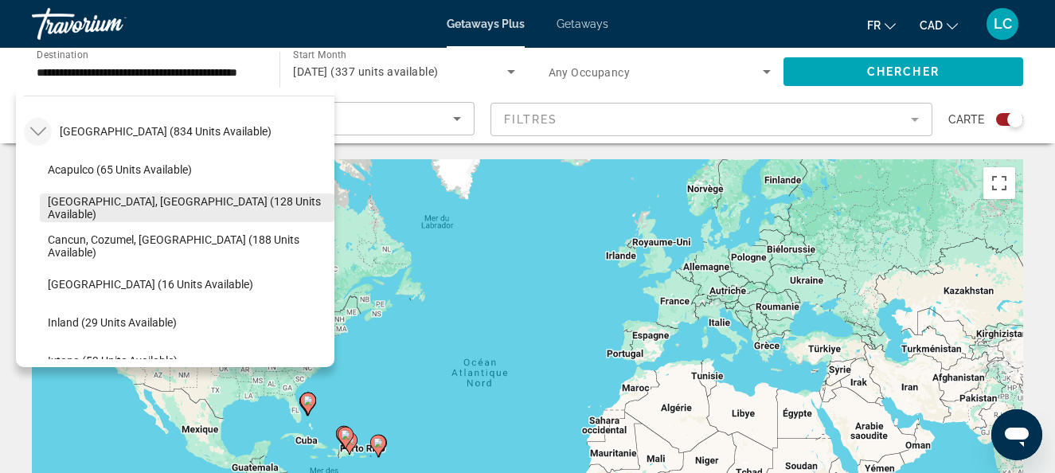
click at [164, 202] on span "[GEOGRAPHIC_DATA], [GEOGRAPHIC_DATA] (128 units available)" at bounding box center [187, 207] width 279 height 25
type input "**********"
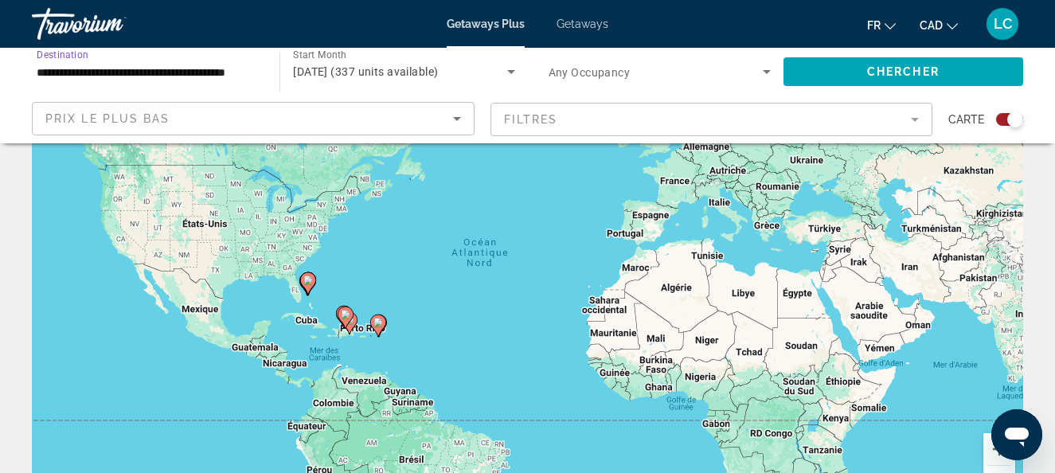
scroll to position [80, 0]
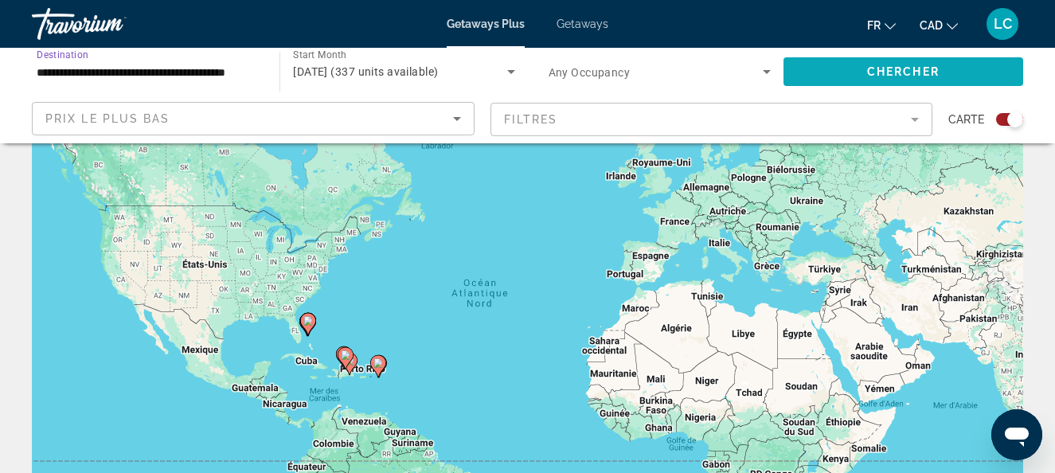
click at [835, 70] on span "Search widget" at bounding box center [904, 72] width 240 height 38
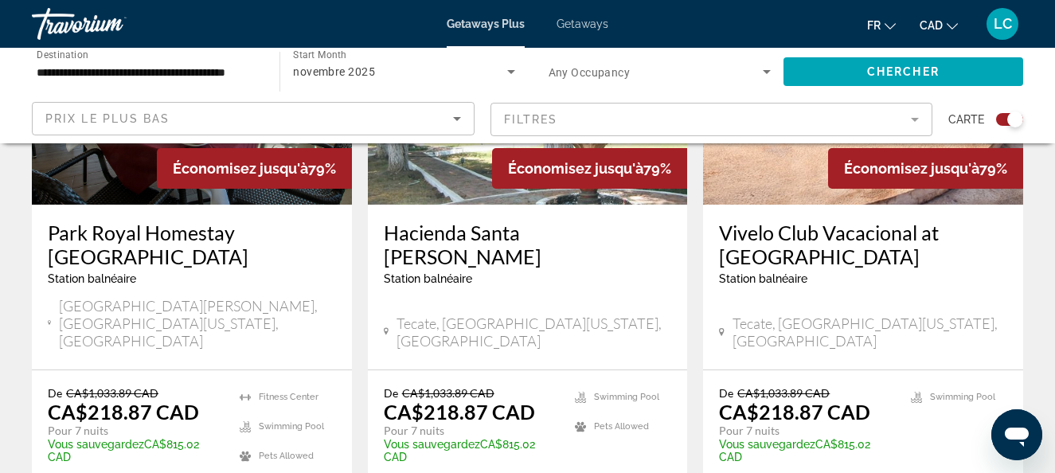
scroll to position [717, 0]
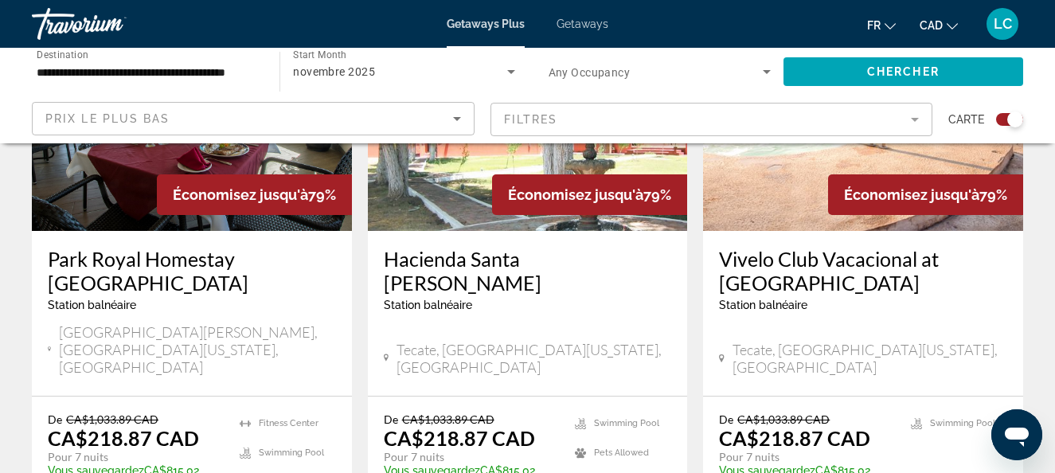
click at [119, 209] on img "Main content" at bounding box center [192, 103] width 320 height 255
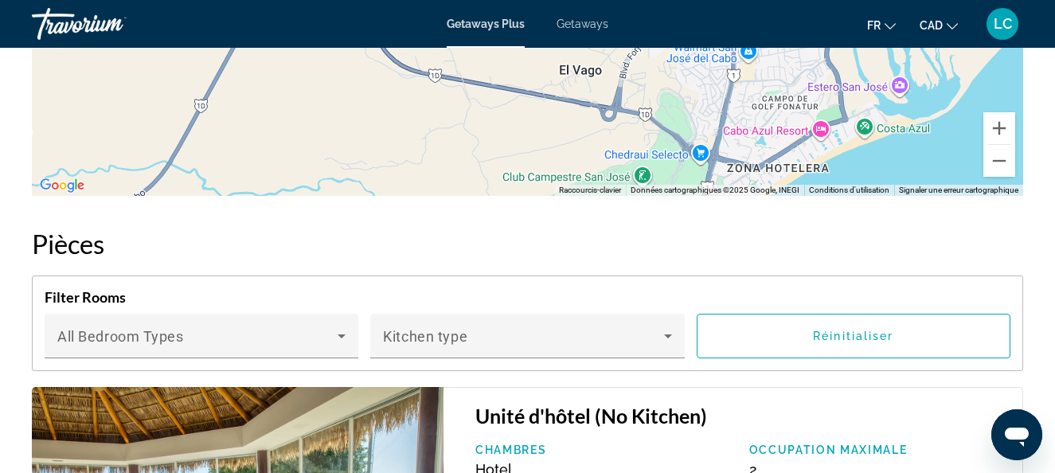
scroll to position [2788, 0]
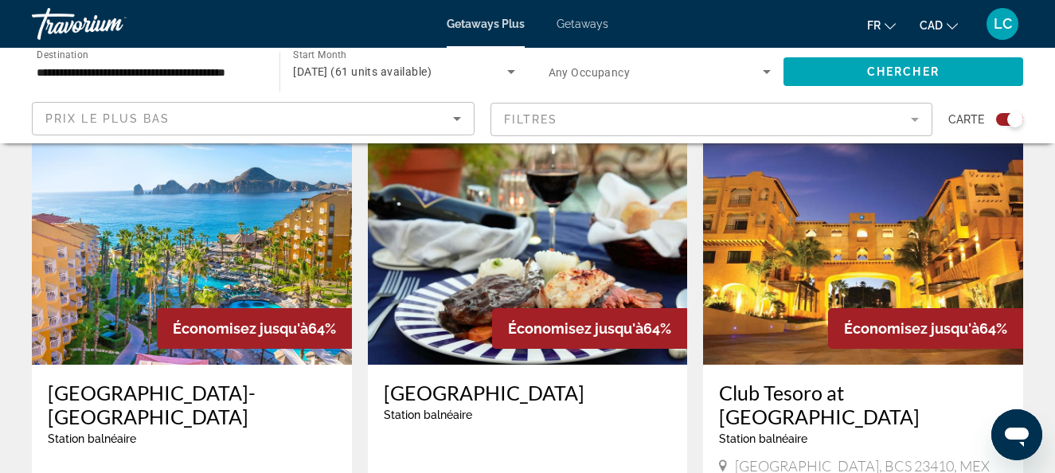
scroll to position [1195, 0]
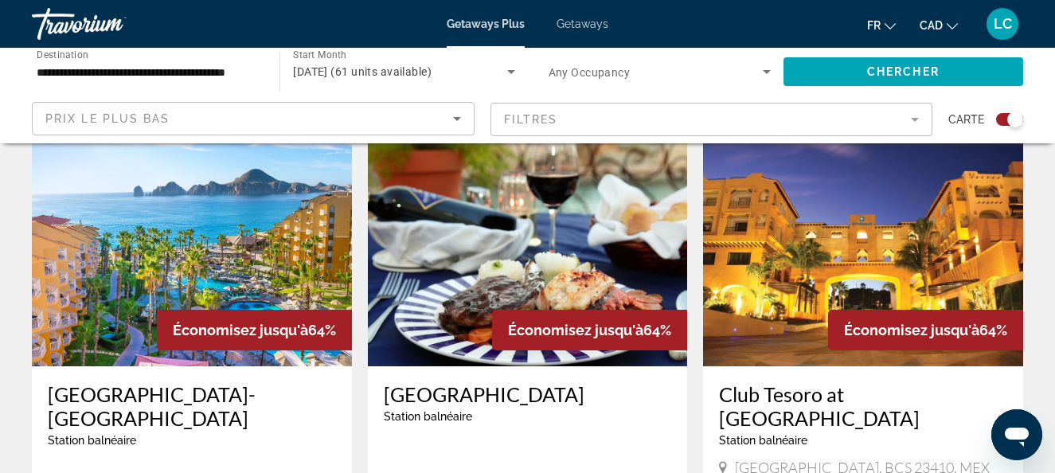
click at [211, 249] on img "Main content" at bounding box center [192, 239] width 320 height 255
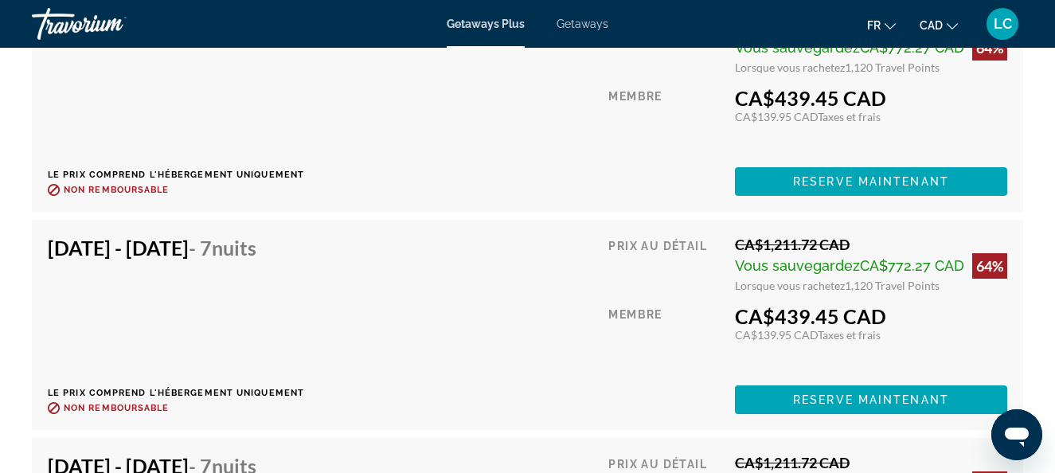
scroll to position [3425, 0]
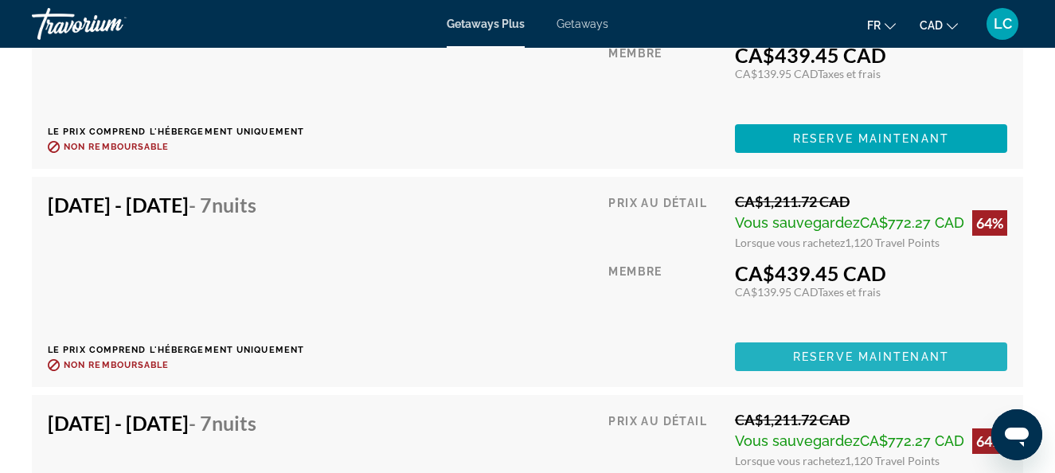
click at [837, 350] on span "Reserve maintenant" at bounding box center [871, 356] width 156 height 13
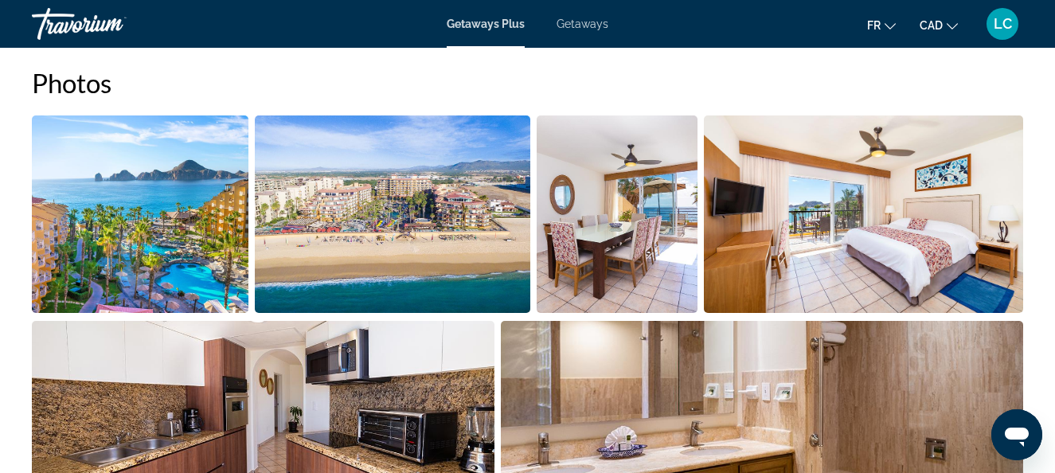
scroll to position [1036, 0]
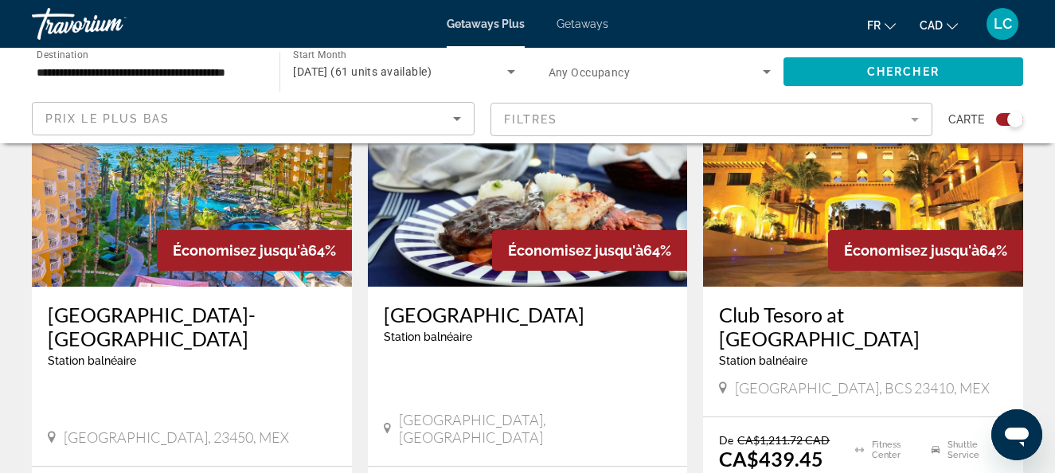
scroll to position [1036, 0]
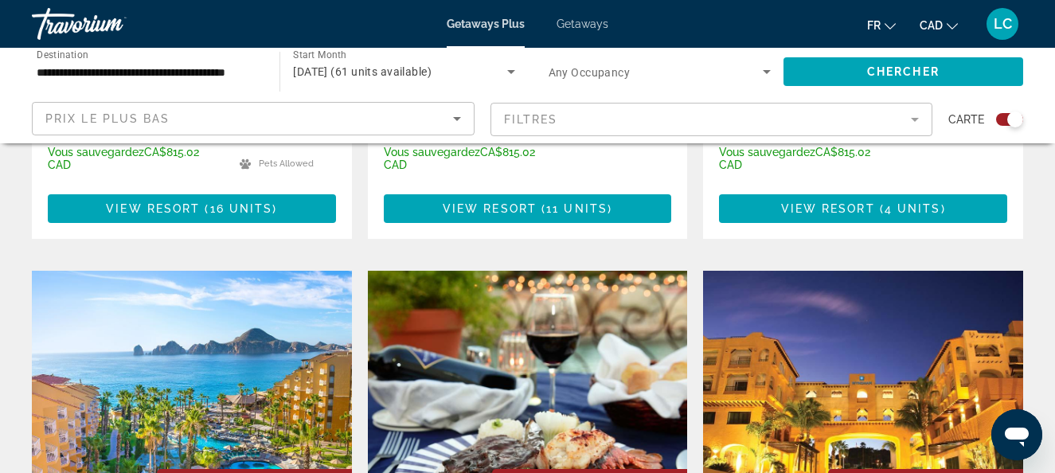
click at [86, 25] on div "Travorium" at bounding box center [111, 23] width 159 height 41
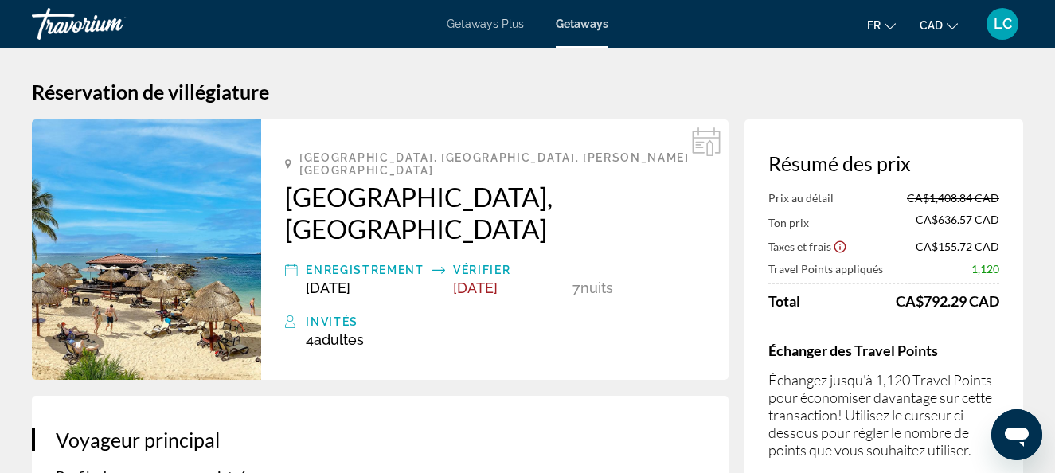
click at [53, 26] on div "Travorium" at bounding box center [111, 23] width 159 height 41
